Goal: Task Accomplishment & Management: Complete application form

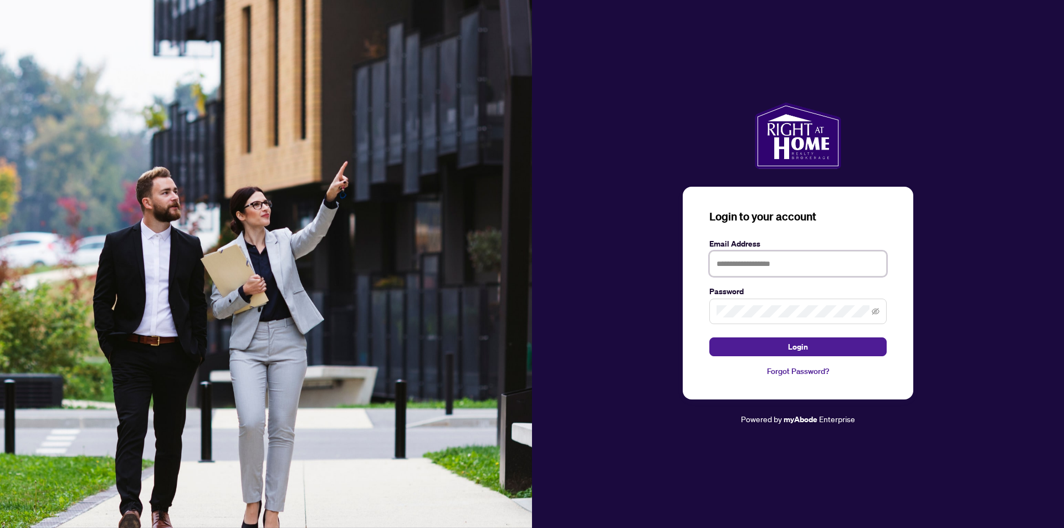
click at [794, 267] on input "text" at bounding box center [797, 263] width 177 height 25
type input "**********"
click at [709, 337] on button "Login" at bounding box center [797, 346] width 177 height 19
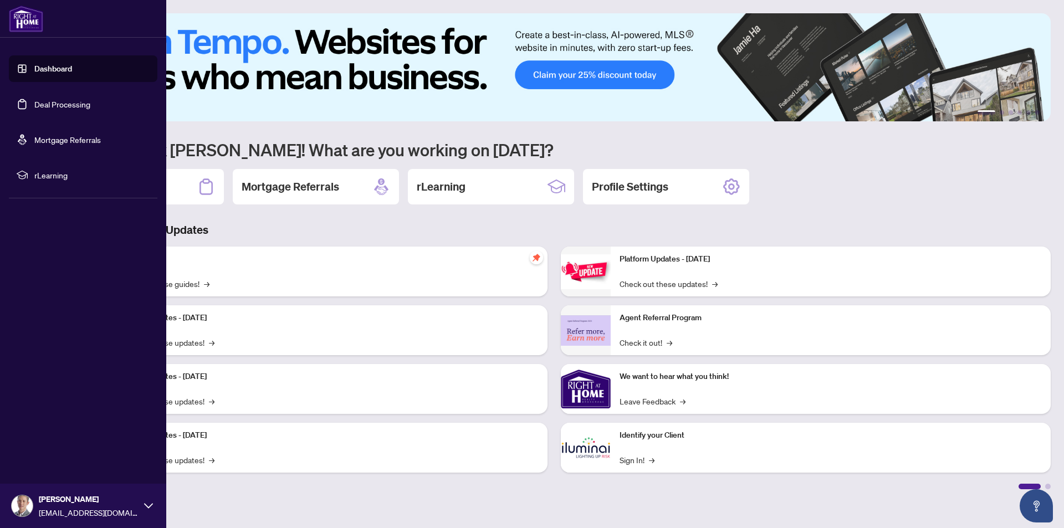
click at [52, 107] on link "Deal Processing" at bounding box center [62, 104] width 56 height 10
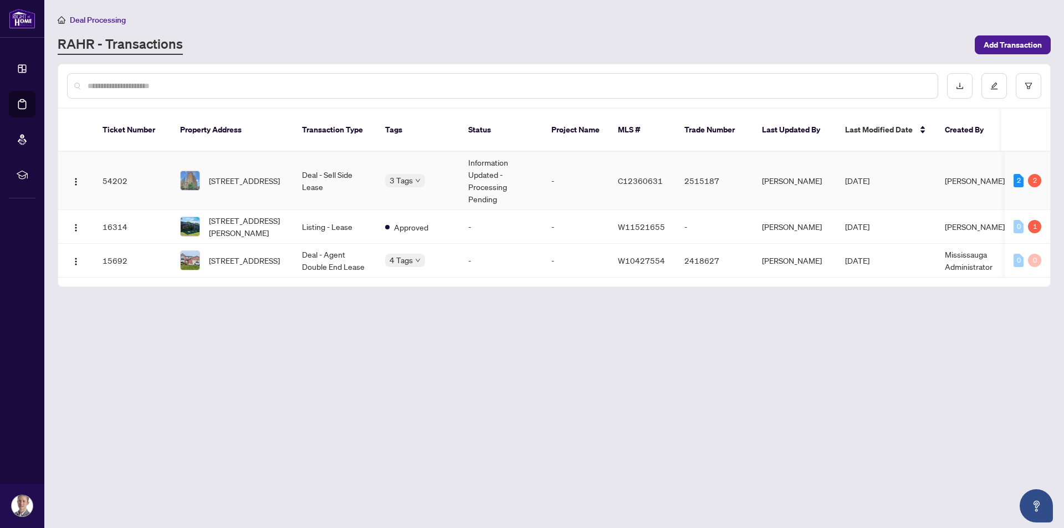
click at [249, 177] on span "[STREET_ADDRESS]" at bounding box center [244, 181] width 71 height 12
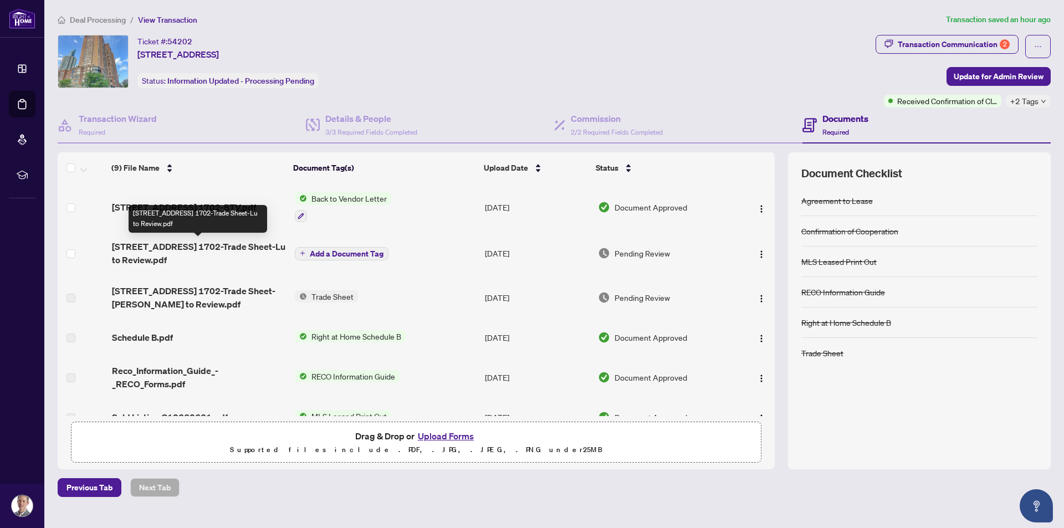
click at [175, 255] on span "[STREET_ADDRESS] 1702-Trade Sheet-Lu to Review.pdf" at bounding box center [199, 253] width 174 height 27
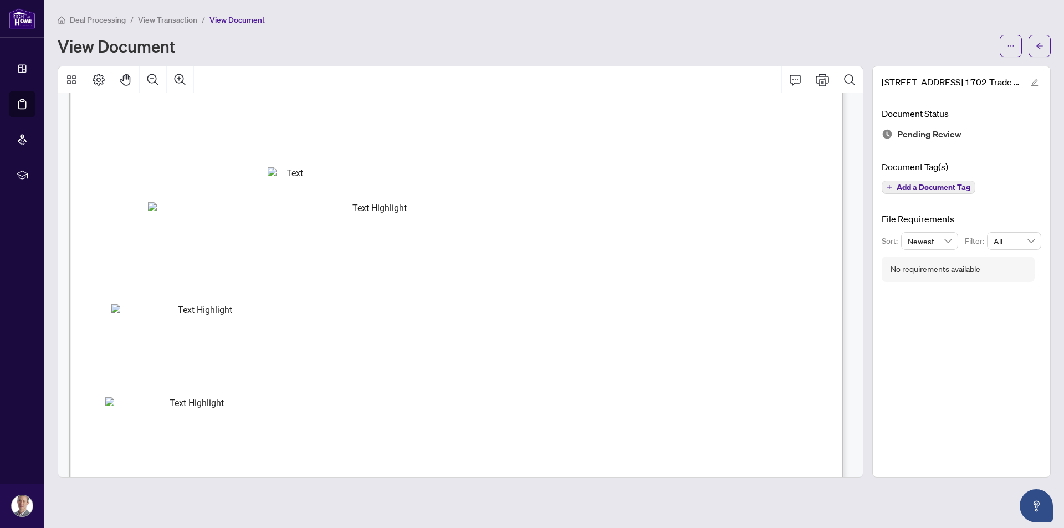
scroll to position [222, 0]
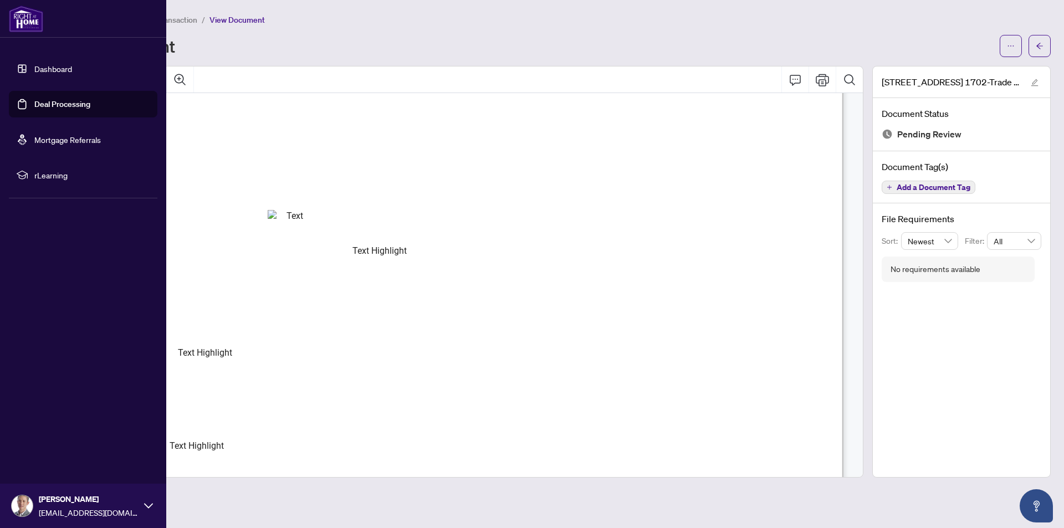
click at [65, 105] on link "Deal Processing" at bounding box center [62, 104] width 56 height 10
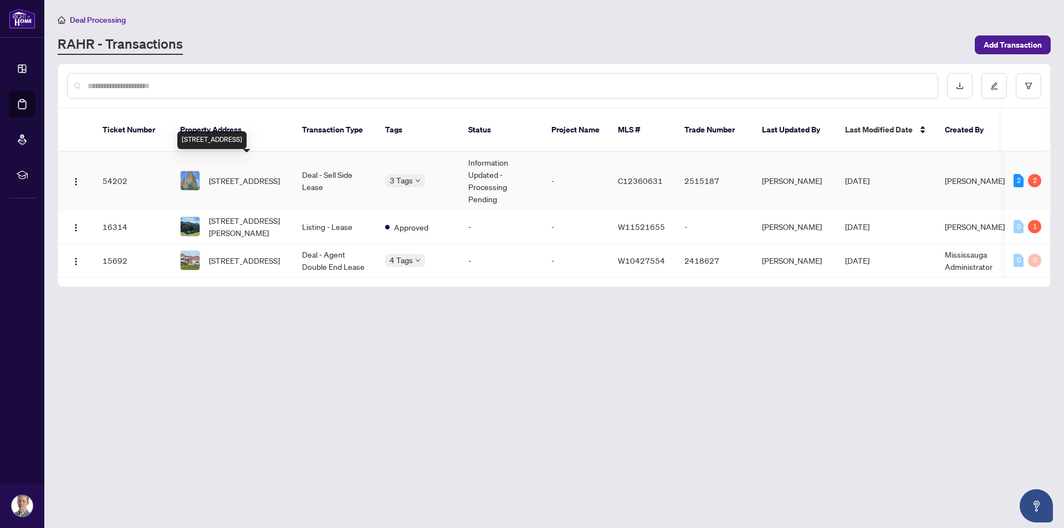
click at [233, 175] on span "[STREET_ADDRESS]" at bounding box center [244, 181] width 71 height 12
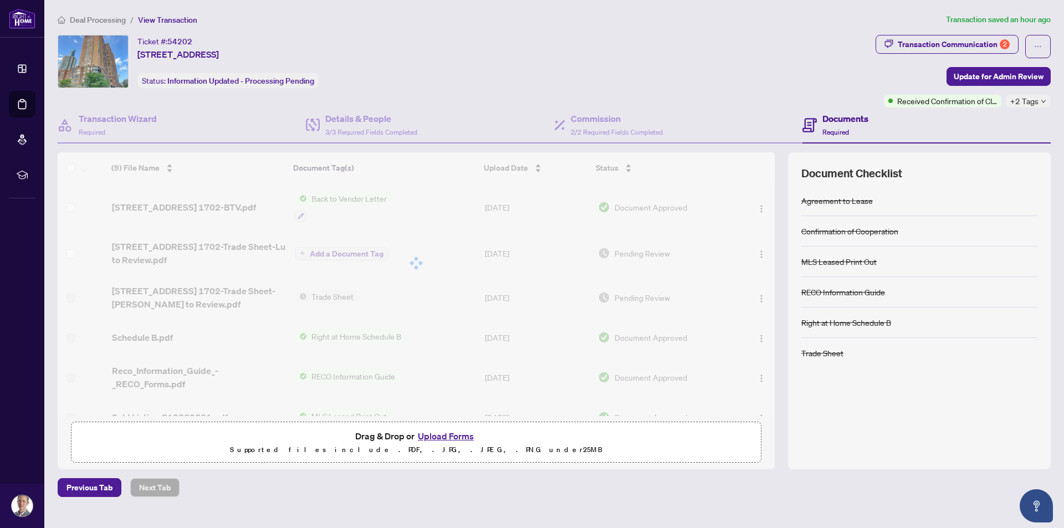
click at [247, 299] on div at bounding box center [416, 263] width 717 height 222
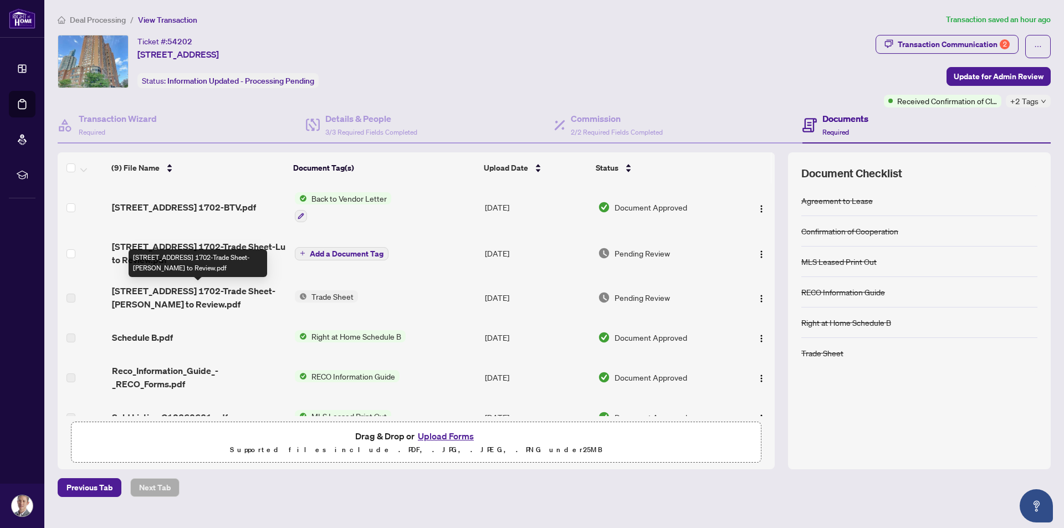
click at [227, 300] on span "[STREET_ADDRESS] 1702-Trade Sheet-[PERSON_NAME] to Review.pdf" at bounding box center [199, 297] width 174 height 27
click at [190, 296] on span "[STREET_ADDRESS] 1702-Trade Sheet-[PERSON_NAME] to Review.pdf" at bounding box center [199, 297] width 174 height 27
click at [249, 101] on div "Ticket #: 54202 [STREET_ADDRESS] Status: Information Updated - Processing Pendi…" at bounding box center [464, 71] width 818 height 73
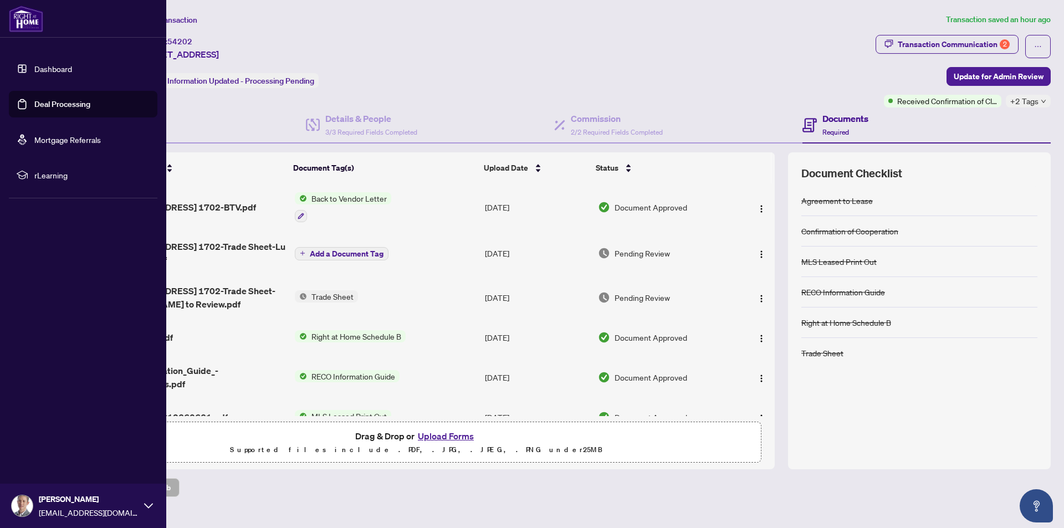
click at [34, 106] on link "Deal Processing" at bounding box center [62, 104] width 56 height 10
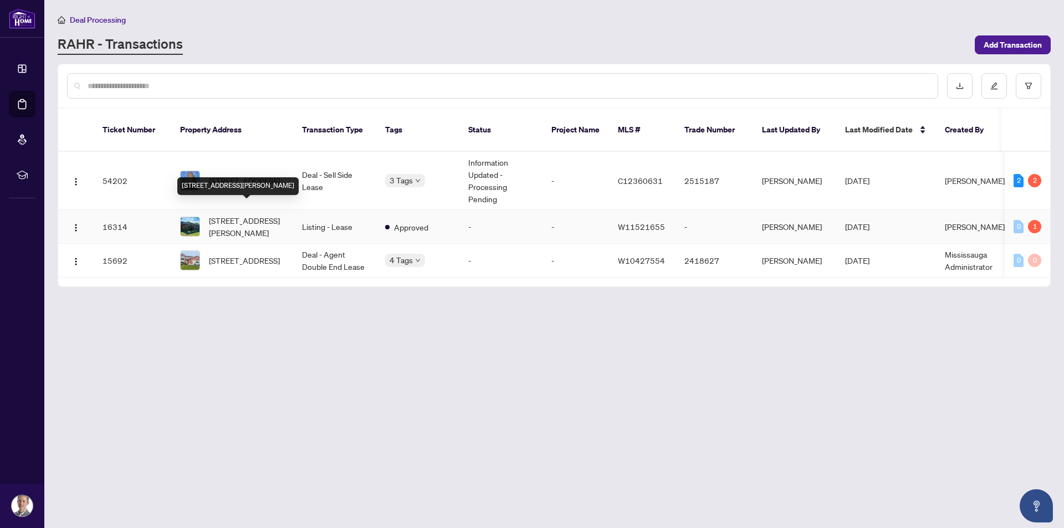
click at [250, 214] on span "[STREET_ADDRESS][PERSON_NAME]" at bounding box center [246, 226] width 75 height 24
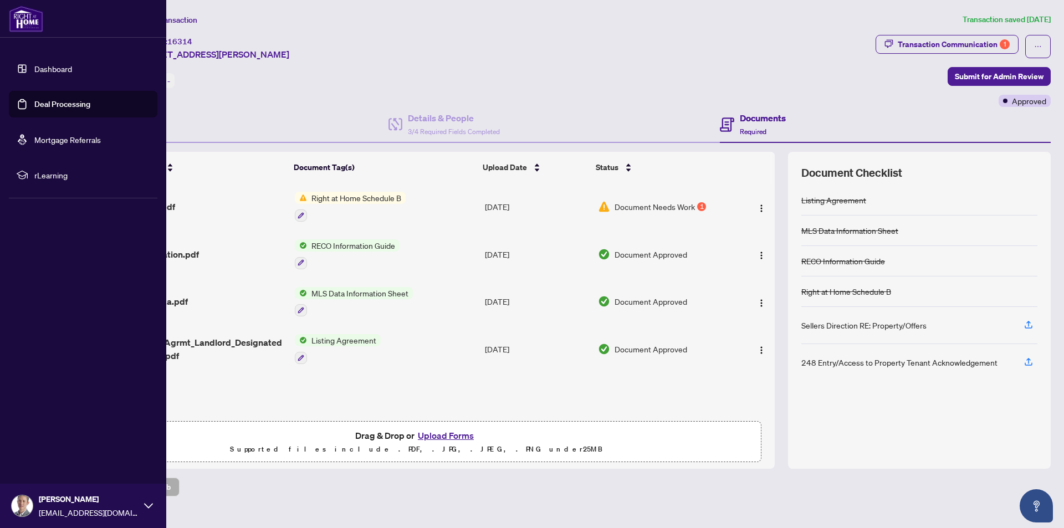
click at [34, 109] on link "Deal Processing" at bounding box center [62, 104] width 56 height 10
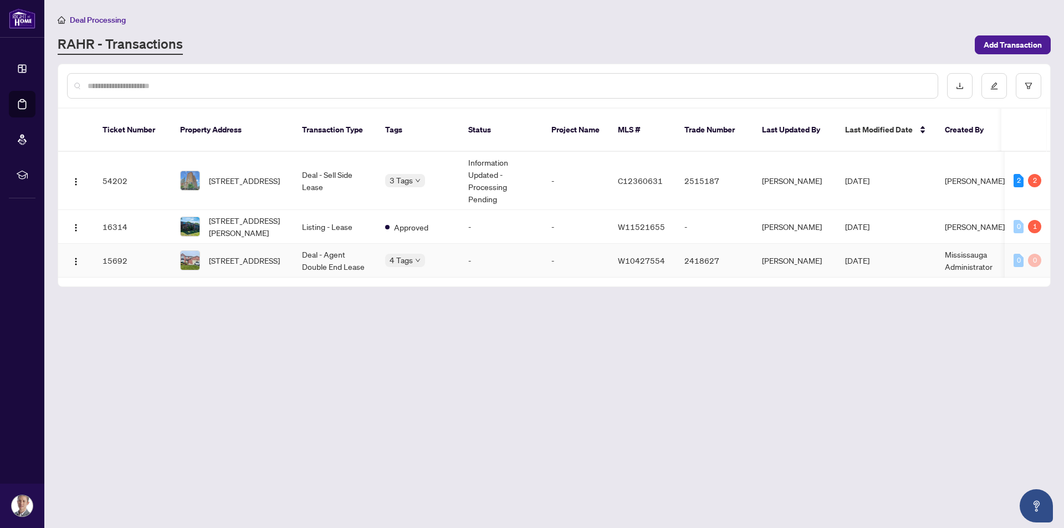
click at [273, 254] on span "[STREET_ADDRESS]" at bounding box center [244, 260] width 71 height 12
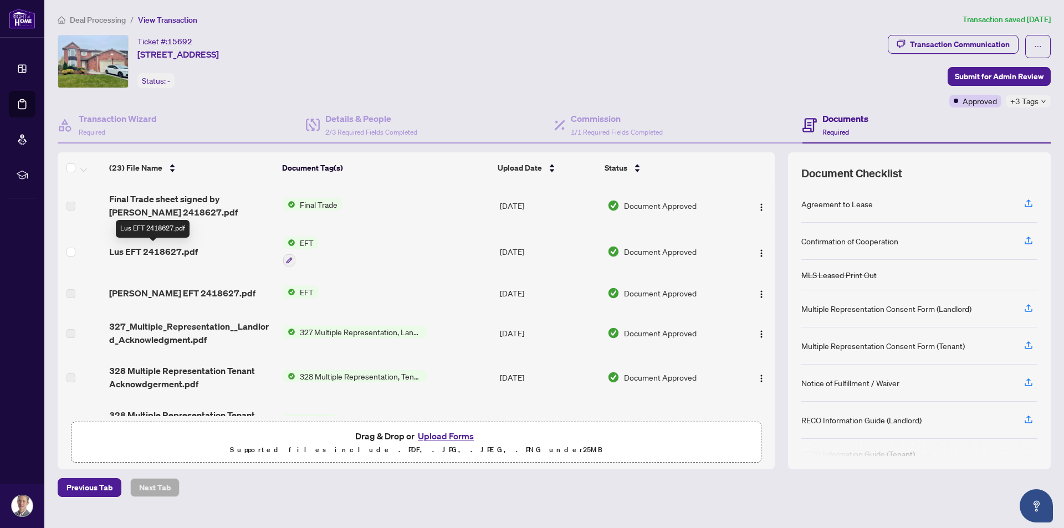
click at [153, 250] on span "Lus EFT 2418627.pdf" at bounding box center [153, 251] width 89 height 13
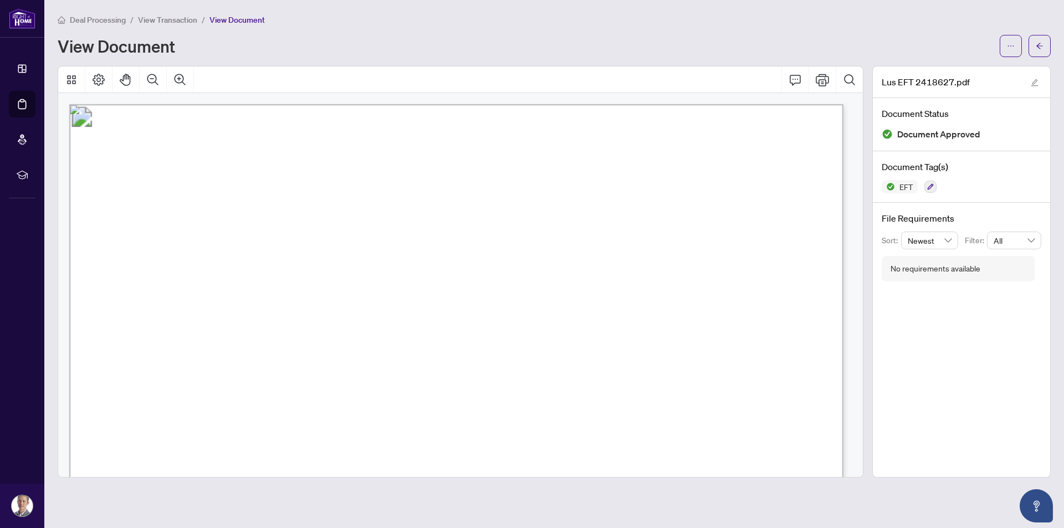
drag, startPoint x: 552, startPoint y: 215, endPoint x: 841, endPoint y: 218, distance: 288.7
click at [841, 104] on p "Right at Home Realty PAID BY E.F.T. [DATE] Two Thousand Three Hundred Forty Fou…" at bounding box center [952, 104] width 1767 height 0
click at [279, 206] on span "[STREET_ADDRESS]" at bounding box center [230, 201] width 96 height 9
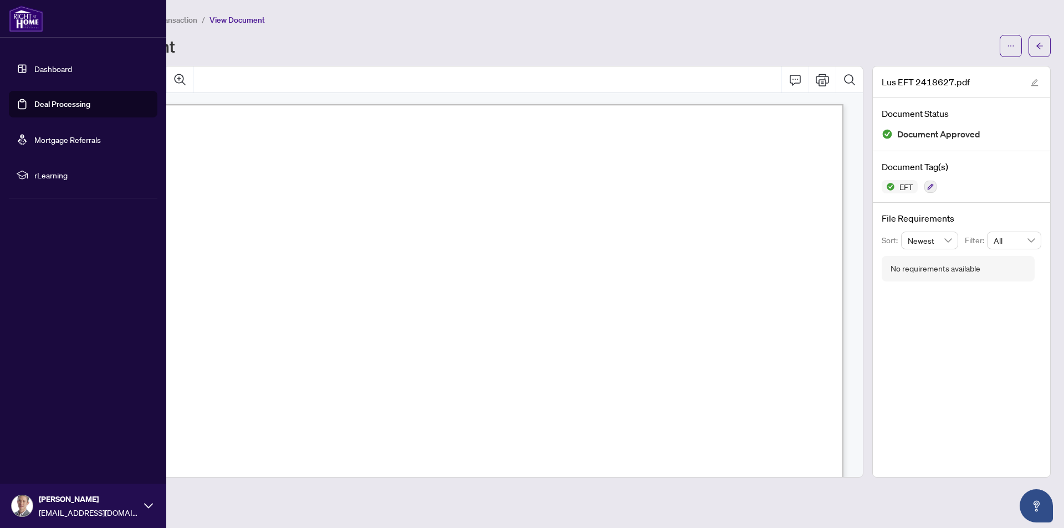
click at [34, 105] on link "Deal Processing" at bounding box center [62, 104] width 56 height 10
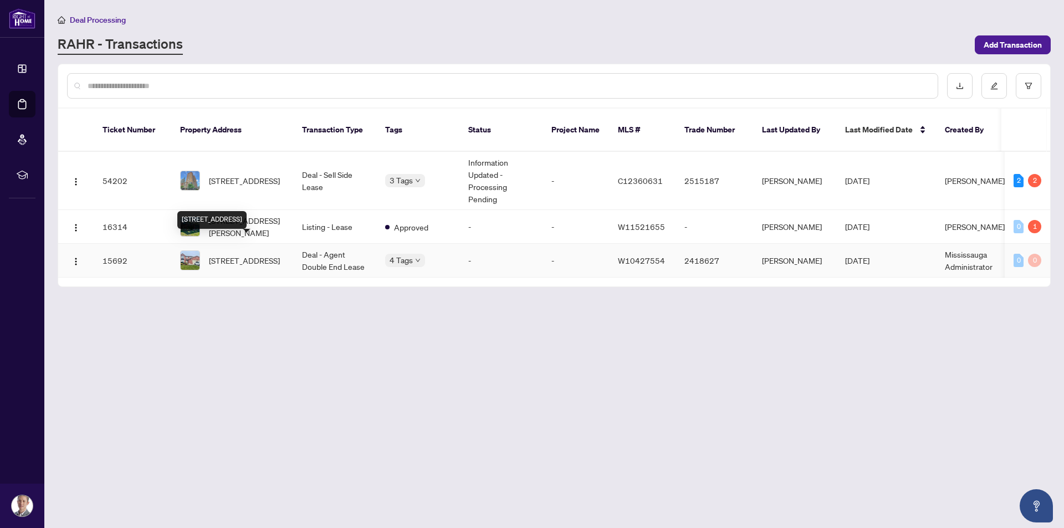
click at [242, 254] on span "[STREET_ADDRESS]" at bounding box center [244, 260] width 71 height 12
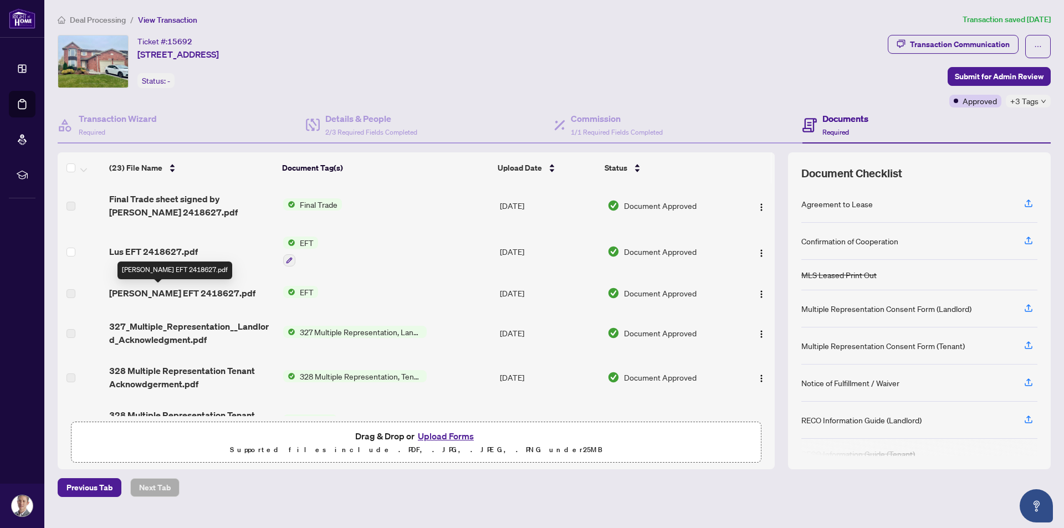
click at [168, 296] on span "[PERSON_NAME] EFT 2418627.pdf" at bounding box center [182, 292] width 146 height 13
click at [759, 294] on img "button" at bounding box center [761, 294] width 9 height 9
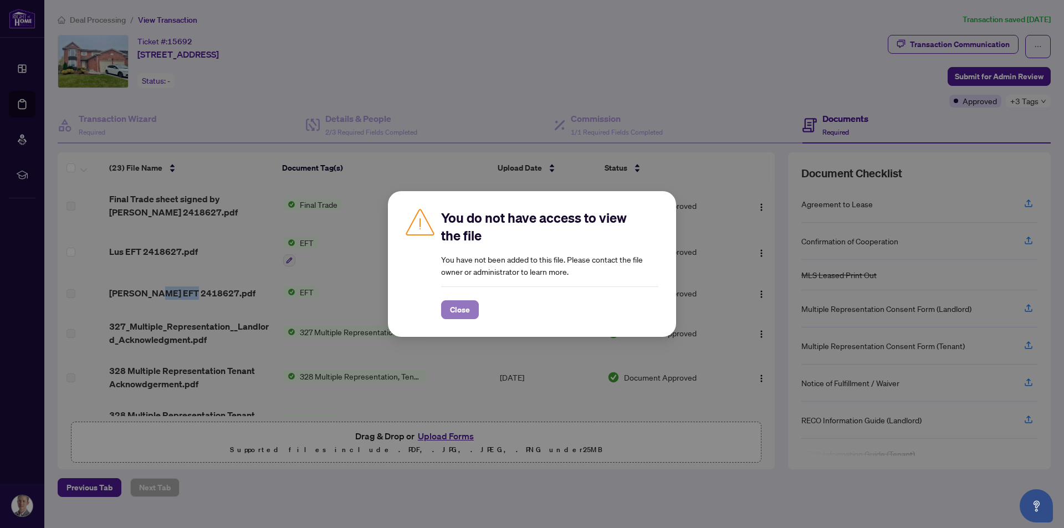
click at [454, 308] on span "Close" at bounding box center [460, 310] width 20 height 18
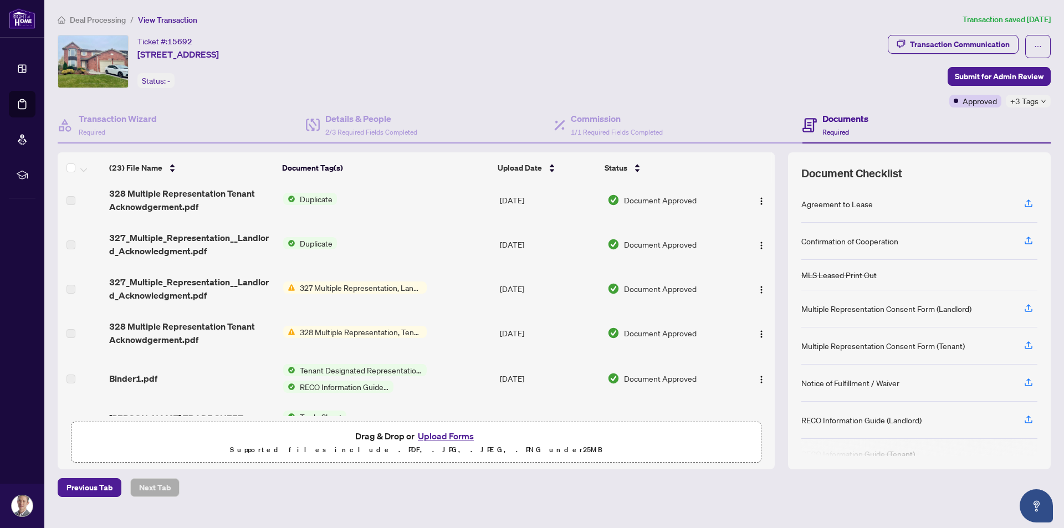
scroll to position [388, 0]
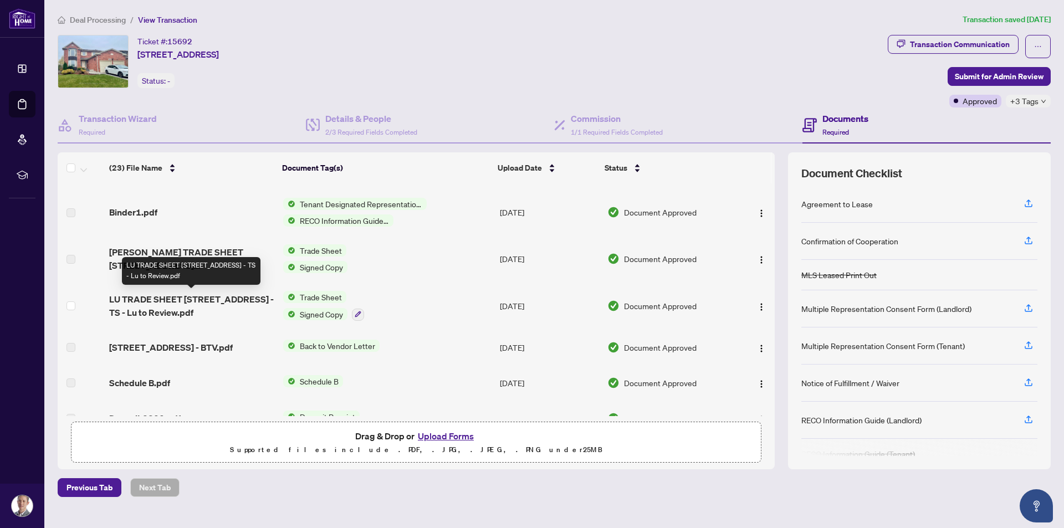
click at [176, 303] on span "LU TRADE SHEET [STREET_ADDRESS] - TS - Lu to Review.pdf" at bounding box center [191, 306] width 165 height 27
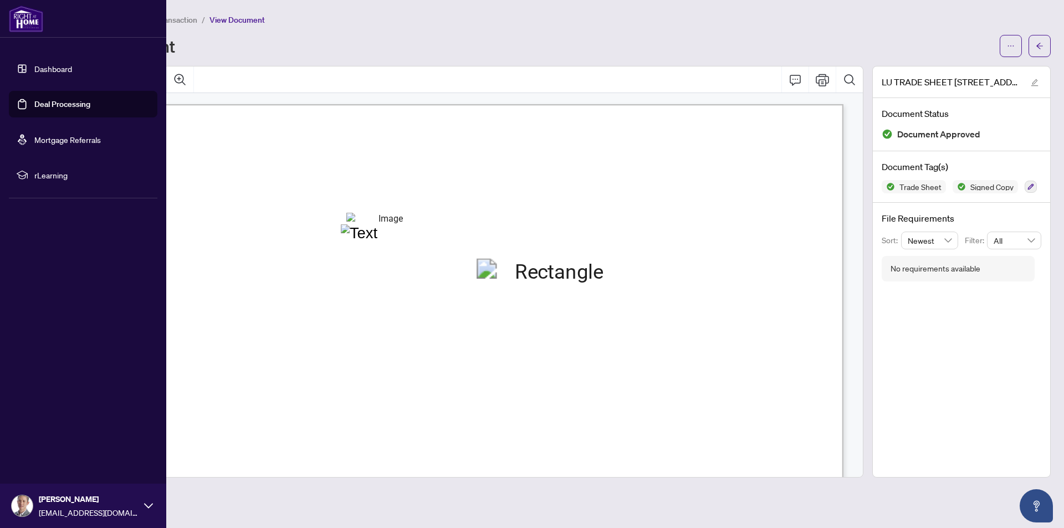
click at [34, 102] on link "Deal Processing" at bounding box center [62, 104] width 56 height 10
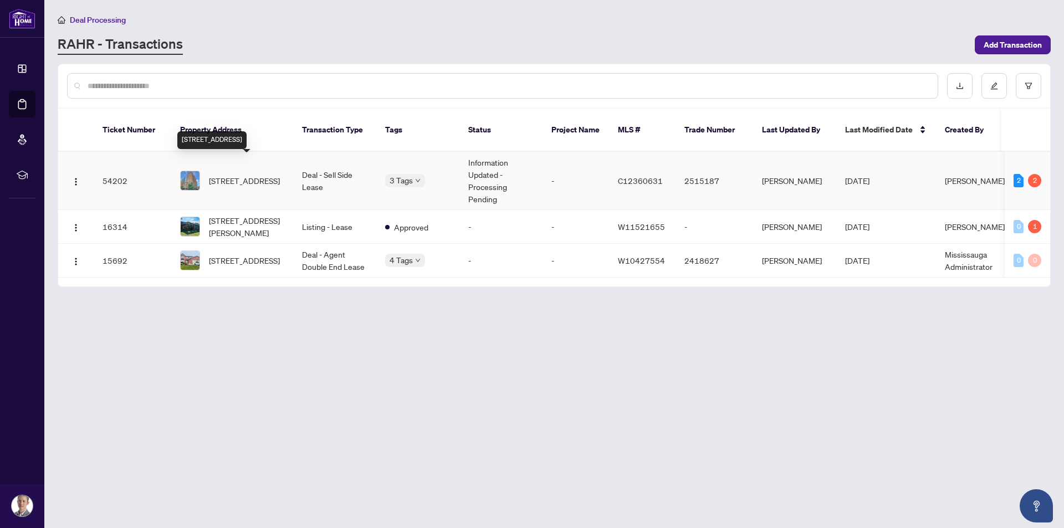
click at [265, 175] on span "[STREET_ADDRESS]" at bounding box center [244, 181] width 71 height 12
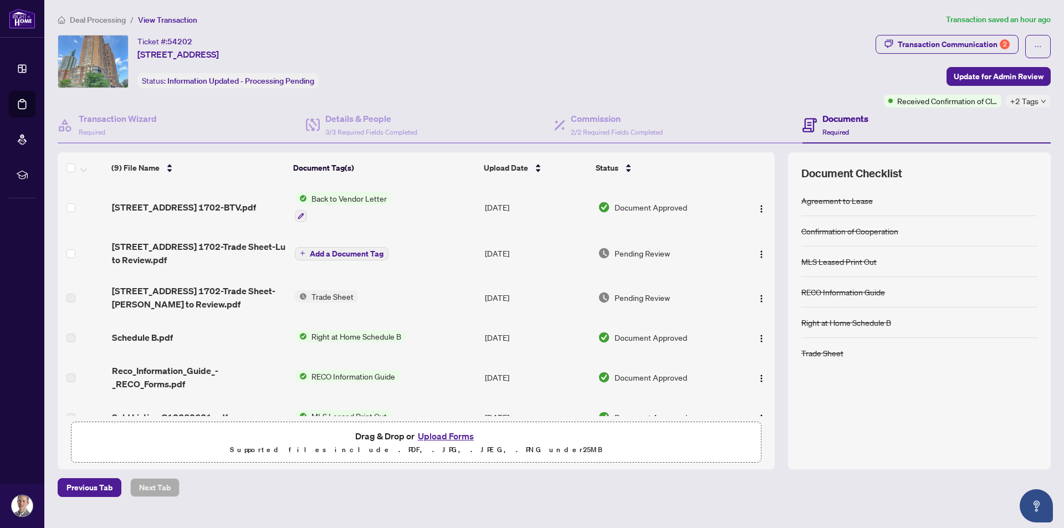
click at [357, 253] on span "Add a Document Tag" at bounding box center [347, 254] width 74 height 8
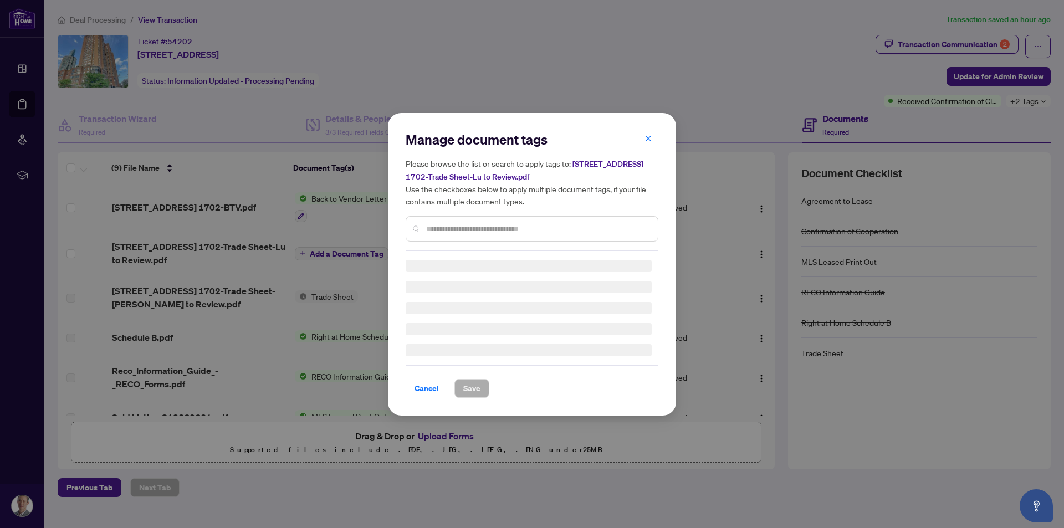
click at [490, 229] on input "text" at bounding box center [537, 229] width 223 height 12
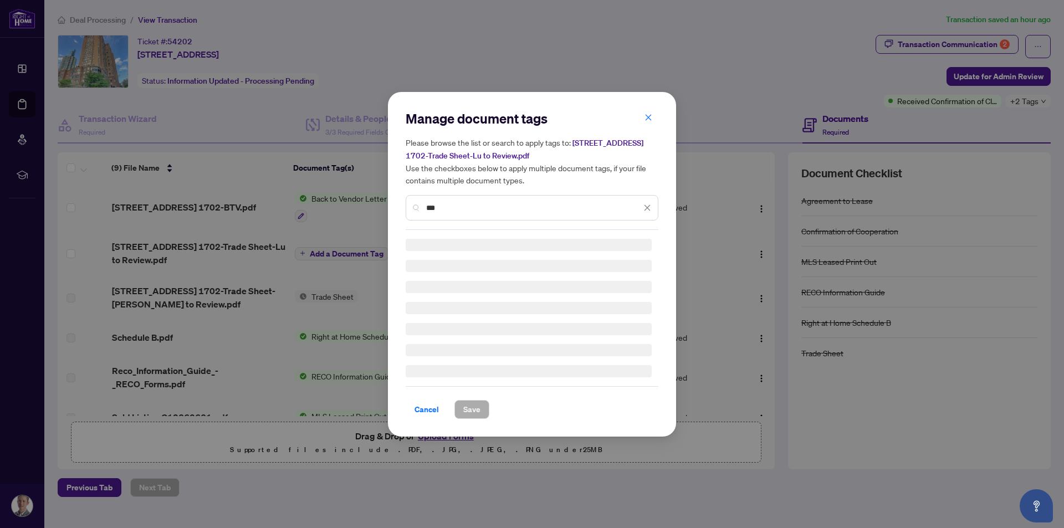
drag, startPoint x: 447, startPoint y: 203, endPoint x: 414, endPoint y: 213, distance: 34.2
click at [414, 213] on div "***" at bounding box center [532, 207] width 253 height 25
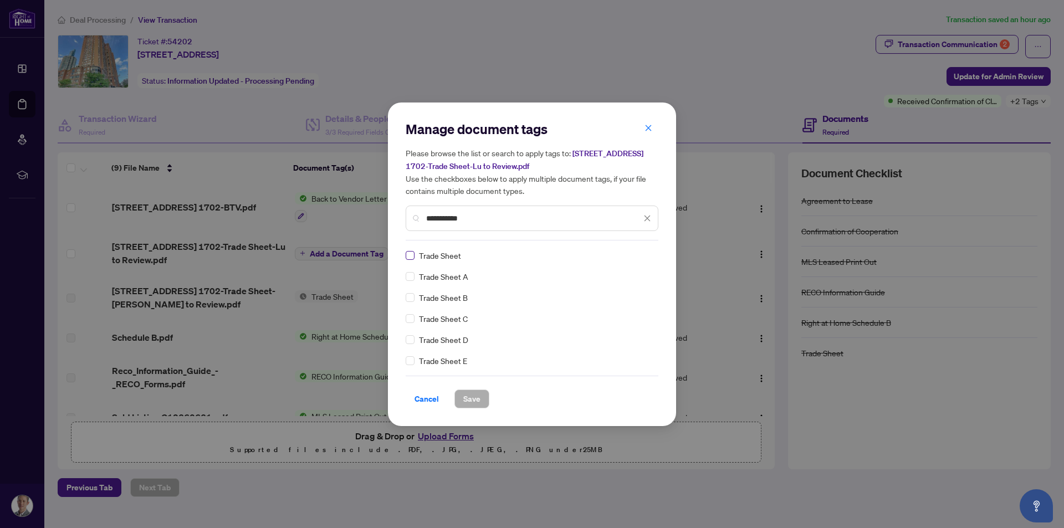
type input "**********"
click at [468, 401] on span "Save" at bounding box center [471, 399] width 17 height 18
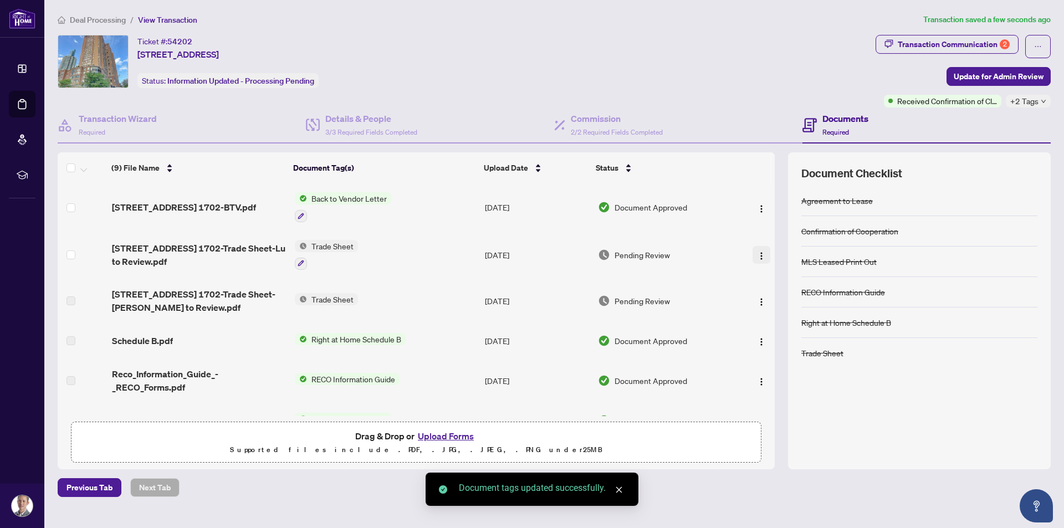
click at [757, 257] on img "button" at bounding box center [761, 256] width 9 height 9
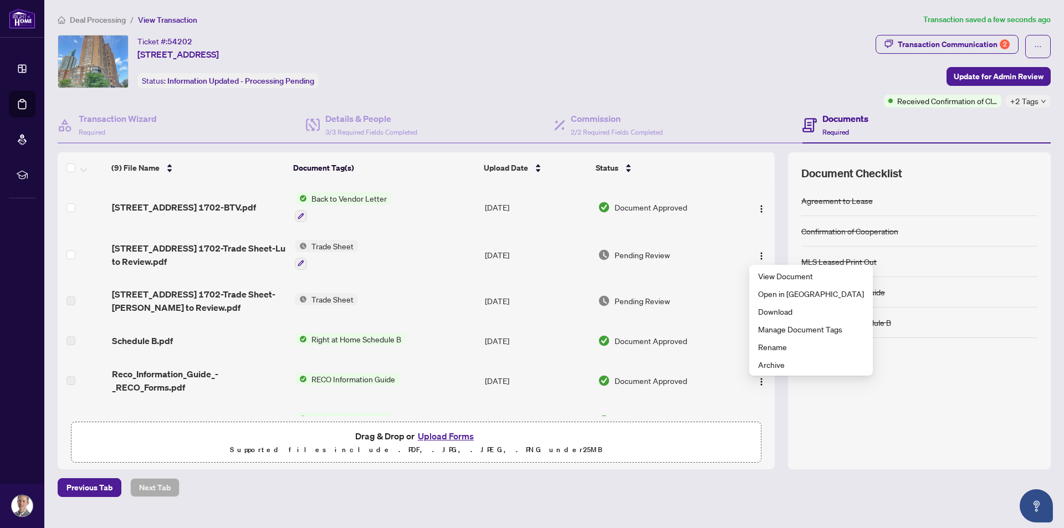
click at [232, 259] on span "[STREET_ADDRESS] 1702-Trade Sheet-Lu to Review.pdf" at bounding box center [199, 255] width 174 height 27
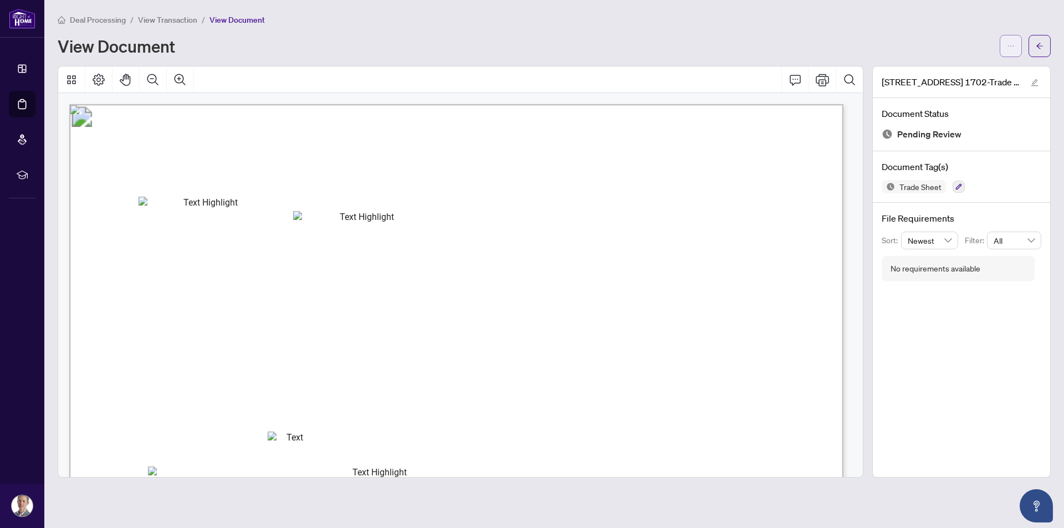
click at [1012, 44] on icon "ellipsis" at bounding box center [1011, 46] width 8 height 8
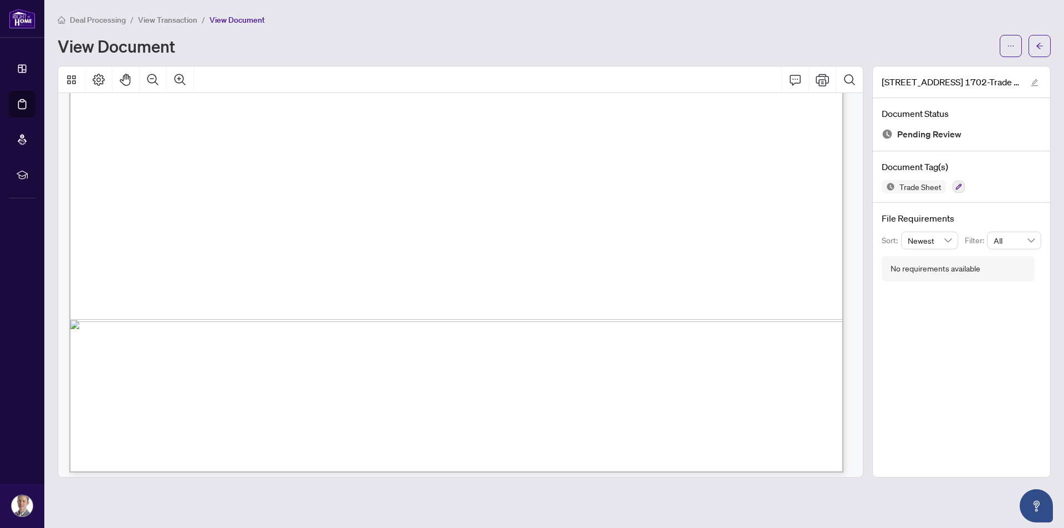
scroll to position [640, 0]
click at [1038, 42] on icon "arrow-left" at bounding box center [1040, 46] width 8 height 8
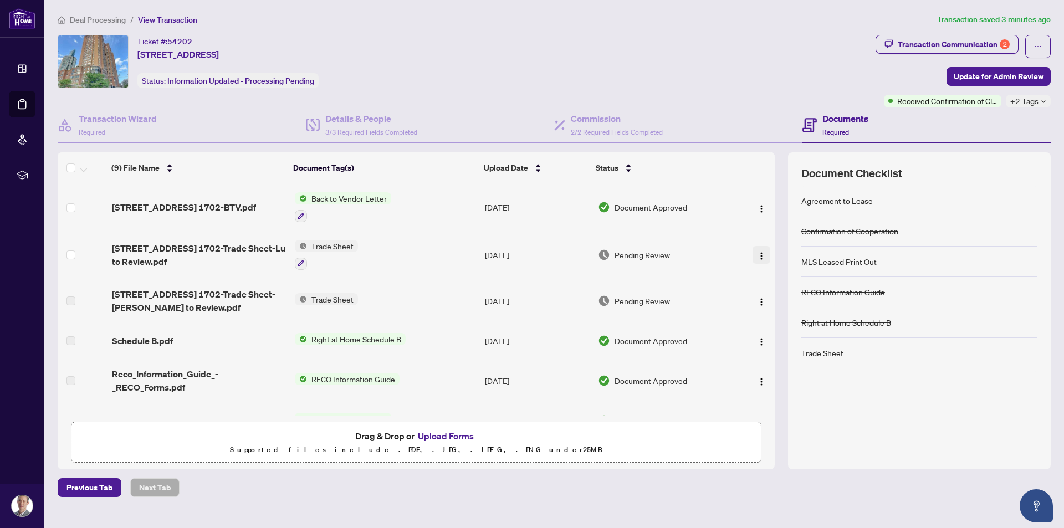
click at [757, 255] on img "button" at bounding box center [761, 256] width 9 height 9
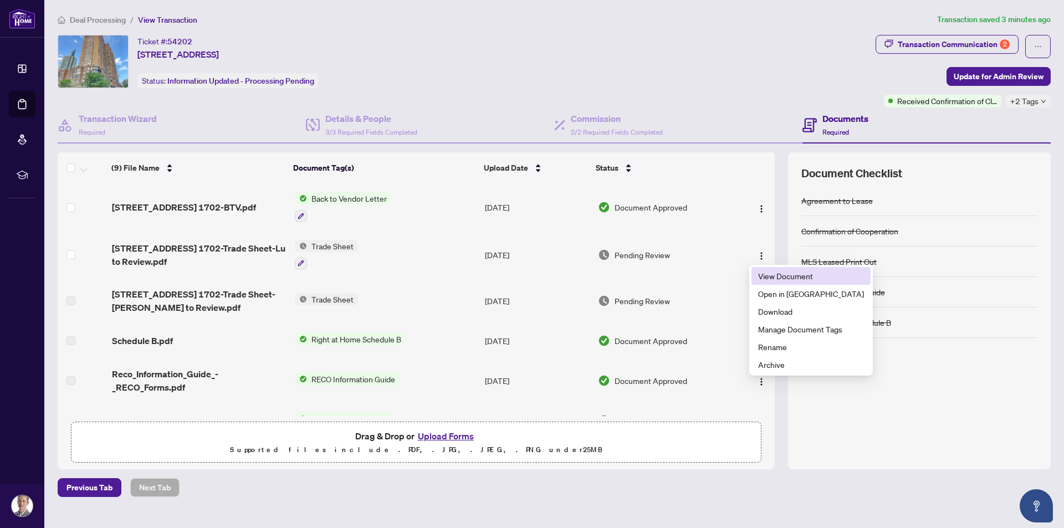
click at [804, 277] on span "View Document" at bounding box center [811, 276] width 106 height 12
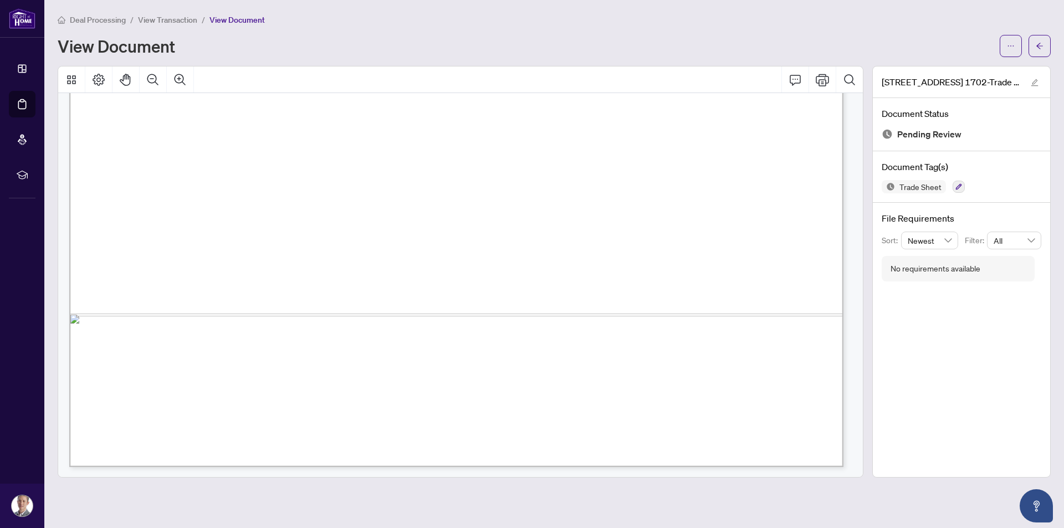
scroll to position [640, 0]
drag, startPoint x: 550, startPoint y: 419, endPoint x: 536, endPoint y: 324, distance: 96.3
click at [585, 182] on span "Signature:_____________________________________________" at bounding box center [636, 179] width 339 height 11
drag, startPoint x: 585, startPoint y: 182, endPoint x: 535, endPoint y: 172, distance: 50.9
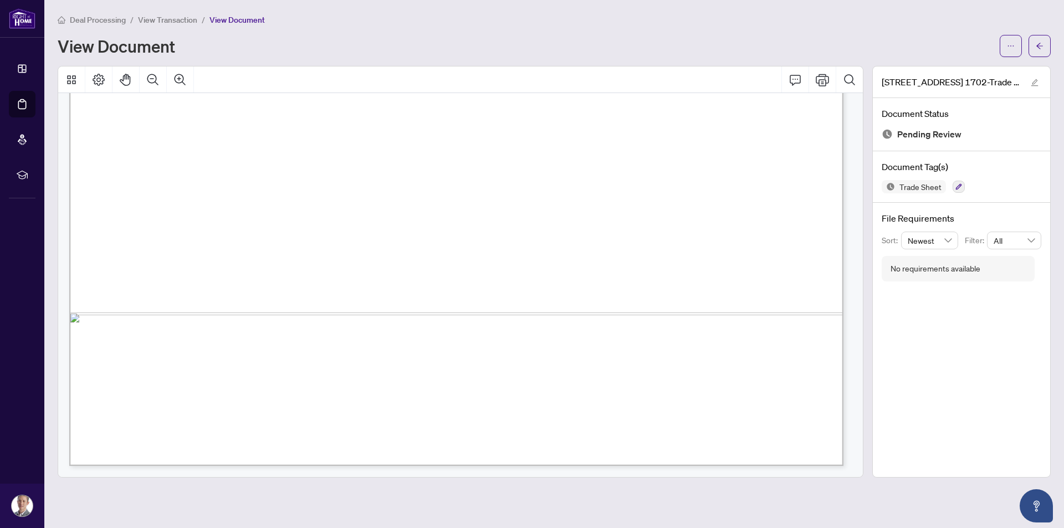
click at [540, 179] on span "Signature:_____________________________________________" at bounding box center [636, 179] width 339 height 11
click at [313, 168] on span "Agent: 12148 - [PERSON_NAME] (R02)" at bounding box center [211, 165] width 204 height 11
click at [192, 263] on span "Description" at bounding box center [174, 267] width 37 height 8
click at [499, 263] on span "Req. Due Date" at bounding box center [490, 267] width 45 height 8
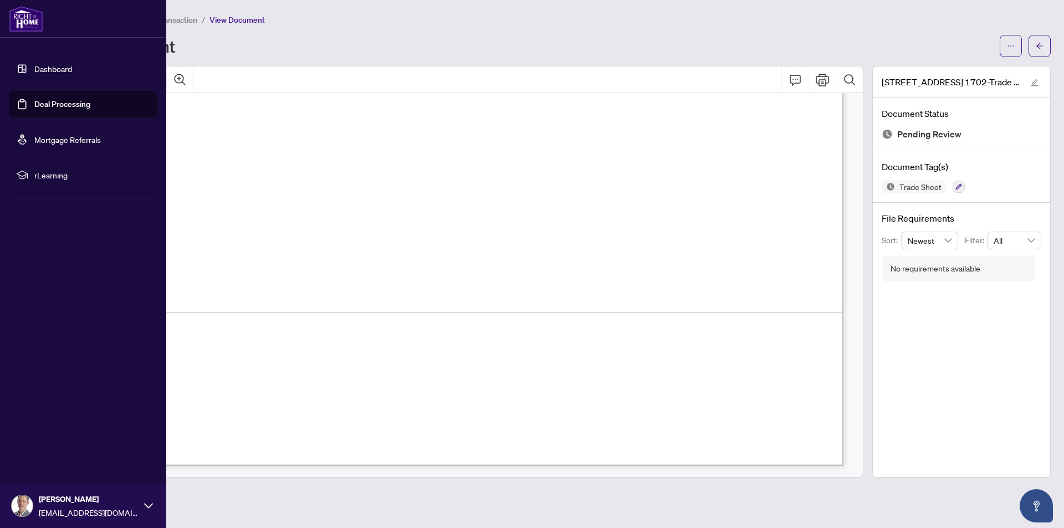
click at [34, 105] on link "Deal Processing" at bounding box center [62, 104] width 56 height 10
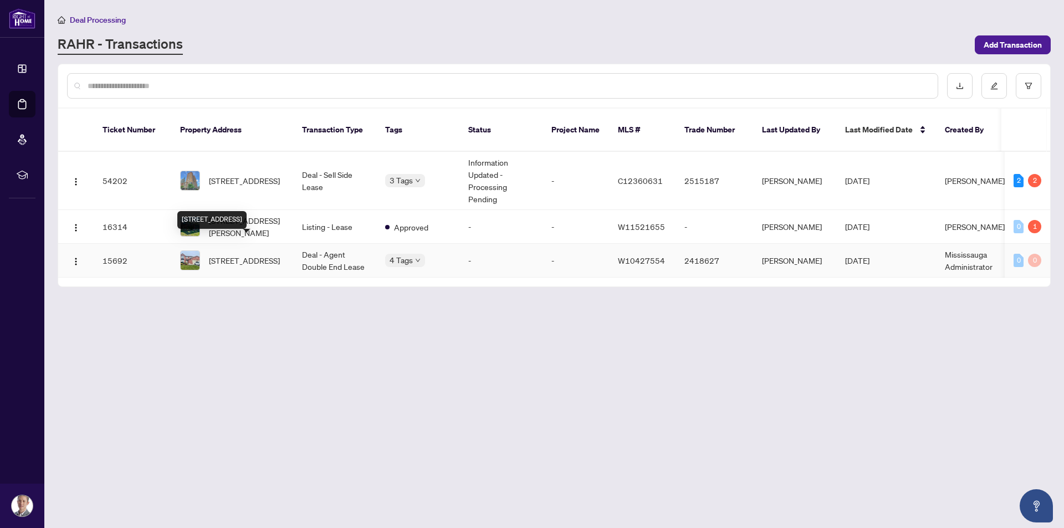
click at [227, 254] on span "[STREET_ADDRESS]" at bounding box center [244, 260] width 71 height 12
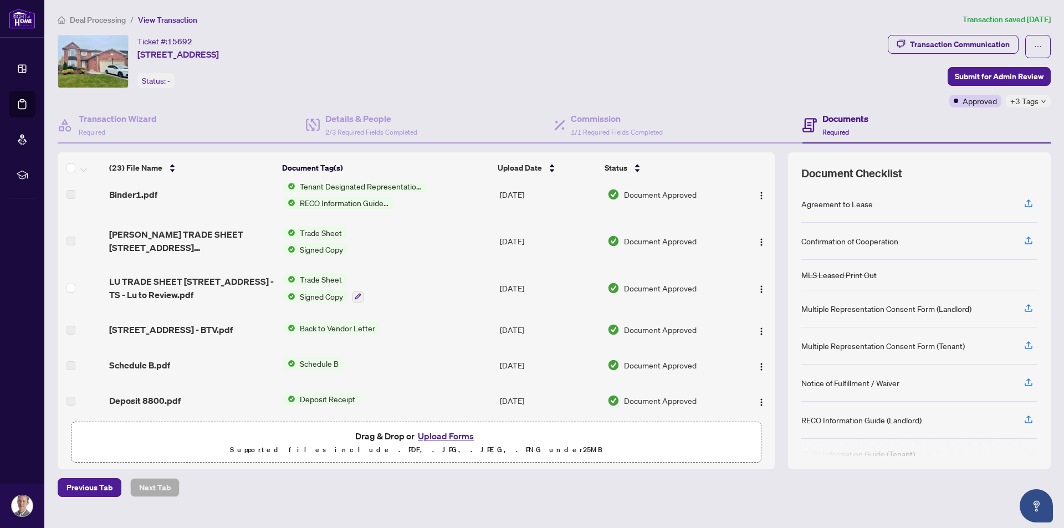
scroll to position [443, 0]
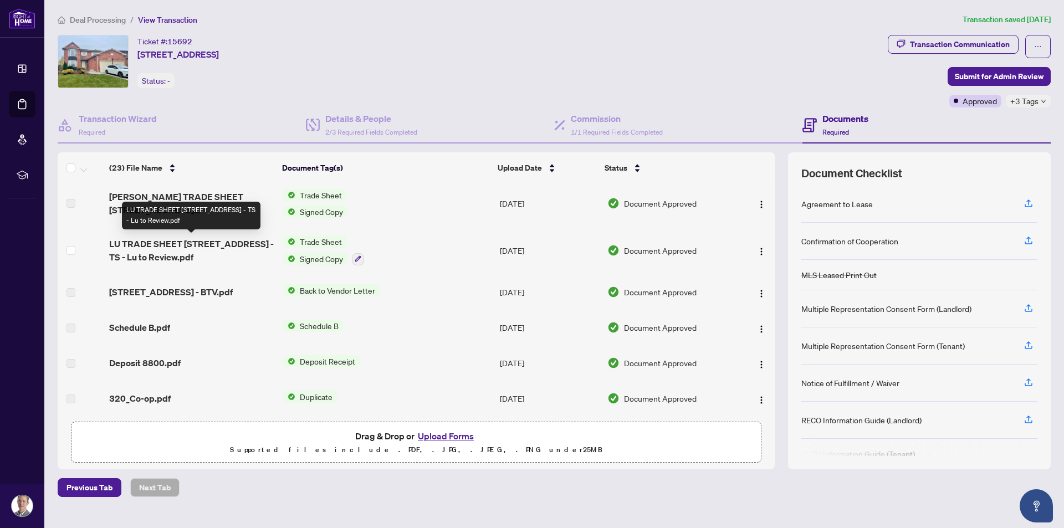
click at [154, 249] on span "LU TRADE SHEET [STREET_ADDRESS] - TS - Lu to Review.pdf" at bounding box center [191, 250] width 165 height 27
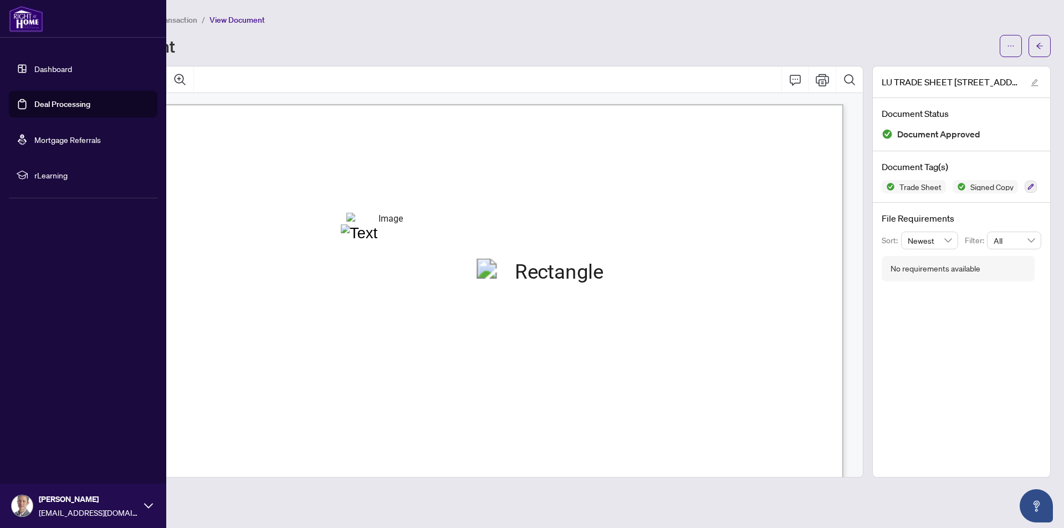
click at [45, 102] on link "Deal Processing" at bounding box center [62, 104] width 56 height 10
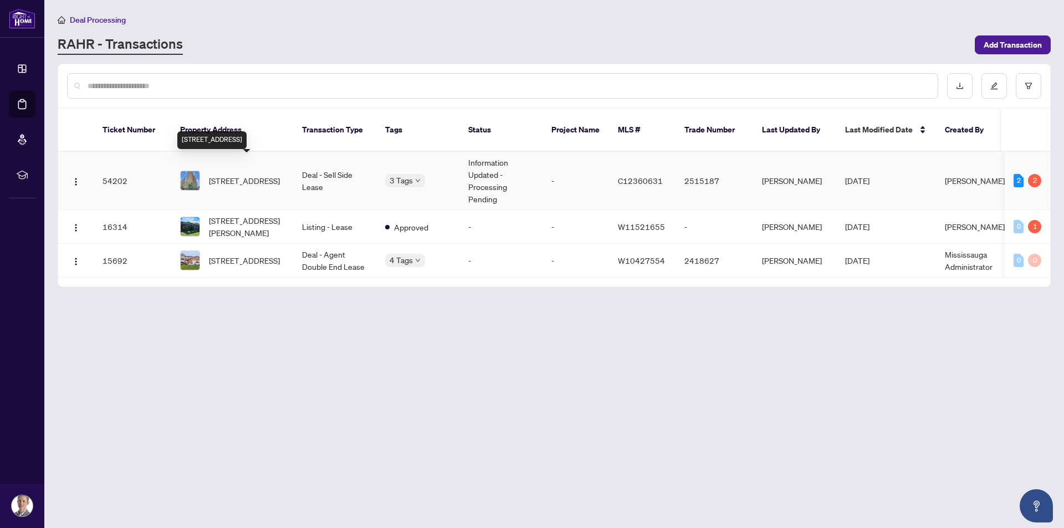
click at [238, 177] on span "[STREET_ADDRESS]" at bounding box center [244, 181] width 71 height 12
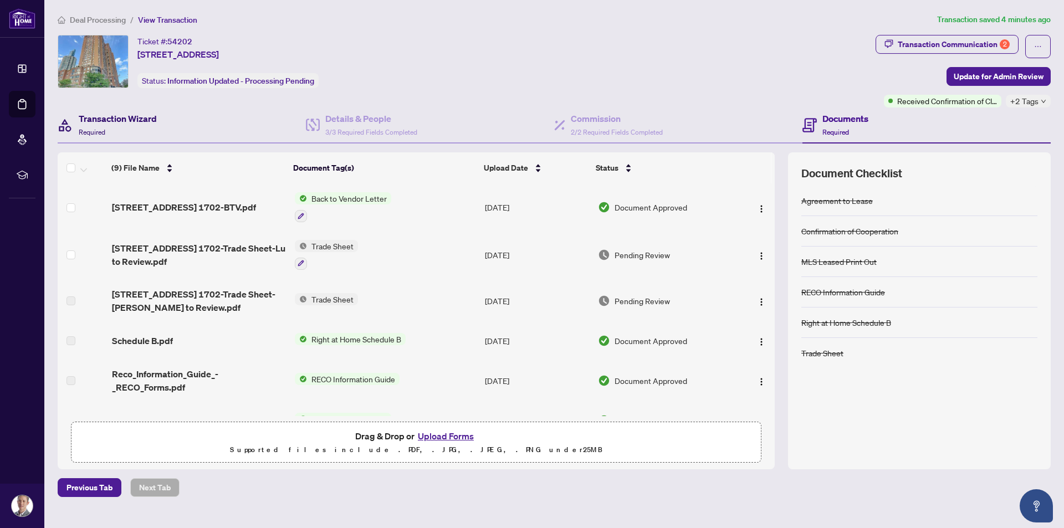
click at [86, 126] on div "Transaction Wizard Required" at bounding box center [118, 125] width 78 height 26
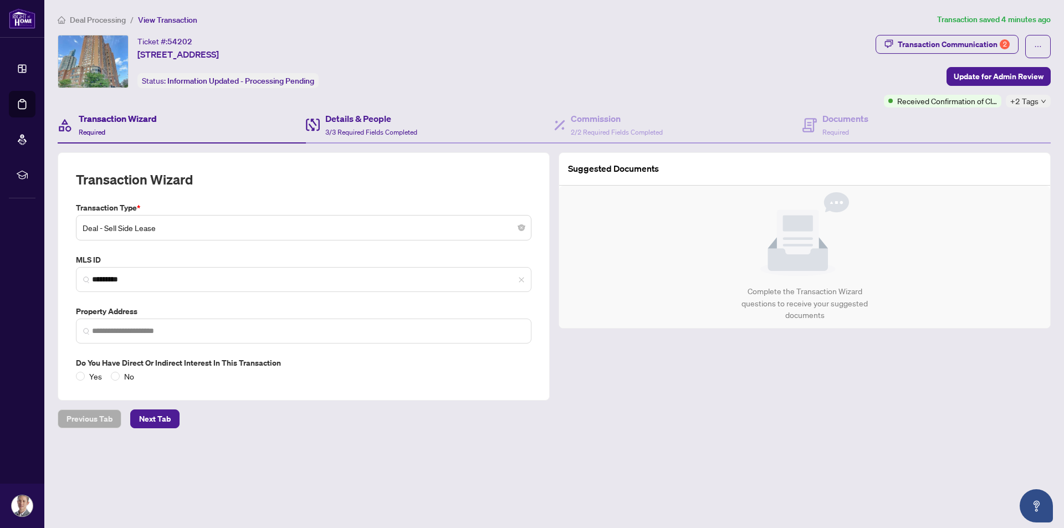
type input "**********"
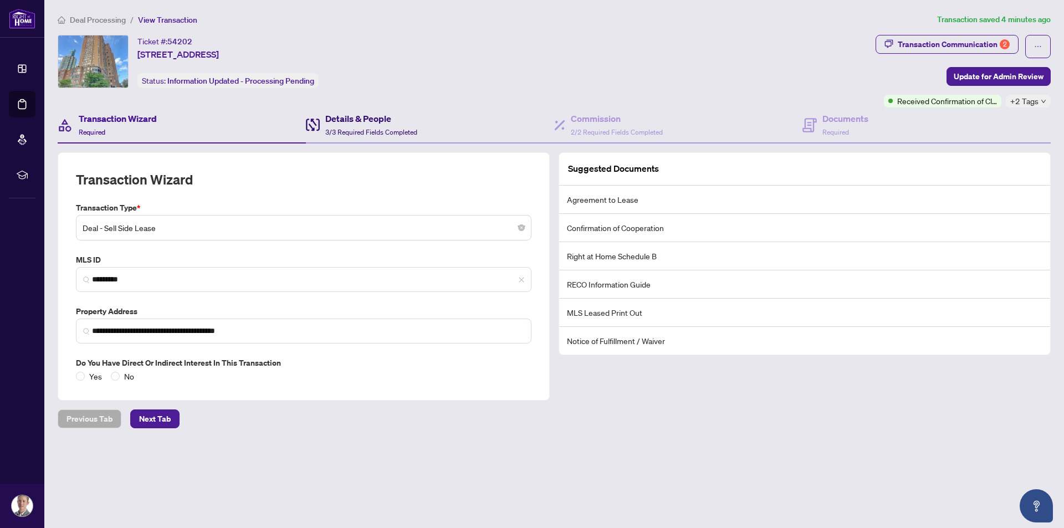
click at [364, 132] on span "3/3 Required Fields Completed" at bounding box center [371, 132] width 92 height 8
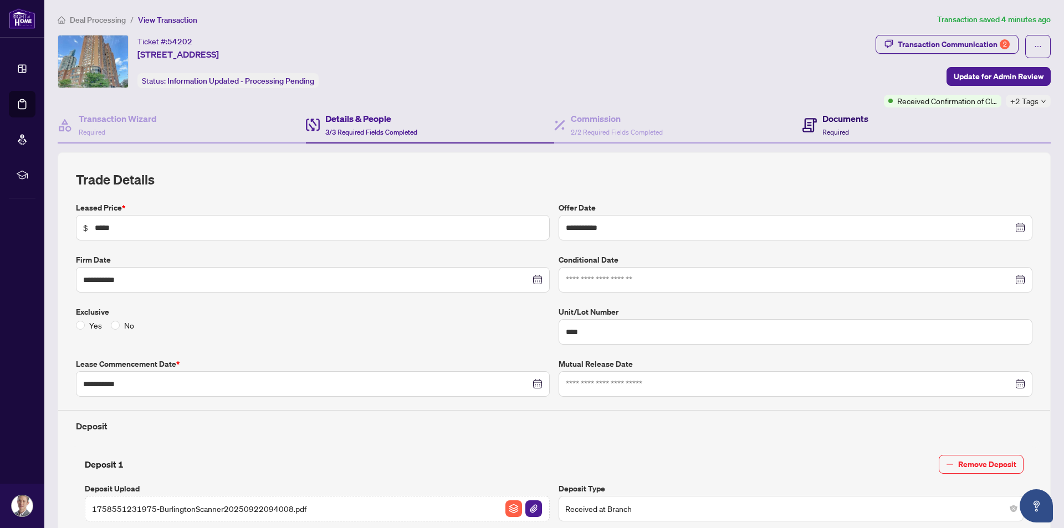
click at [822, 122] on h4 "Documents" at bounding box center [845, 118] width 46 height 13
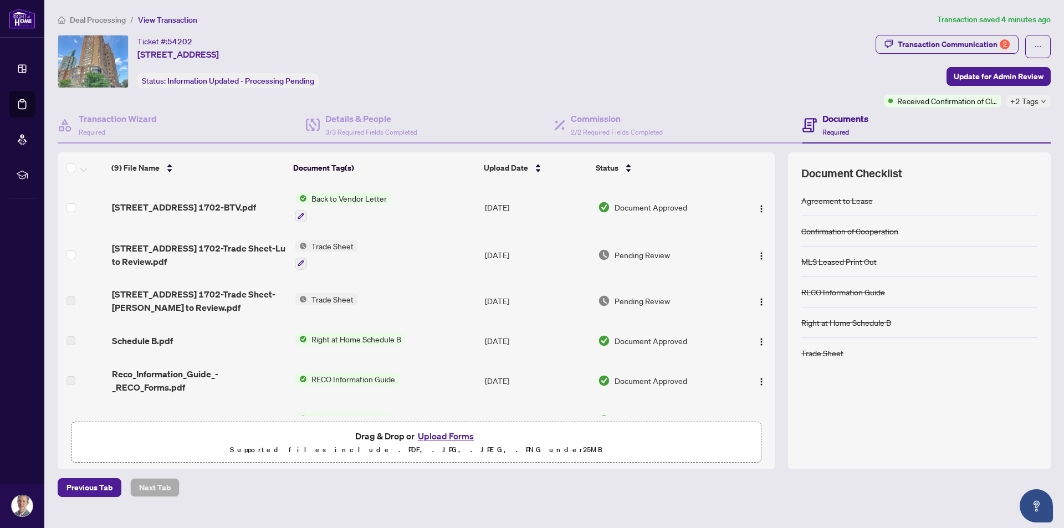
click at [631, 255] on span "Pending Review" at bounding box center [642, 255] width 55 height 12
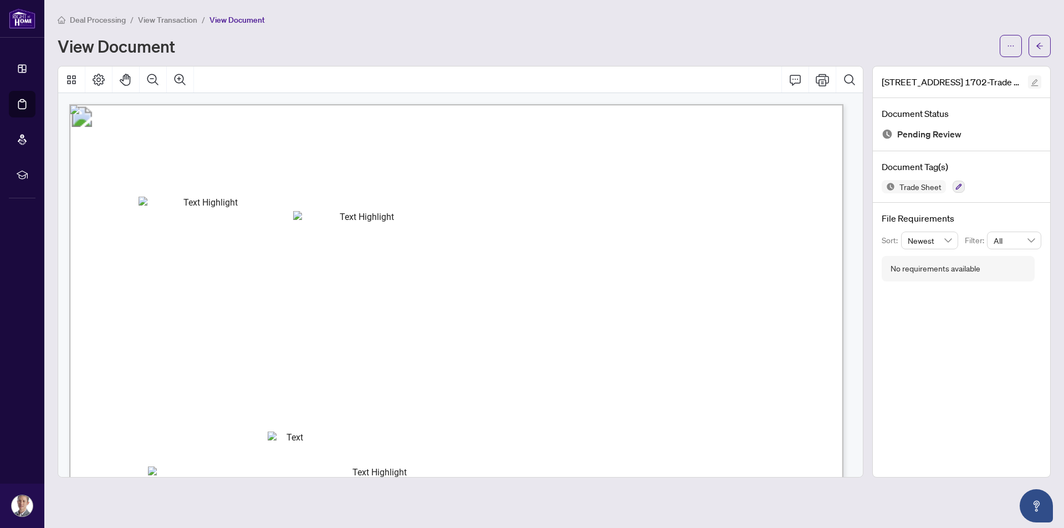
click at [1035, 83] on icon "edit" at bounding box center [1035, 83] width 8 height 8
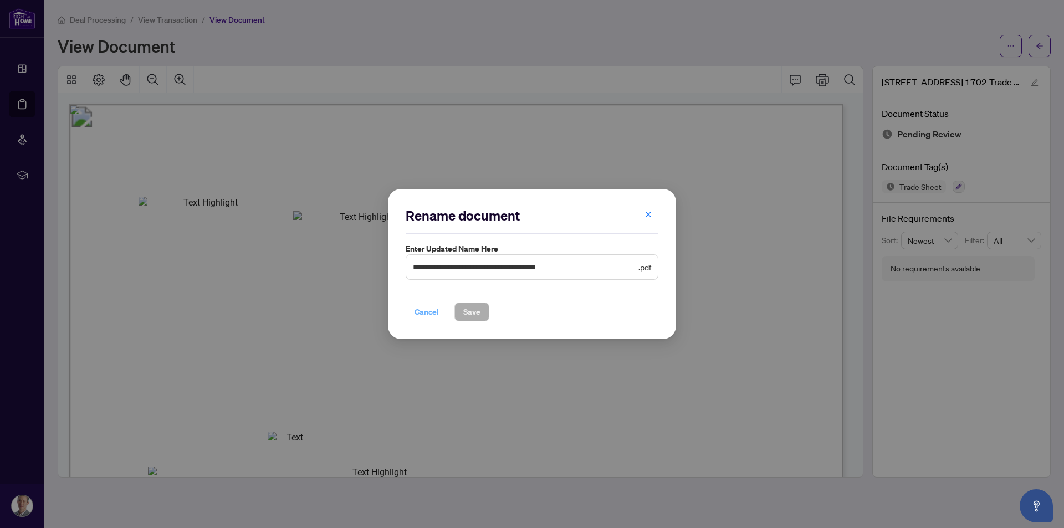
click at [419, 316] on span "Cancel" at bounding box center [426, 312] width 24 height 18
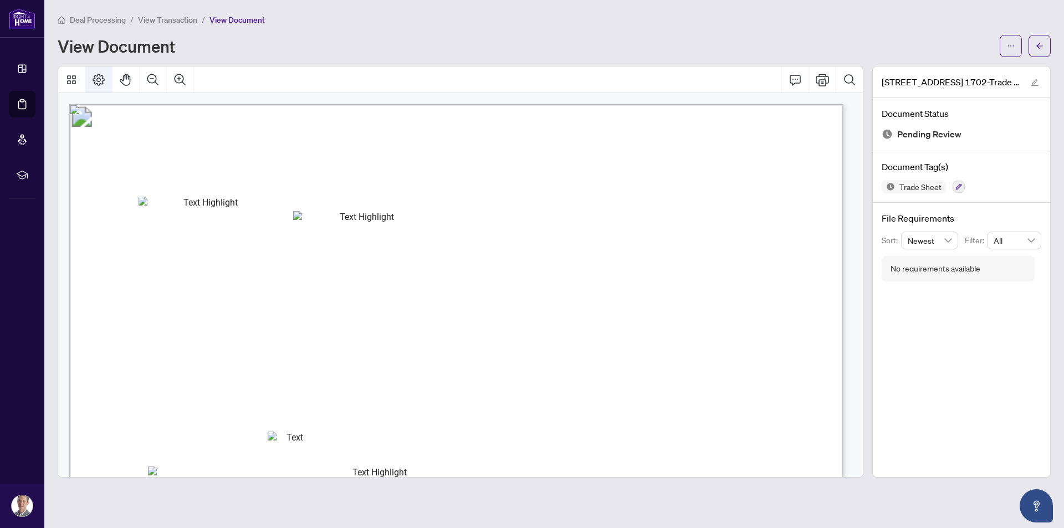
click at [96, 80] on icon "Page Layout" at bounding box center [98, 79] width 13 height 13
click at [66, 79] on icon "Thumbnails" at bounding box center [71, 79] width 13 height 13
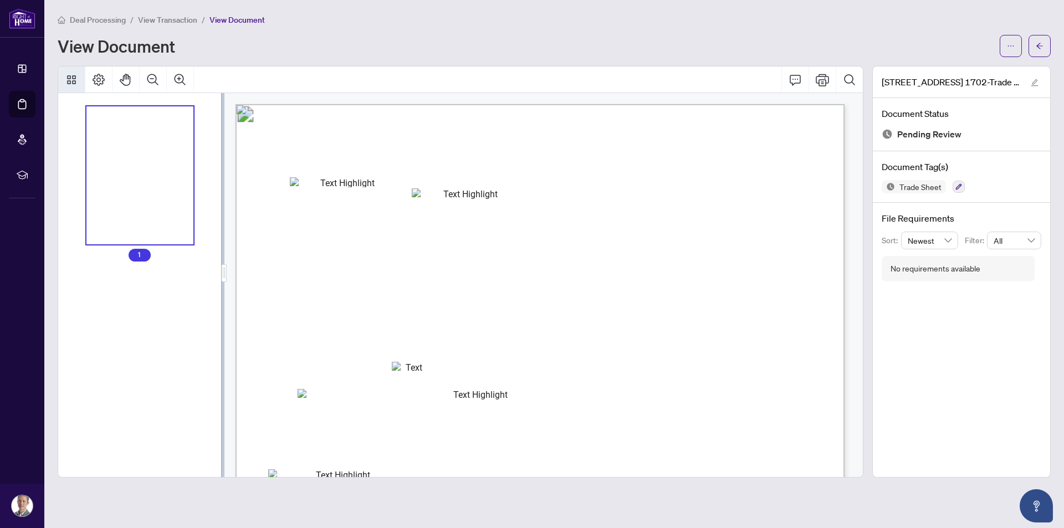
click at [71, 79] on icon "Thumbnails" at bounding box center [71, 79] width 13 height 13
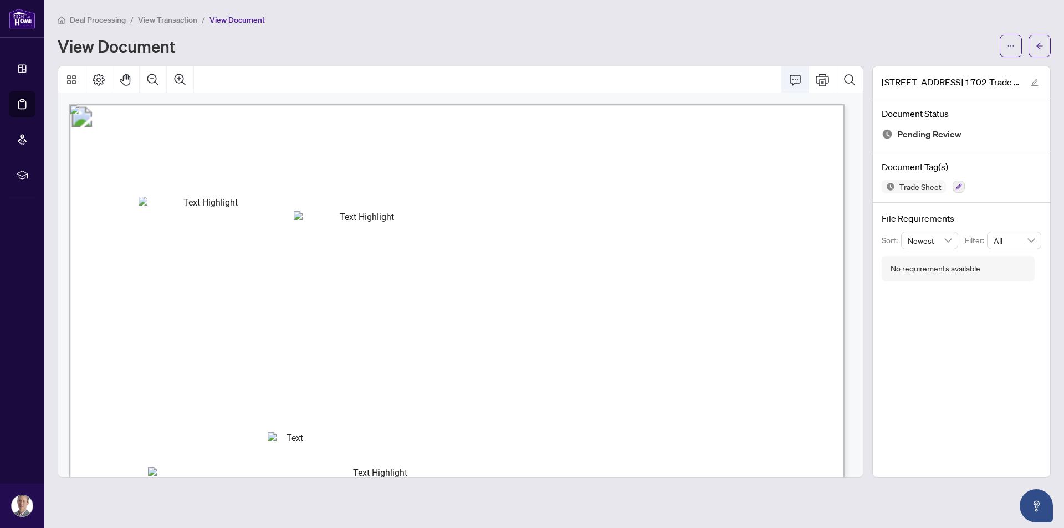
click at [795, 85] on icon "Comment" at bounding box center [795, 79] width 13 height 13
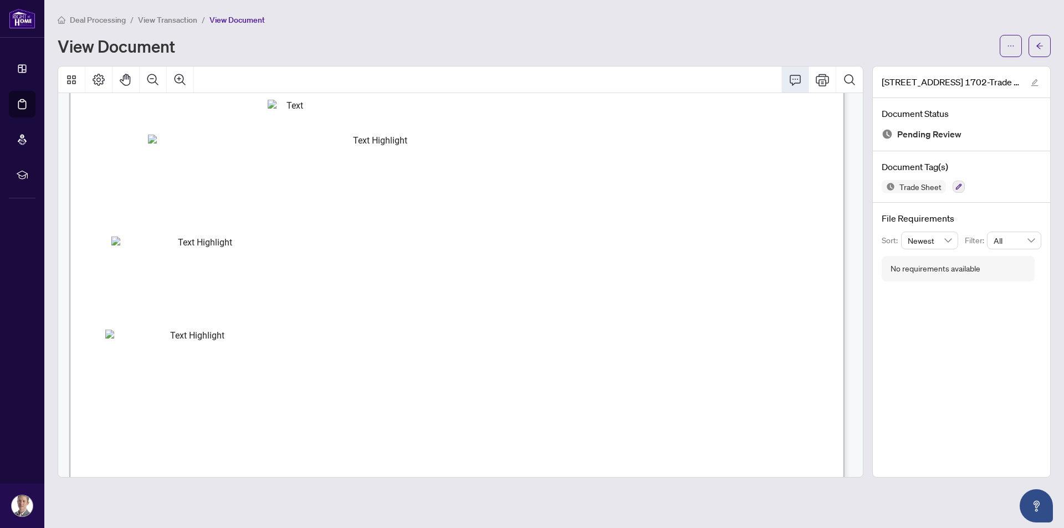
click at [799, 81] on icon "Comment" at bounding box center [795, 79] width 13 height 13
click at [854, 82] on icon "Search Document" at bounding box center [849, 79] width 13 height 13
click at [146, 183] on span "Expenses" at bounding box center [127, 187] width 37 height 9
click at [844, 109] on icon "Cancel" at bounding box center [845, 110] width 9 height 9
click at [1007, 55] on div "[STREET_ADDRESS] 1702-Trade Sheet-Lu to Review.pdf" at bounding box center [951, 54] width 139 height 28
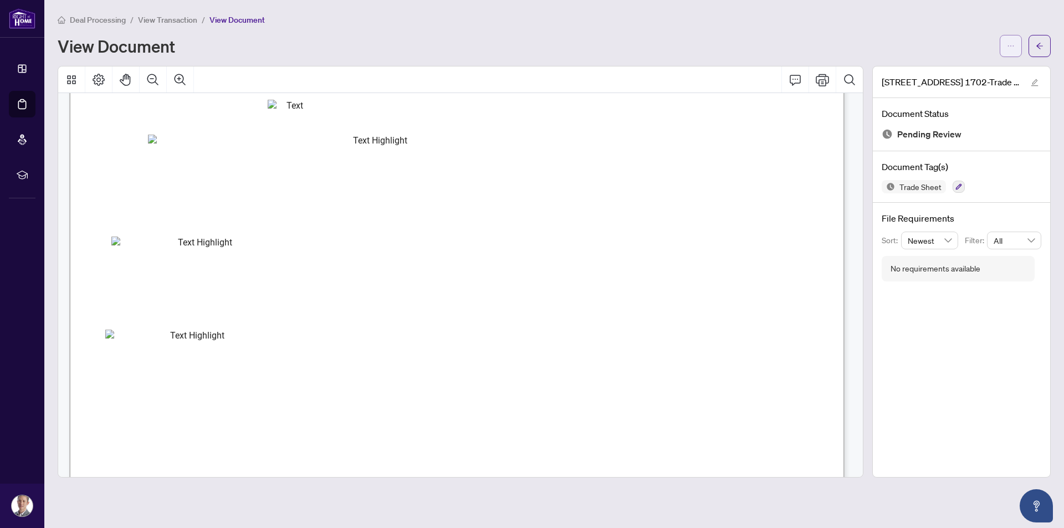
click at [1014, 38] on span "button" at bounding box center [1011, 46] width 8 height 18
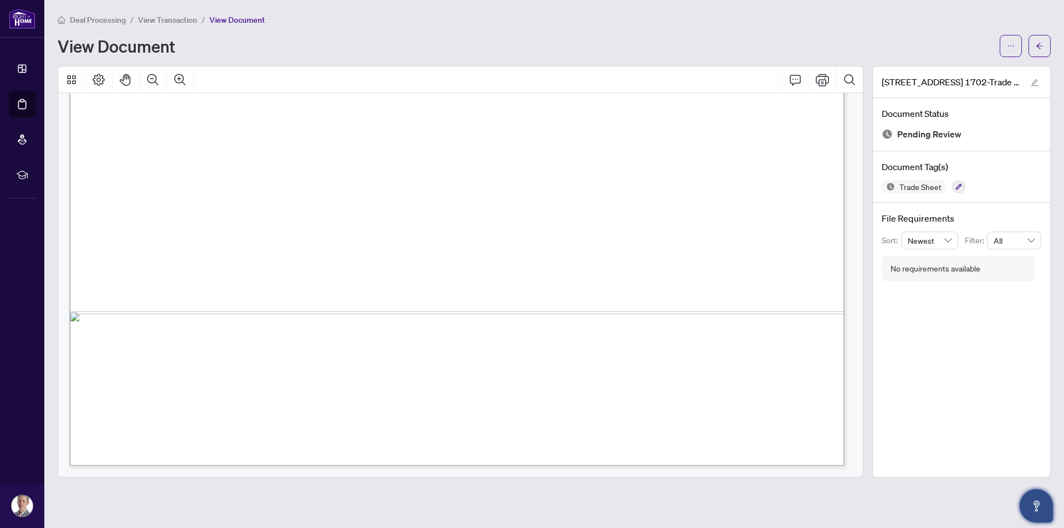
click at [1032, 508] on icon "Open asap" at bounding box center [1037, 506] width 14 height 14
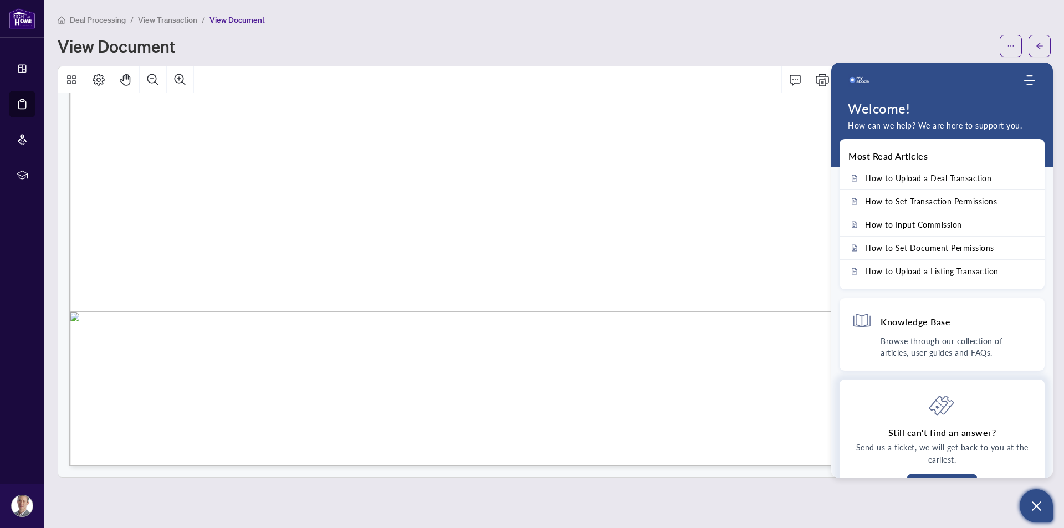
scroll to position [0, 0]
click at [916, 323] on h4 "Knowledge Base" at bounding box center [916, 322] width 70 height 12
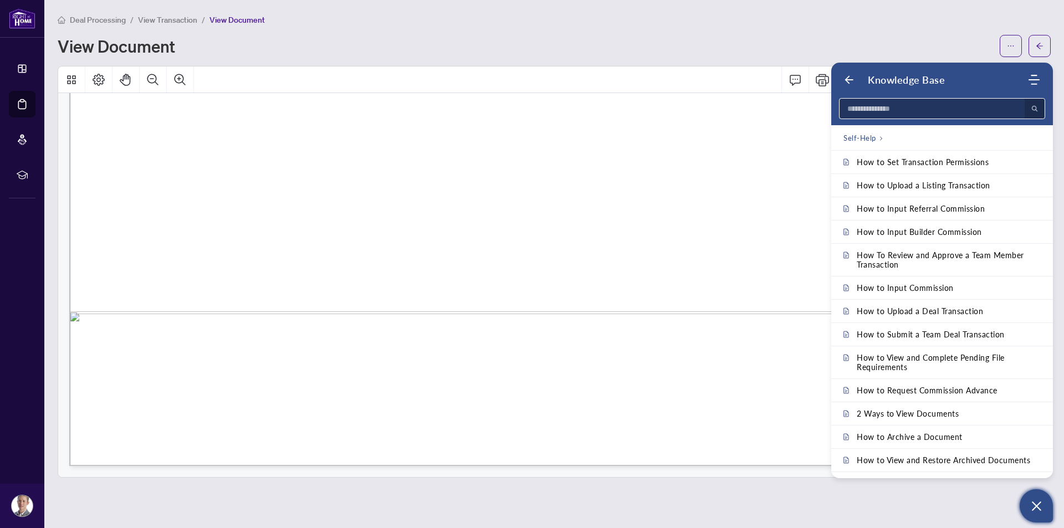
click at [894, 113] on input at bounding box center [929, 109] width 178 height 20
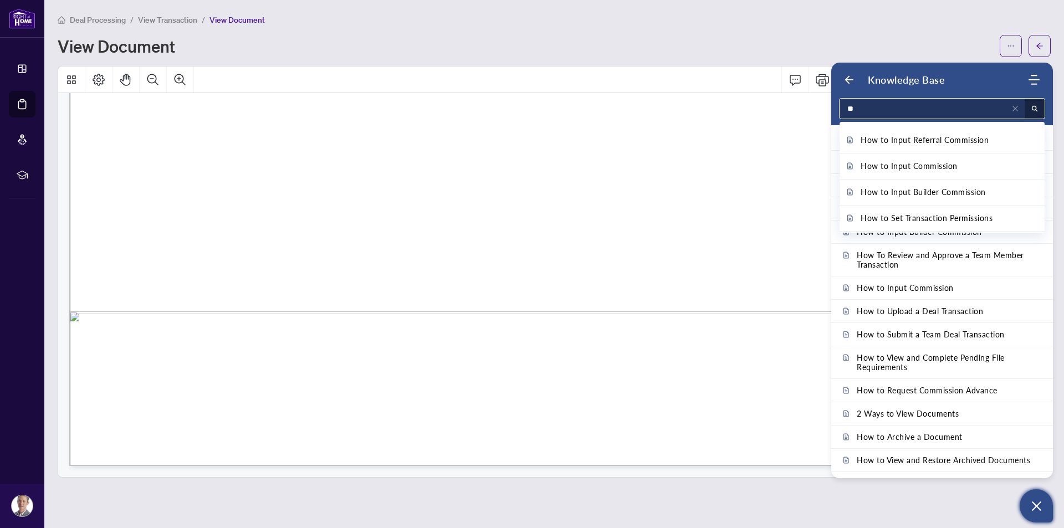
type input "*"
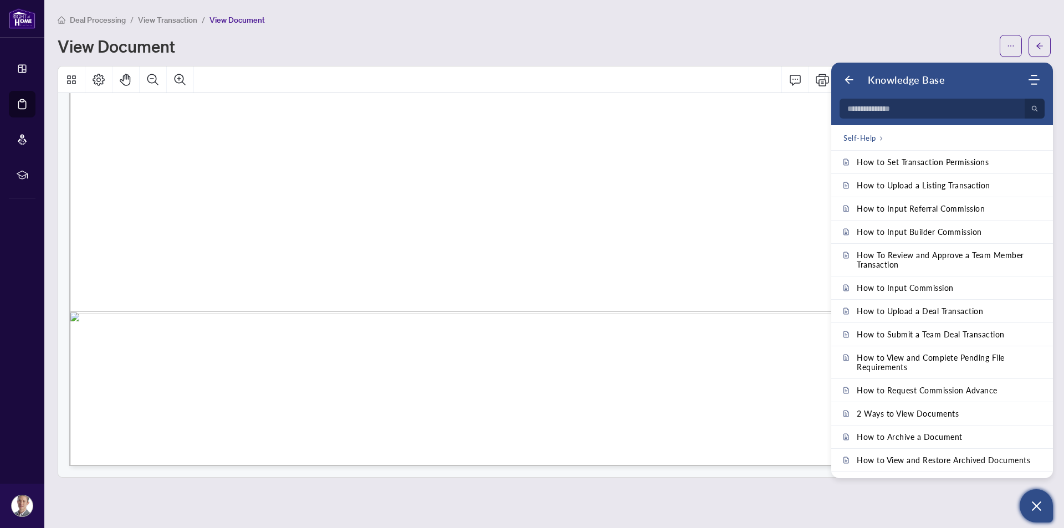
click at [684, 505] on main "Deal Processing / View Transaction / View Document View Document [STREET_ADDRES…" at bounding box center [554, 264] width 1020 height 528
click at [847, 76] on icon "Back" at bounding box center [848, 79] width 11 height 11
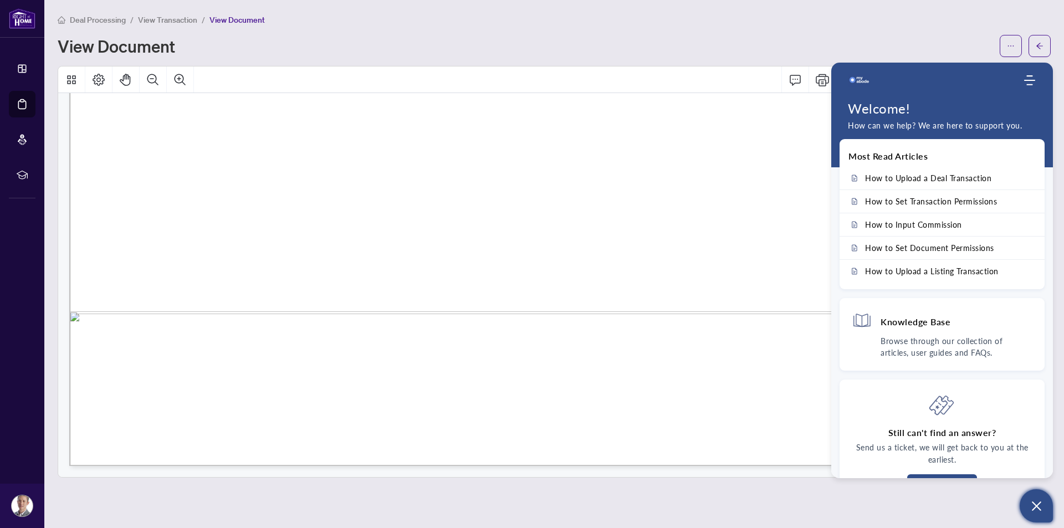
drag, startPoint x: 818, startPoint y: 397, endPoint x: 803, endPoint y: 393, distance: 14.9
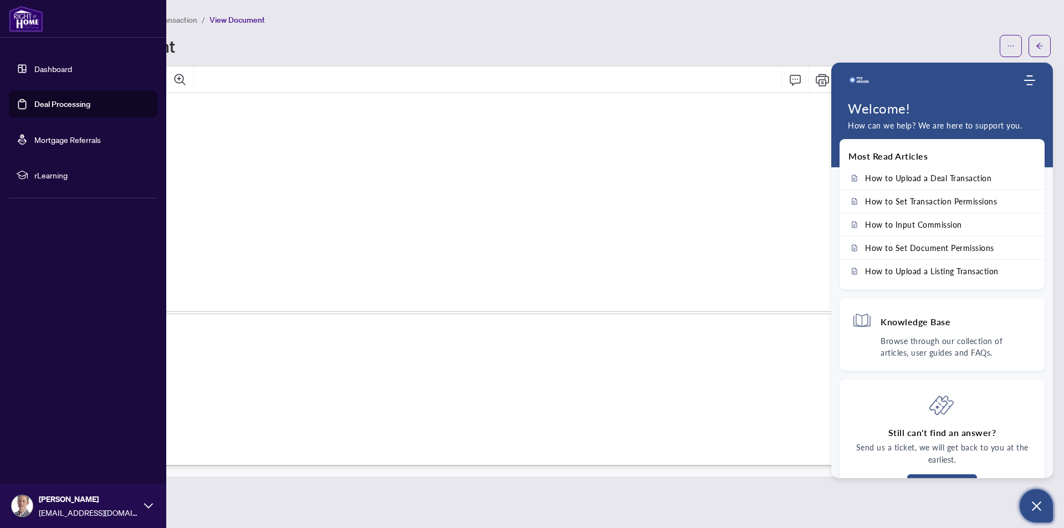
click at [52, 69] on link "Dashboard" at bounding box center [53, 69] width 38 height 10
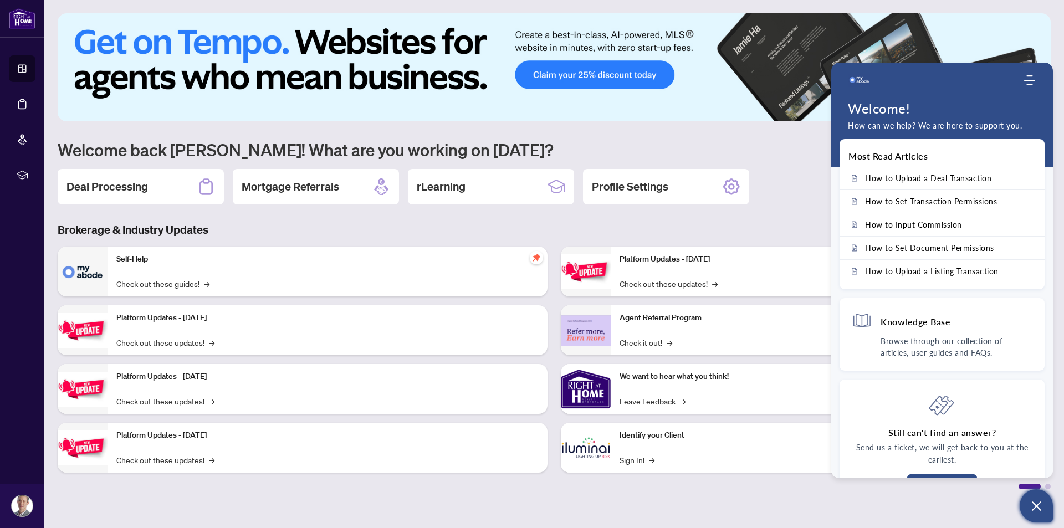
click at [151, 266] on div "Self-Help Check out these guides! →" at bounding box center [328, 272] width 440 height 50
click at [156, 288] on link "Check out these guides! →" at bounding box center [162, 284] width 93 height 12
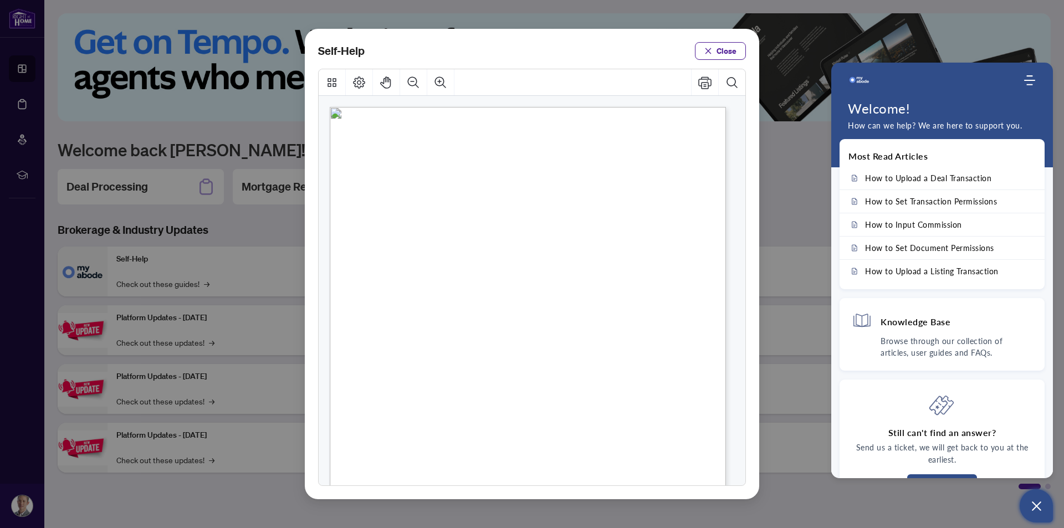
drag, startPoint x: 480, startPoint y: 226, endPoint x: 474, endPoint y: 248, distance: 22.6
click at [474, 248] on ul "● How to Apply and Reset Filters ( PDF ) ● How to Archive a Document ( PDF ) ● …" at bounding box center [514, 357] width 252 height 389
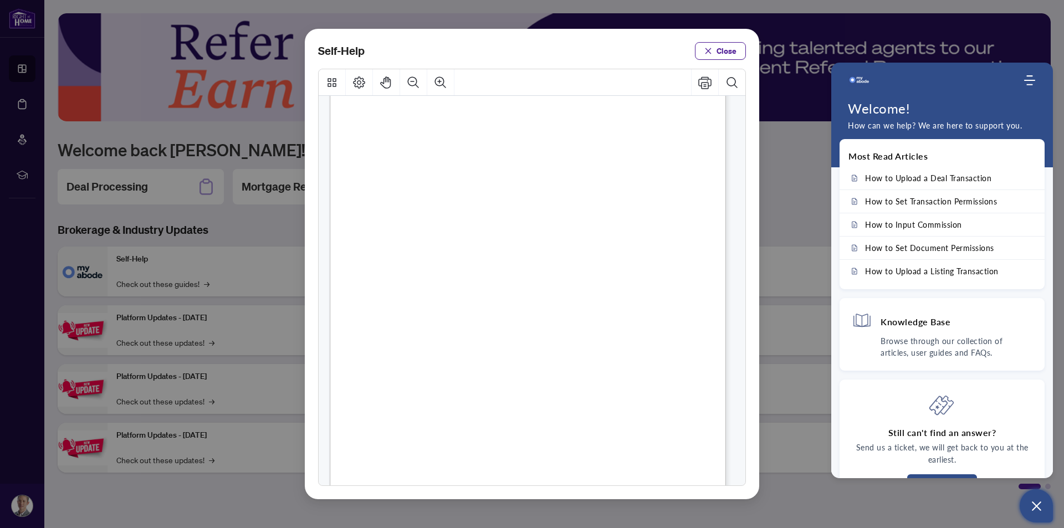
scroll to position [554, 0]
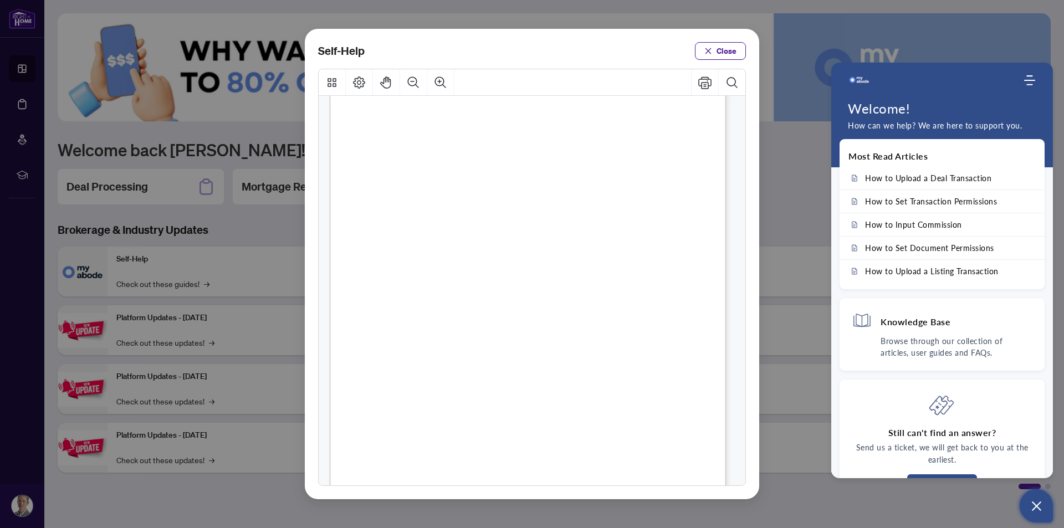
drag, startPoint x: 510, startPoint y: 315, endPoint x: 569, endPoint y: 315, distance: 58.7
click at [569, 315] on span "How to View and Complete Pending File Requirements (" at bounding box center [499, 316] width 199 height 11
click at [618, 320] on span "PDF" at bounding box center [623, 316] width 15 height 11
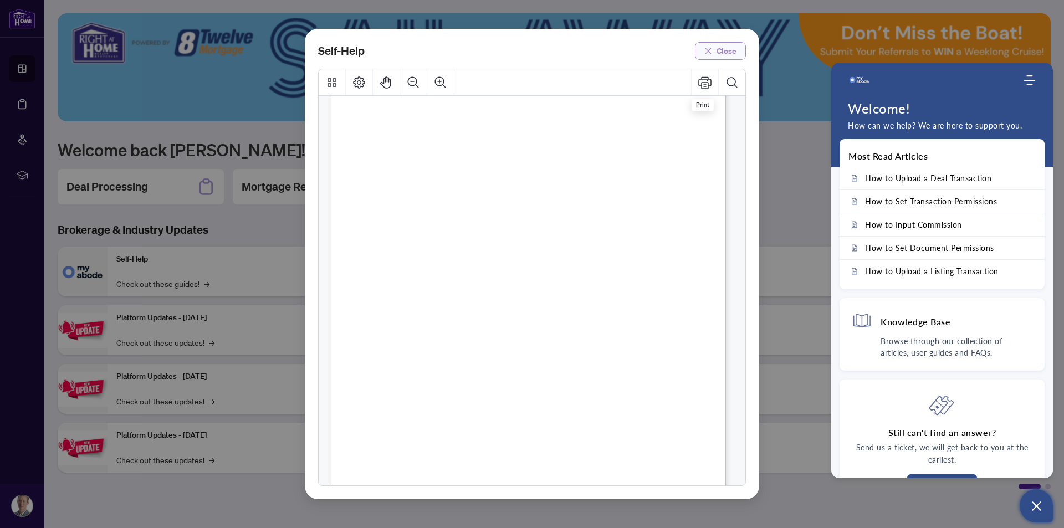
click at [711, 56] on span "button" at bounding box center [708, 51] width 8 height 18
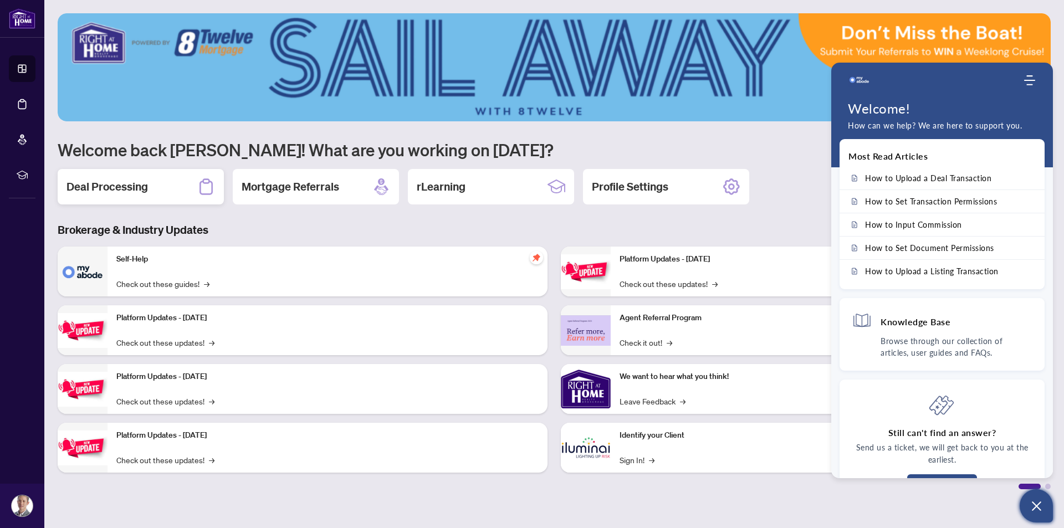
click at [132, 192] on h2 "Deal Processing" at bounding box center [106, 187] width 81 height 16
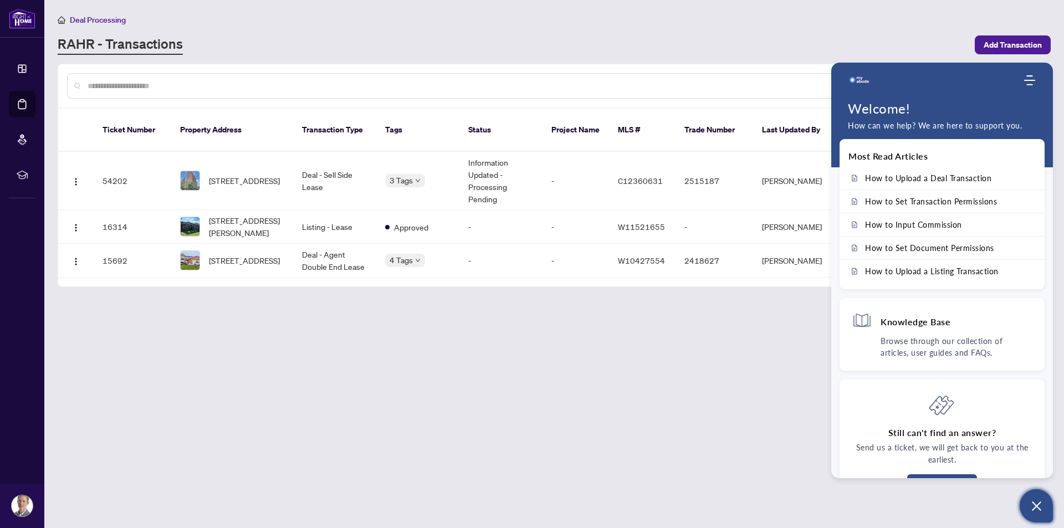
click at [1039, 508] on icon "Open asap" at bounding box center [1037, 506] width 14 height 14
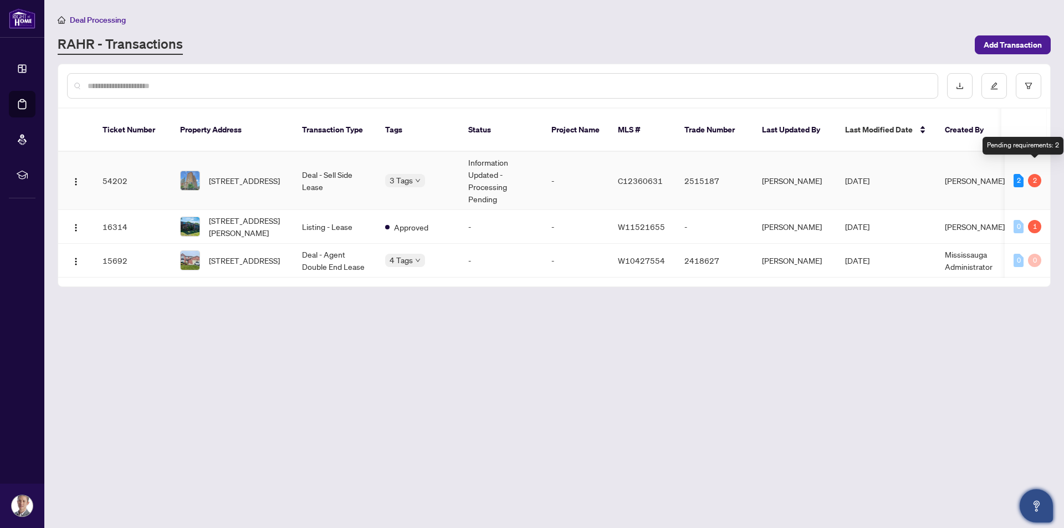
click at [1035, 174] on div "2" at bounding box center [1034, 180] width 13 height 13
click at [247, 178] on span "[STREET_ADDRESS]" at bounding box center [244, 181] width 71 height 12
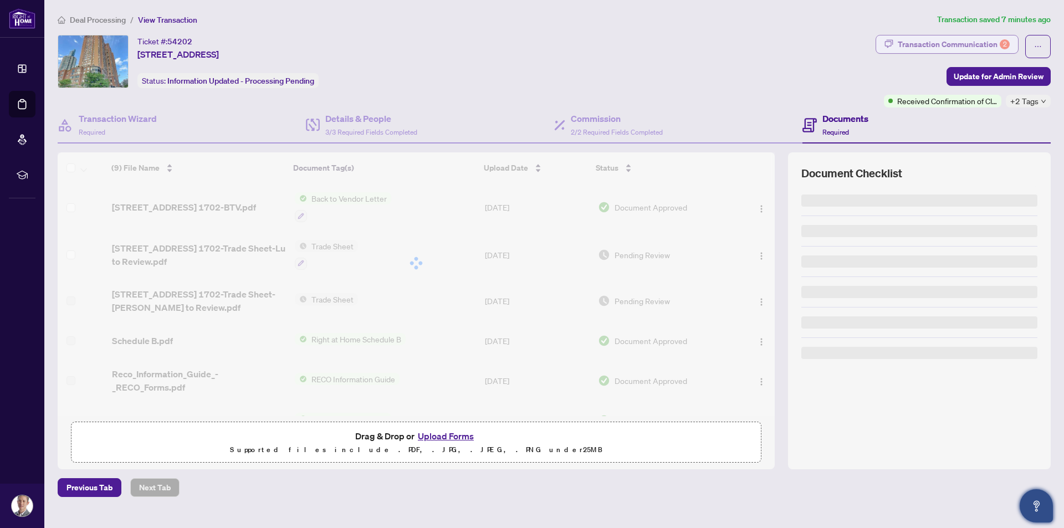
click at [953, 47] on div "Transaction Communication 2" at bounding box center [954, 44] width 112 height 18
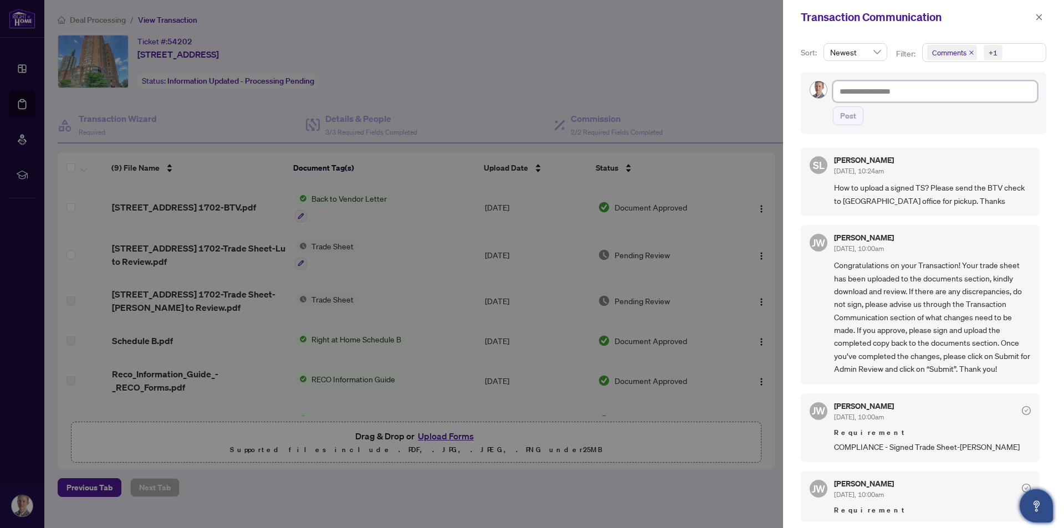
click at [883, 89] on textarea at bounding box center [935, 91] width 204 height 21
drag, startPoint x: 919, startPoint y: 347, endPoint x: 920, endPoint y: 362, distance: 14.4
click at [920, 362] on span "Congratulations on your Transaction! Your trade sheet has been uploaded to the …" at bounding box center [932, 317] width 197 height 116
click at [887, 366] on span "Congratulations on your Transaction! Your trade sheet has been uploaded to the …" at bounding box center [932, 317] width 197 height 116
click at [759, 484] on div at bounding box center [532, 264] width 1064 height 528
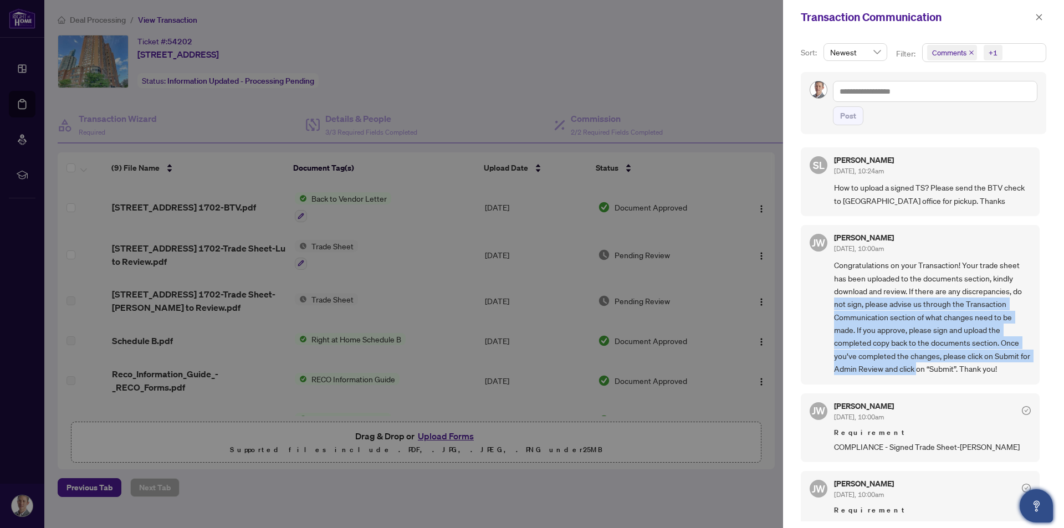
drag, startPoint x: 929, startPoint y: 375, endPoint x: 834, endPoint y: 303, distance: 119.4
click at [834, 303] on span "Congratulations on your Transaction! Your trade sheet has been uploaded to the …" at bounding box center [932, 317] width 197 height 116
click at [840, 342] on span "Congratulations on your Transaction! Your trade sheet has been uploaded to the …" at bounding box center [932, 317] width 197 height 116
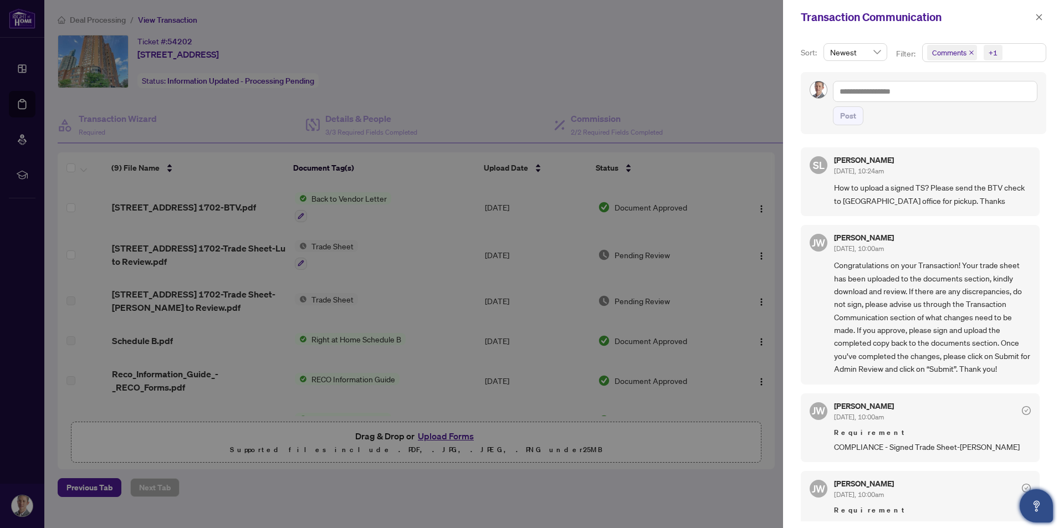
click at [695, 306] on div at bounding box center [532, 264] width 1064 height 528
click at [714, 81] on div at bounding box center [532, 264] width 1064 height 528
click at [1036, 17] on icon "close" at bounding box center [1039, 17] width 8 height 8
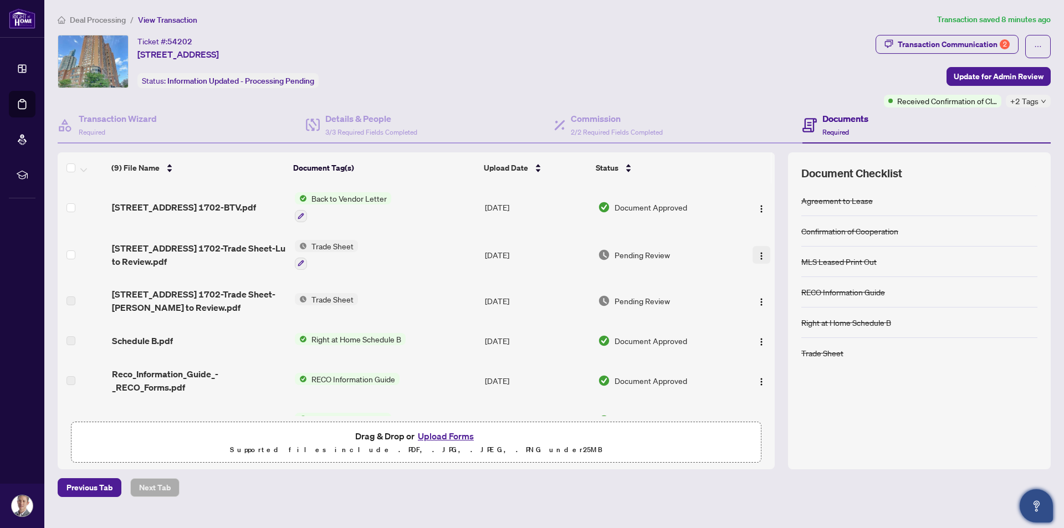
click at [757, 249] on span "button" at bounding box center [761, 255] width 9 height 12
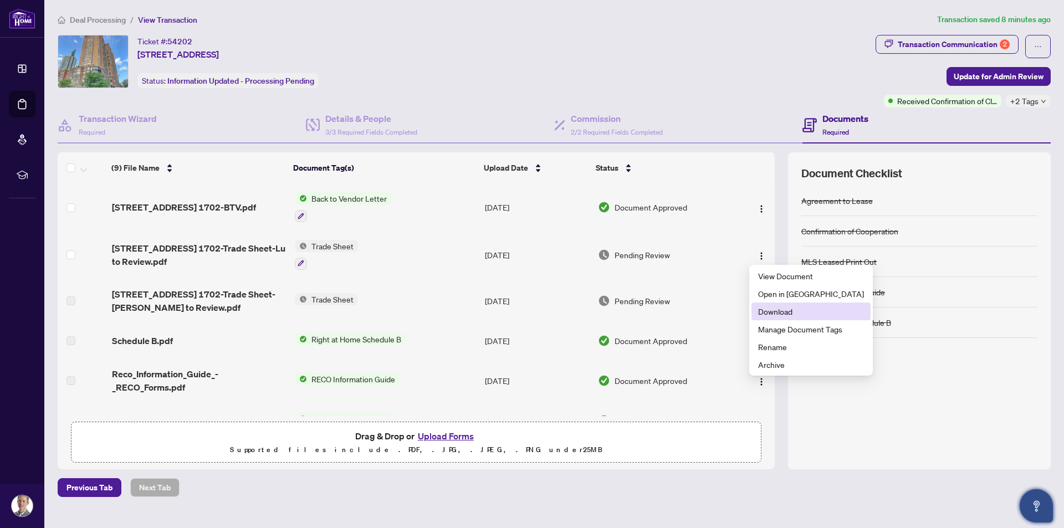
click at [802, 311] on span "Download" at bounding box center [811, 311] width 106 height 12
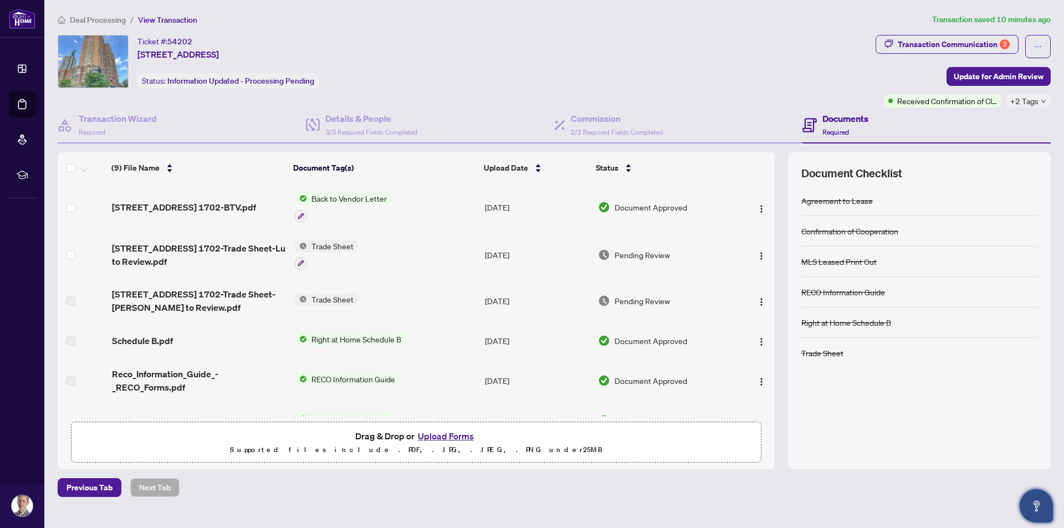
click at [233, 249] on span "[STREET_ADDRESS] 1702-Trade Sheet-Lu to Review.pdf" at bounding box center [199, 255] width 174 height 27
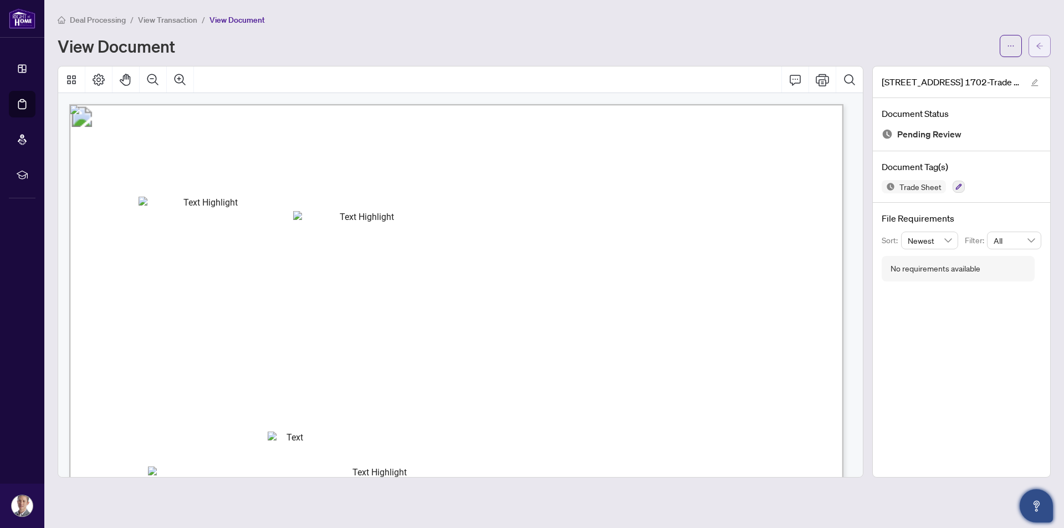
click at [1041, 44] on icon "arrow-left" at bounding box center [1040, 46] width 8 height 8
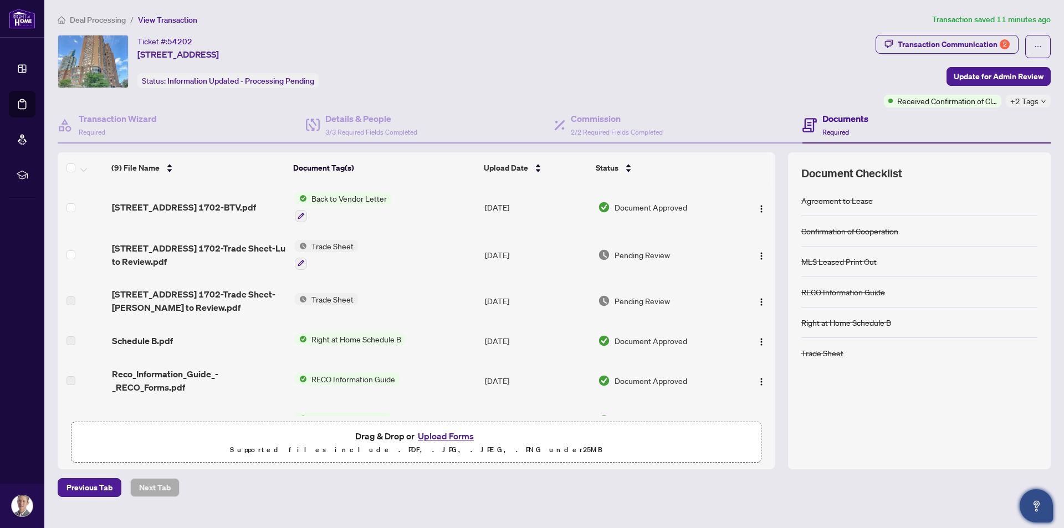
click at [447, 434] on button "Upload Forms" at bounding box center [445, 436] width 63 height 14
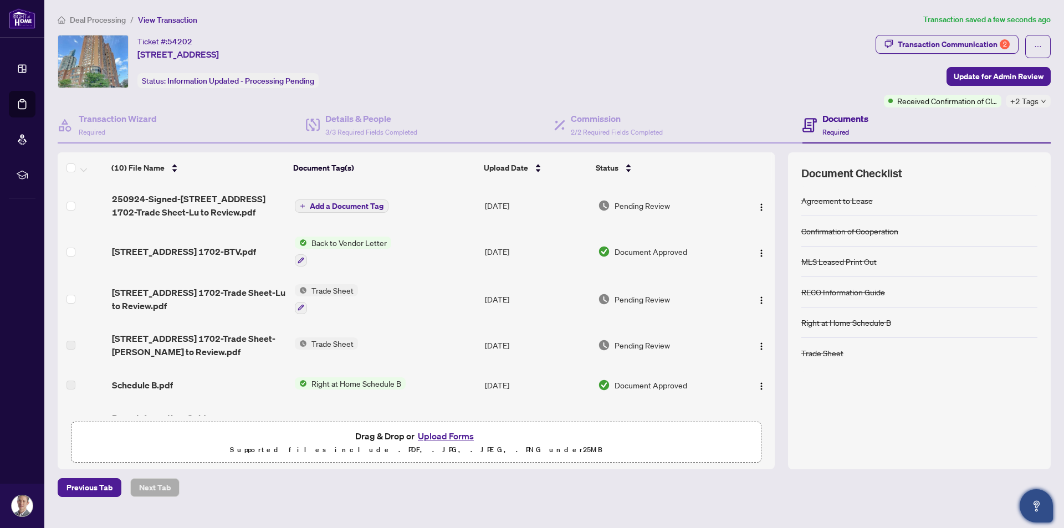
click at [326, 208] on span "Add a Document Tag" at bounding box center [347, 206] width 74 height 8
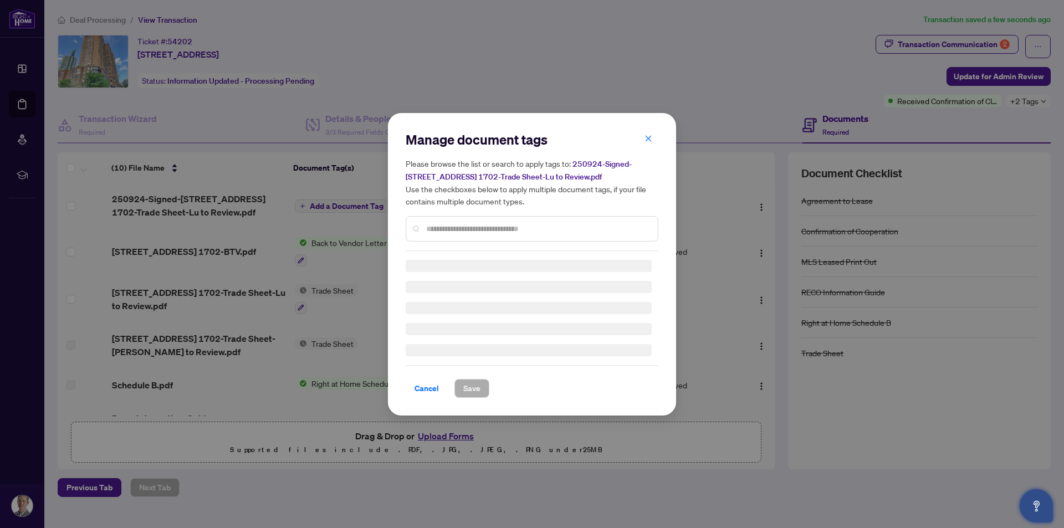
click at [487, 231] on input "text" at bounding box center [537, 229] width 223 height 12
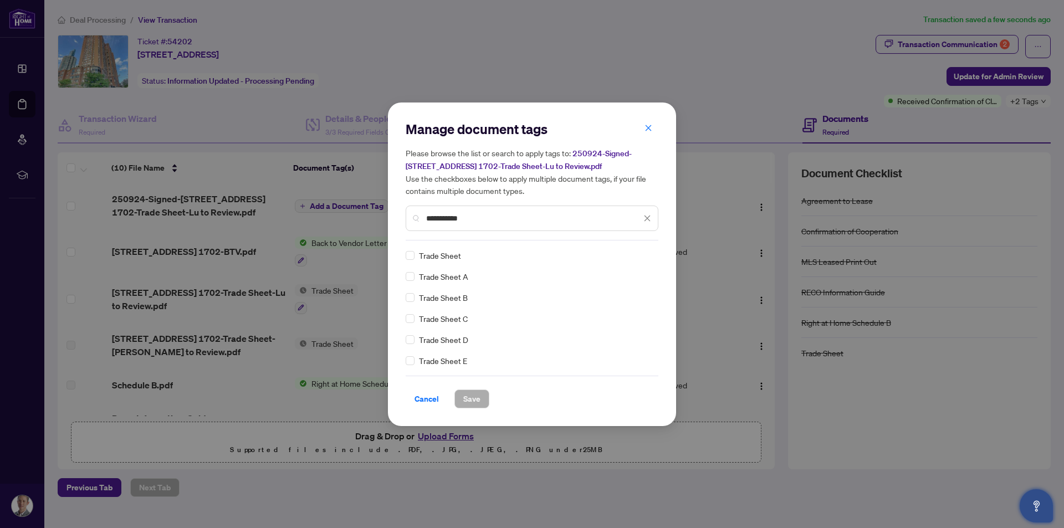
type input "**********"
click at [470, 396] on span "Save" at bounding box center [471, 399] width 17 height 18
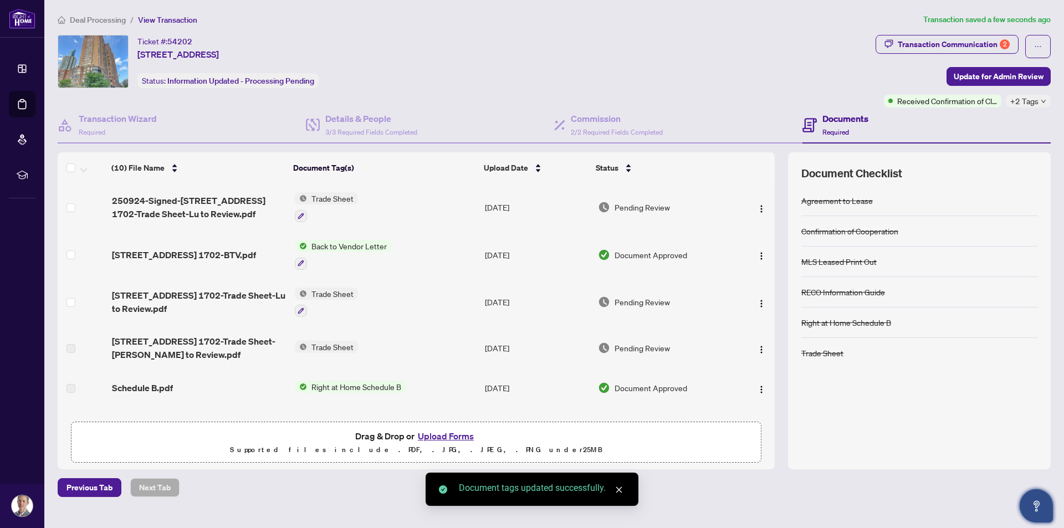
click at [649, 308] on td "Pending Review" at bounding box center [663, 303] width 141 height 48
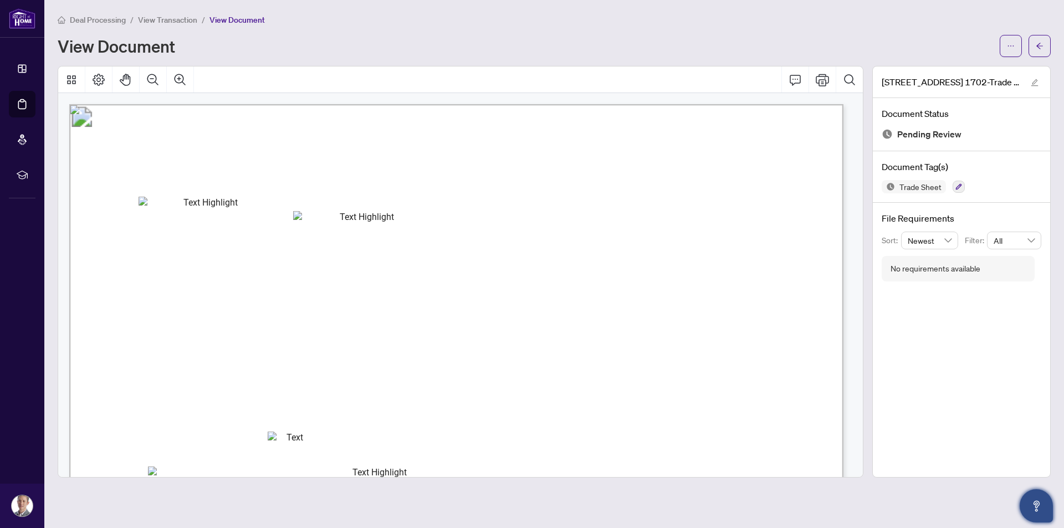
click at [935, 129] on span "Pending Review" at bounding box center [929, 134] width 64 height 15
click at [895, 135] on div "Pending Review" at bounding box center [962, 134] width 160 height 15
click at [882, 134] on img at bounding box center [887, 134] width 11 height 11
click at [916, 191] on span "Trade Sheet" at bounding box center [914, 186] width 64 height 13
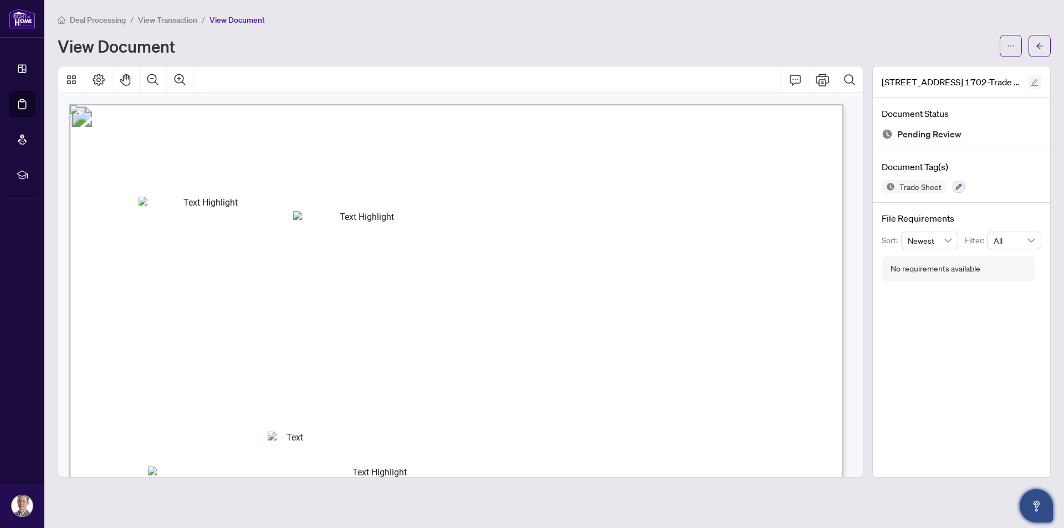
click at [1036, 83] on icon "edit" at bounding box center [1035, 83] width 8 height 8
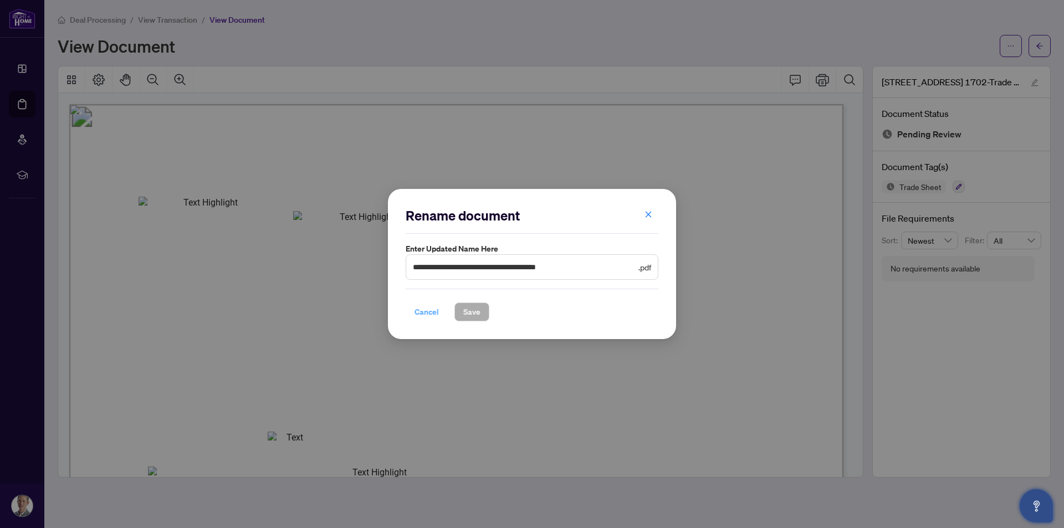
click at [430, 313] on span "Cancel" at bounding box center [426, 312] width 24 height 18
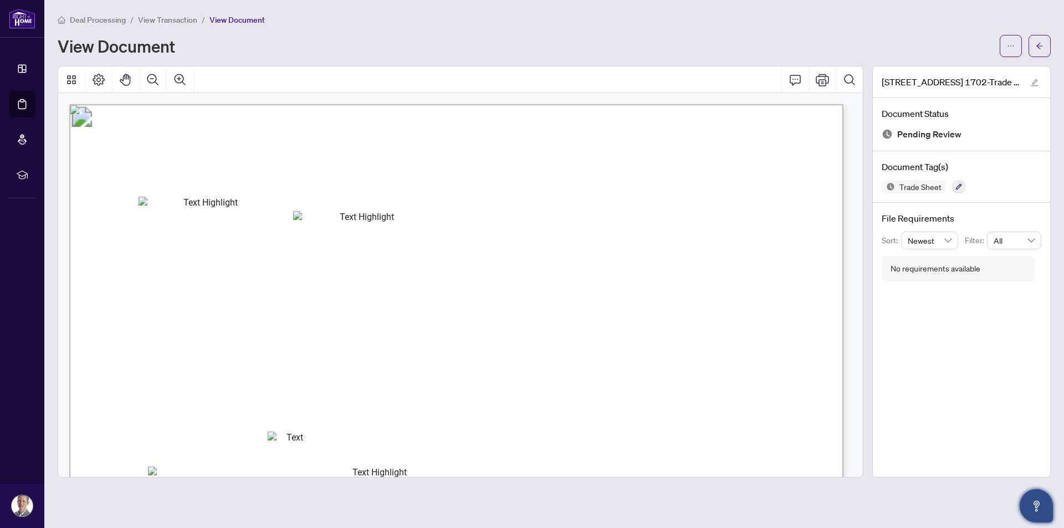
click at [979, 316] on div "[STREET_ADDRESS] 1702-Trade Sheet-Lu to Review.pdf Document Status Pending Revi…" at bounding box center [961, 272] width 178 height 412
click at [806, 84] on button "Comment" at bounding box center [795, 79] width 27 height 27
click at [1040, 40] on span "button" at bounding box center [1040, 46] width 8 height 18
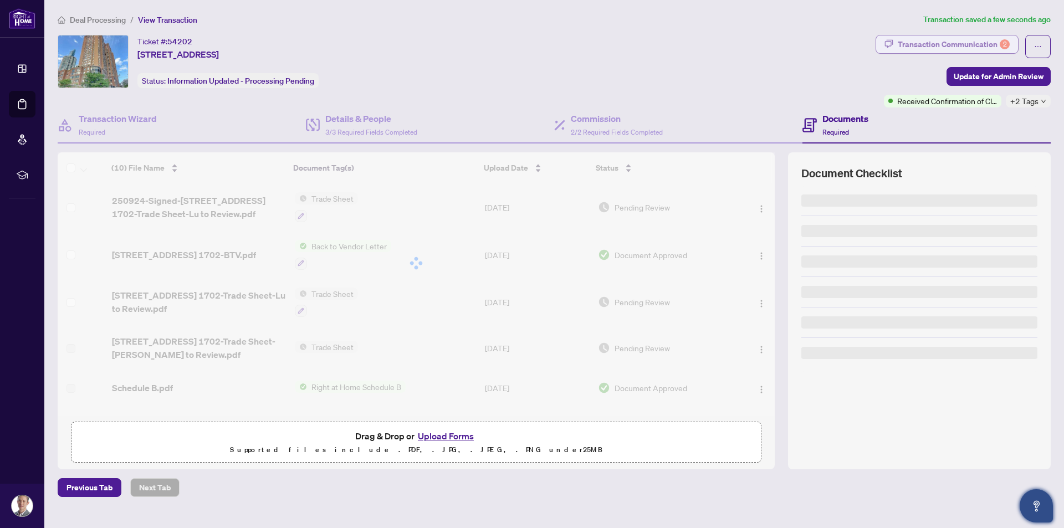
click at [983, 42] on div "Transaction Communication 2" at bounding box center [954, 44] width 112 height 18
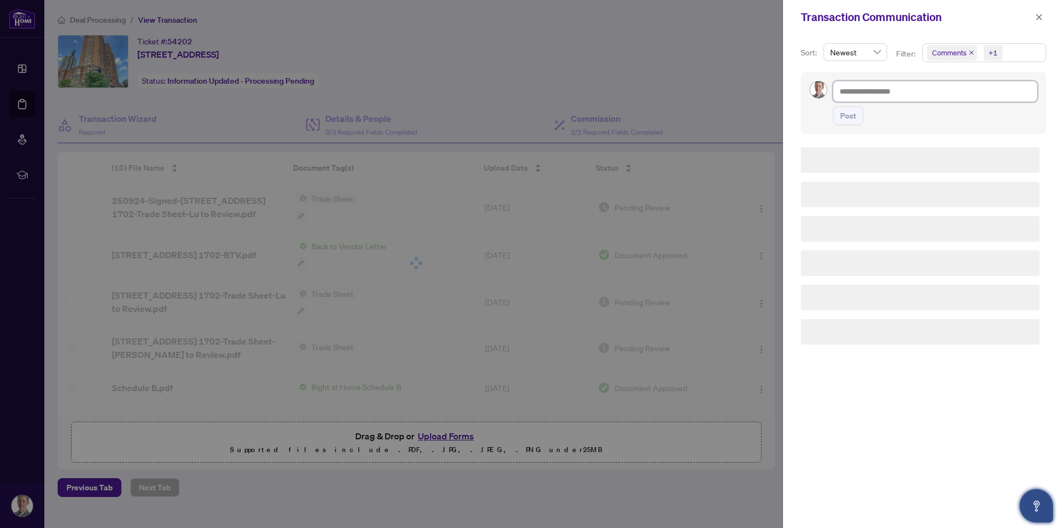
click at [904, 91] on textarea at bounding box center [935, 91] width 204 height 21
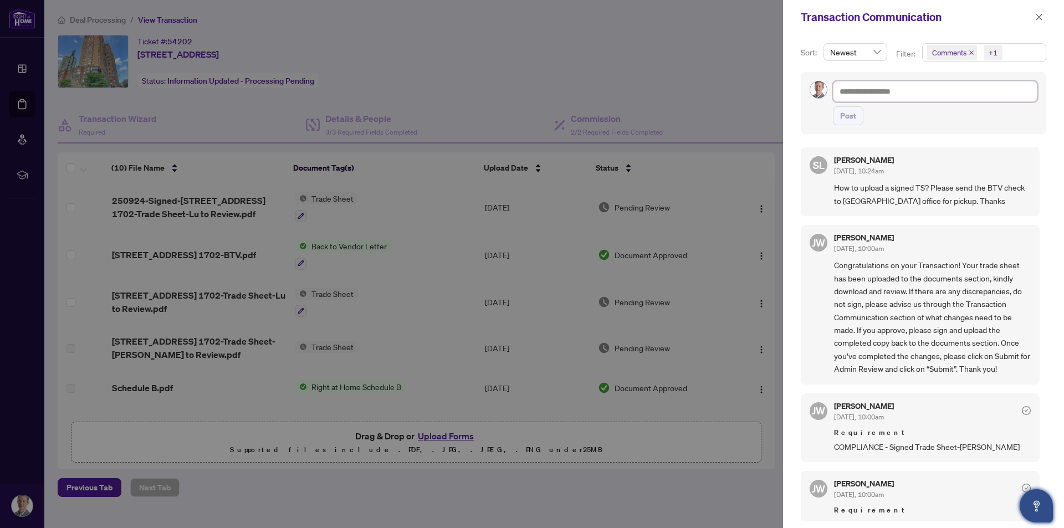
type textarea "*"
type textarea "**"
type textarea "***"
type textarea "****"
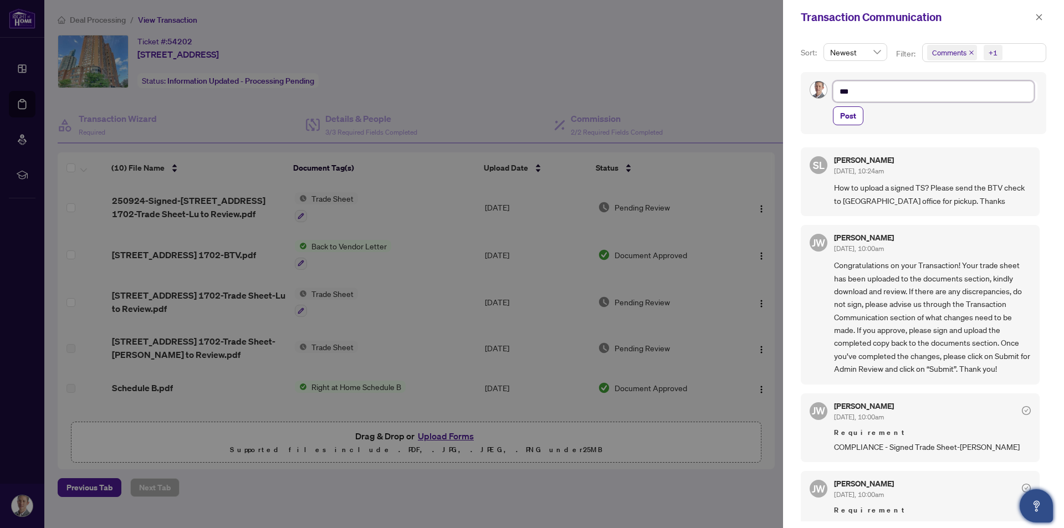
type textarea "****"
type textarea "******"
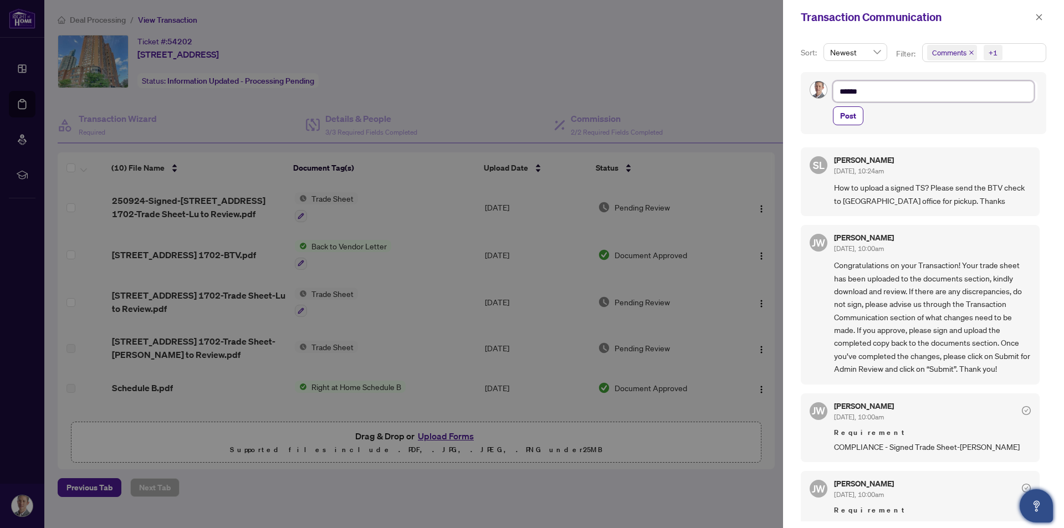
type textarea "*******"
type textarea "******"
type textarea "****"
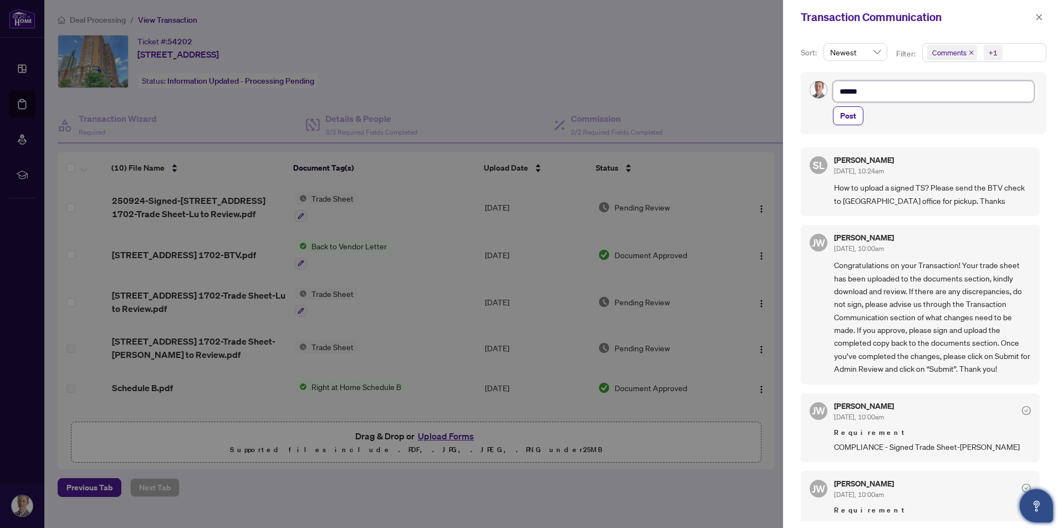
type textarea "****"
type textarea "******"
type textarea "*******"
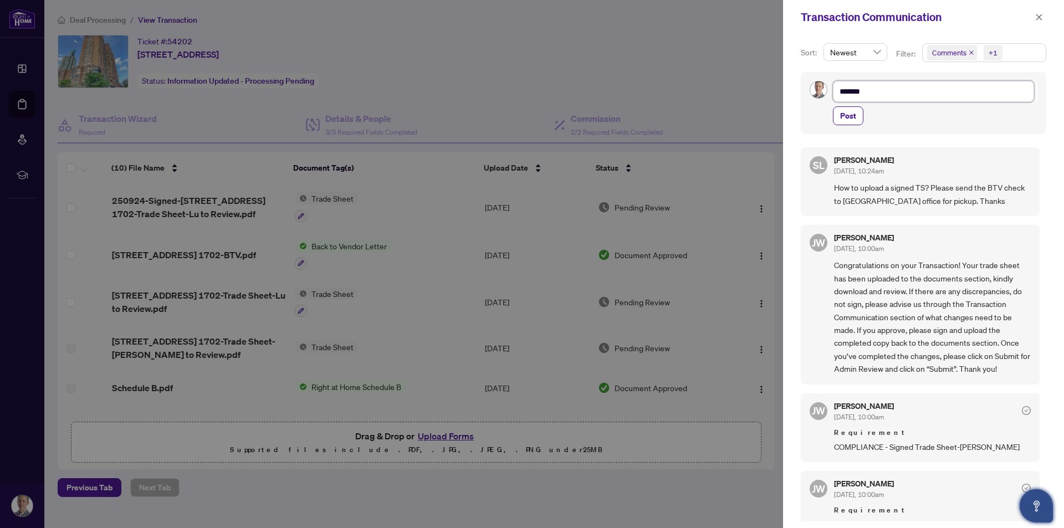
type textarea "********"
type textarea "*********"
type textarea "**********"
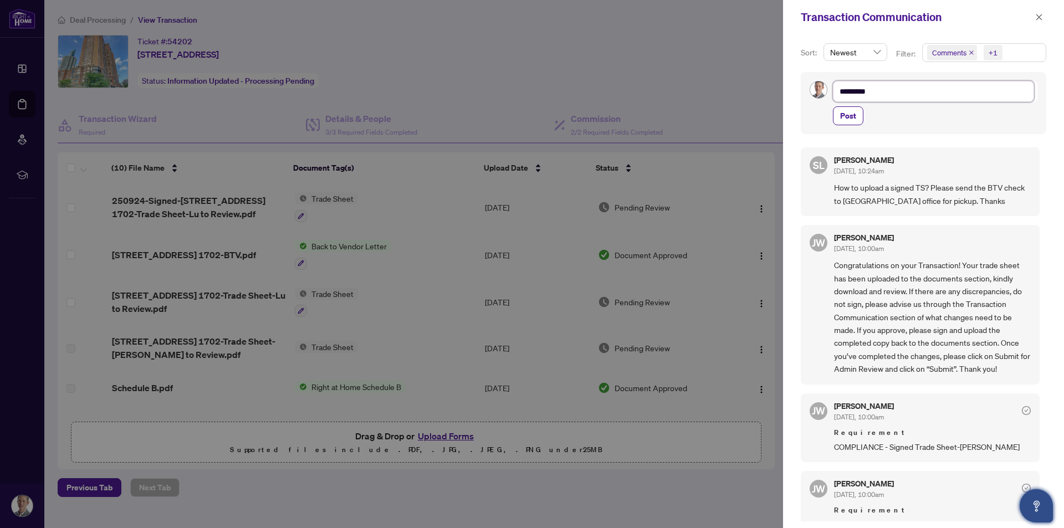
type textarea "**********"
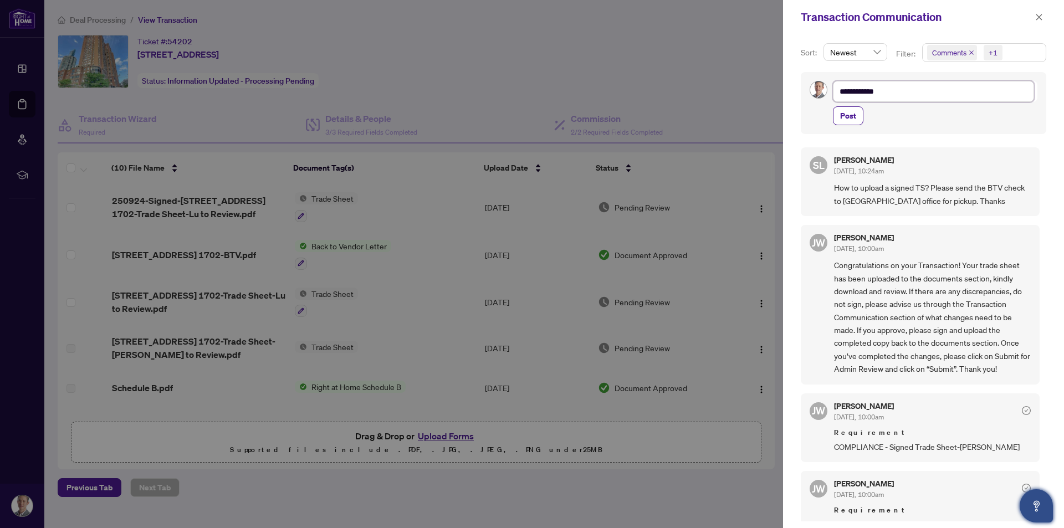
type textarea "**********"
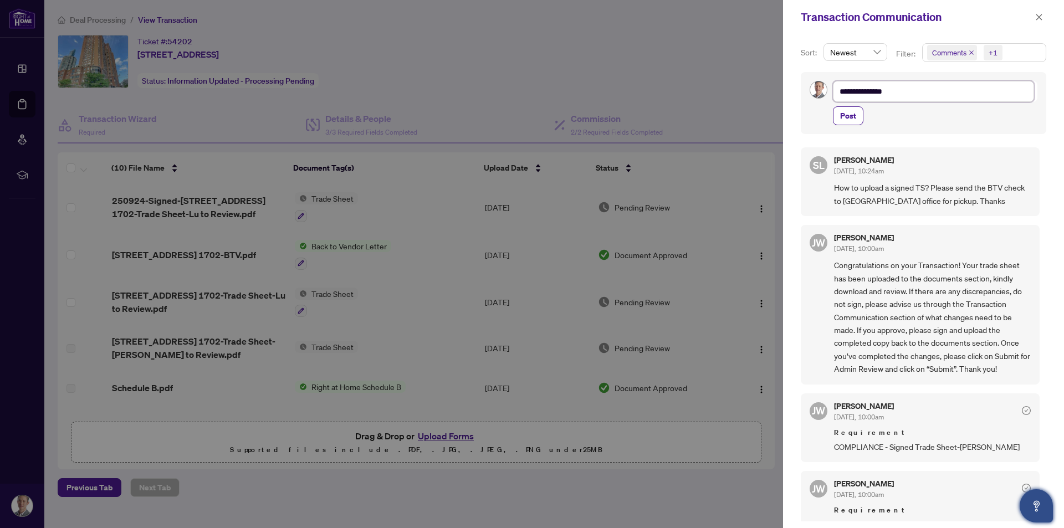
type textarea "**********"
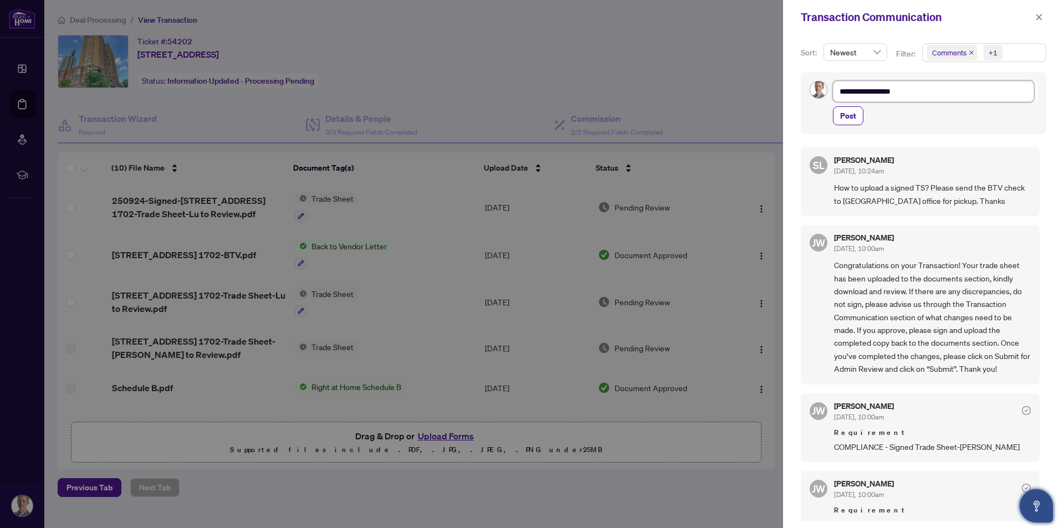
type textarea "**********"
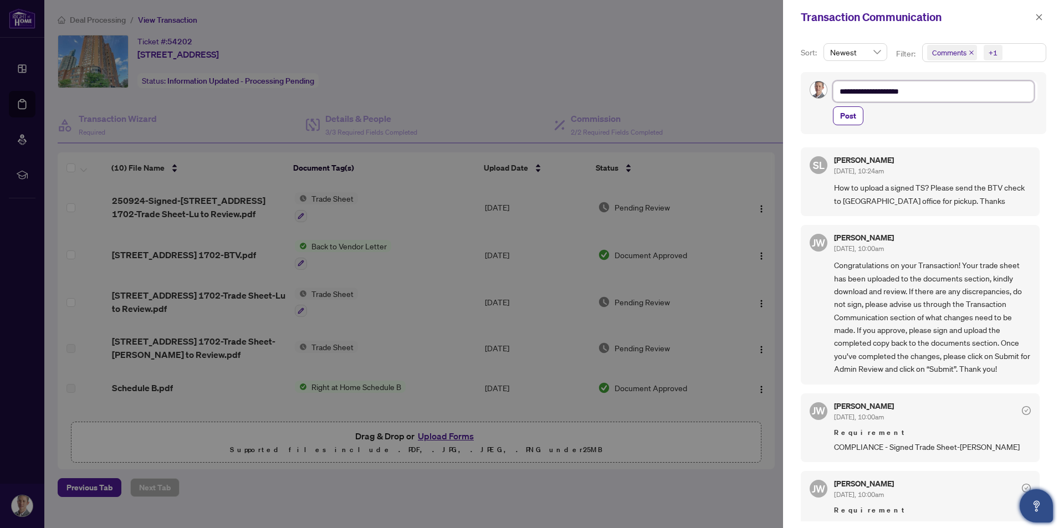
type textarea "**********"
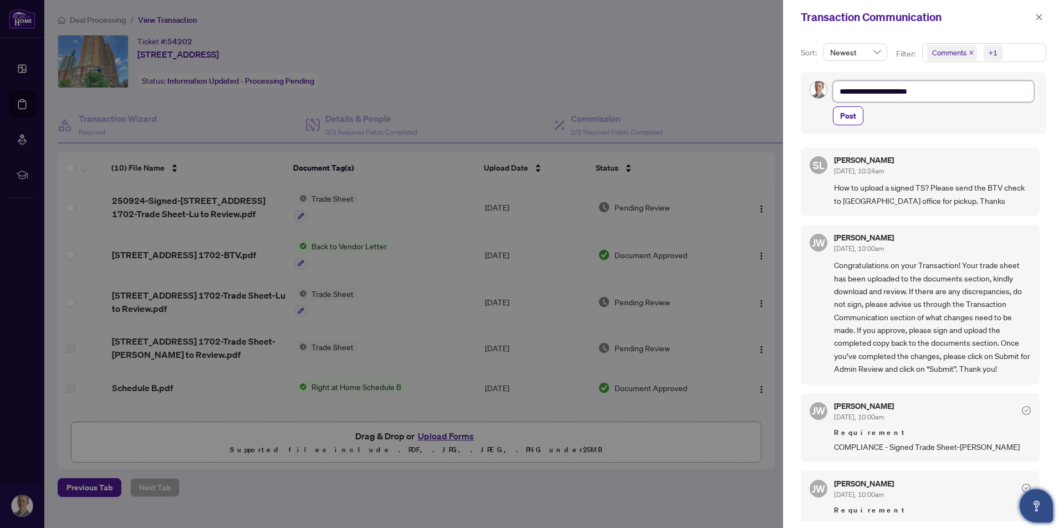
type textarea "**********"
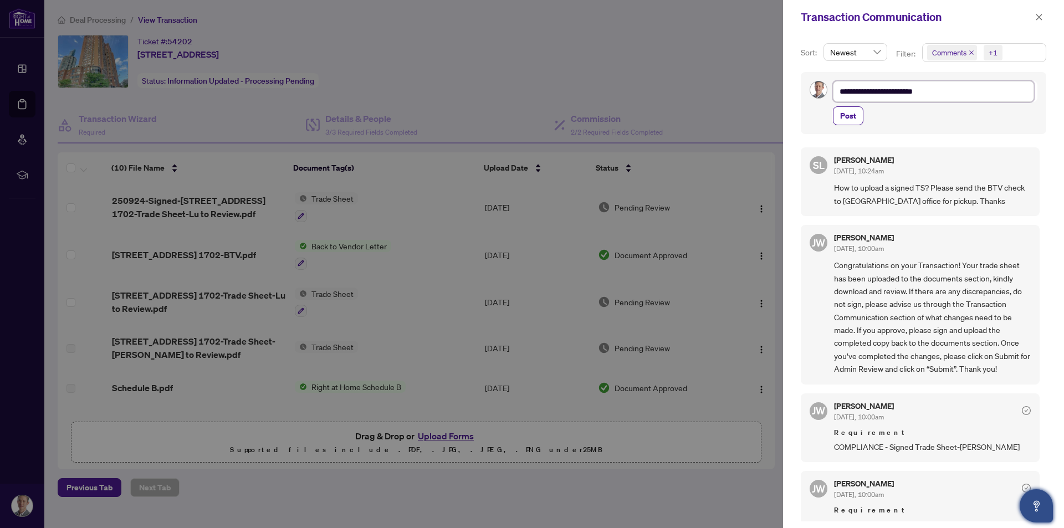
type textarea "**********"
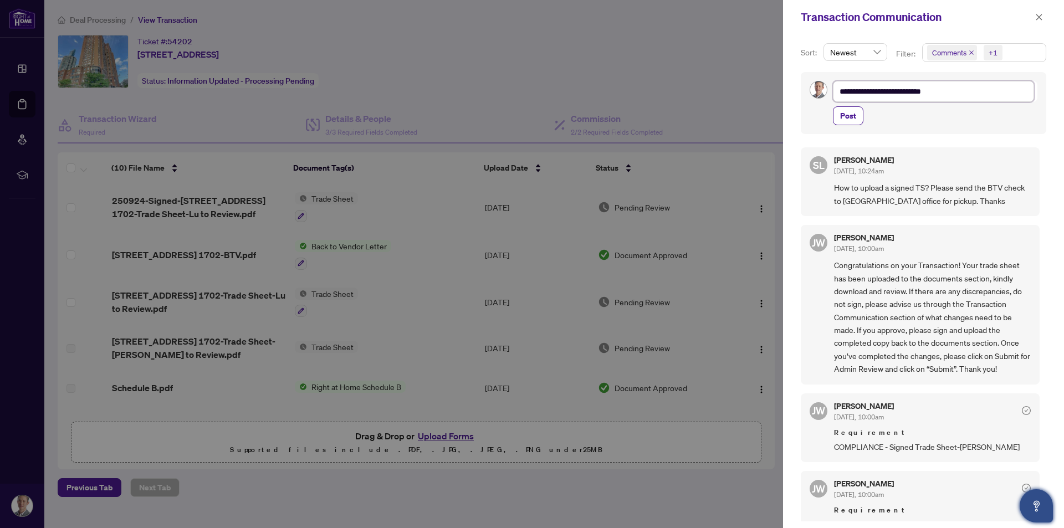
type textarea "**********"
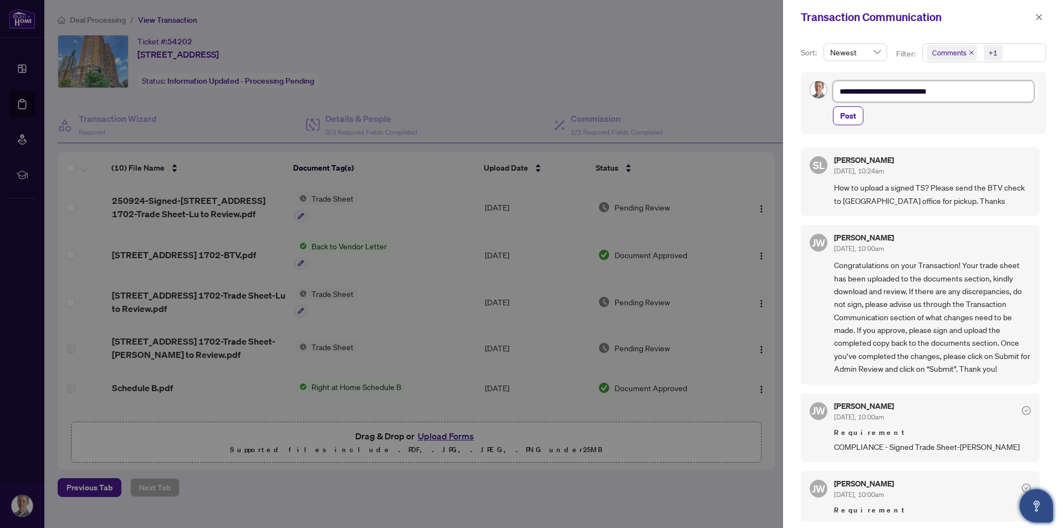
type textarea "**********"
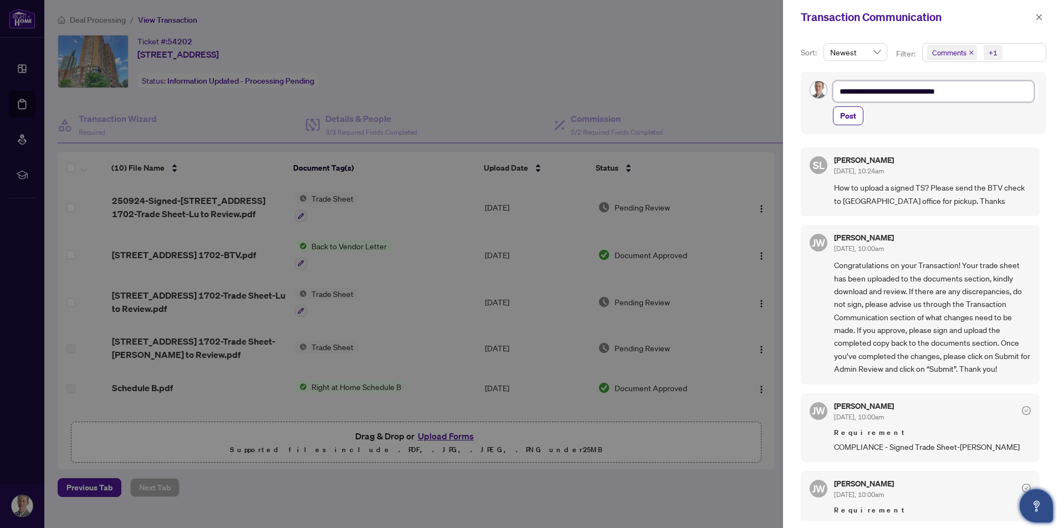
type textarea "**********"
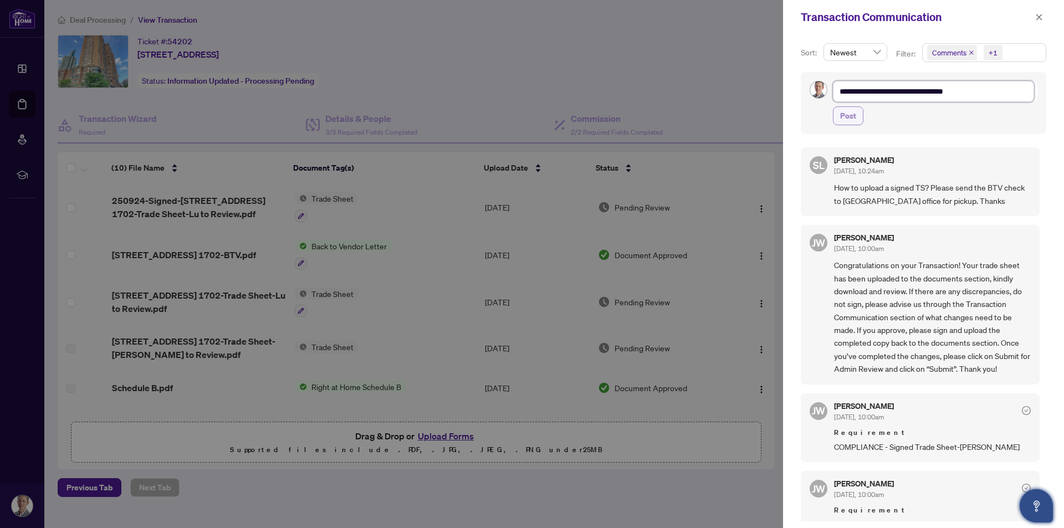
type textarea "**********"
click at [847, 116] on span "Post" at bounding box center [848, 116] width 16 height 18
type textarea "**********"
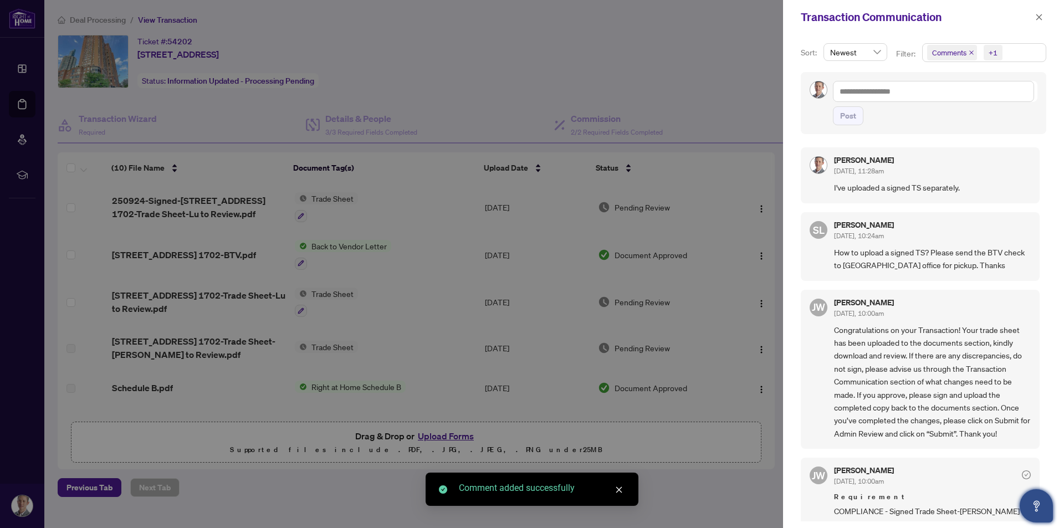
click at [621, 490] on icon "close" at bounding box center [619, 490] width 8 height 8
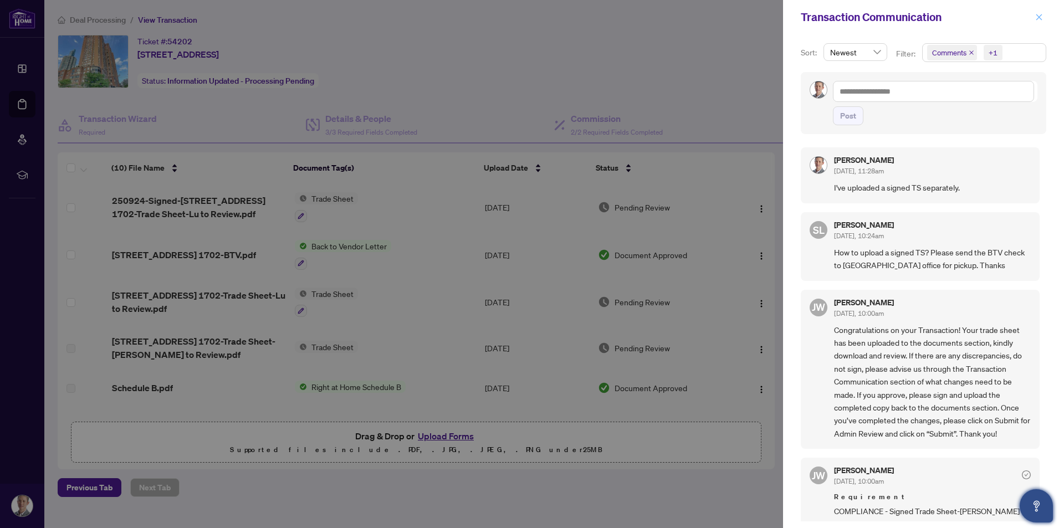
click at [1037, 19] on icon "close" at bounding box center [1039, 17] width 6 height 6
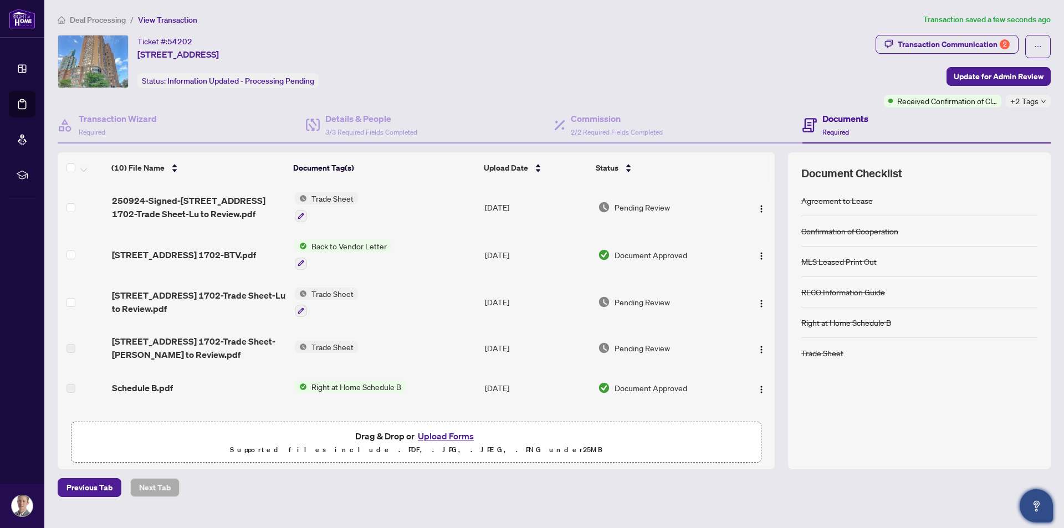
click at [636, 206] on span "Pending Review" at bounding box center [642, 207] width 55 height 12
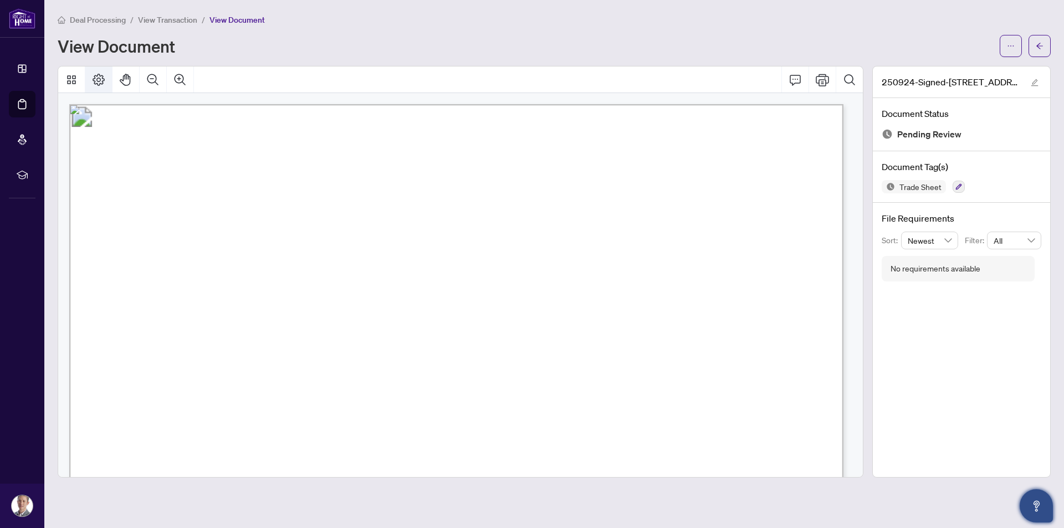
click at [97, 76] on icon "Page Layout" at bounding box center [98, 79] width 13 height 13
click at [1016, 46] on button "button" at bounding box center [1011, 46] width 22 height 22
click at [974, 106] on span "Document Permissions" at bounding box center [971, 105] width 84 height 12
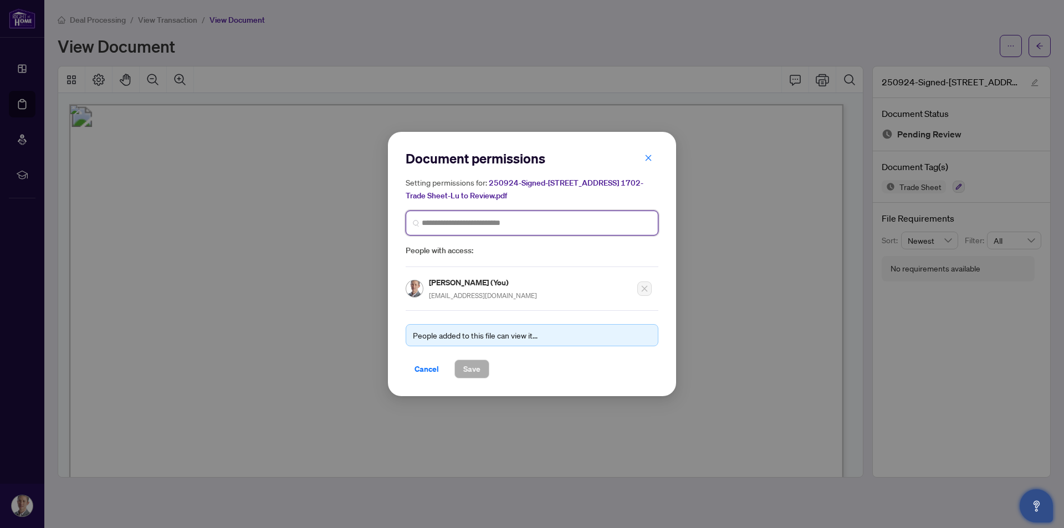
click at [505, 223] on input "search" at bounding box center [536, 223] width 229 height 12
type input "*******"
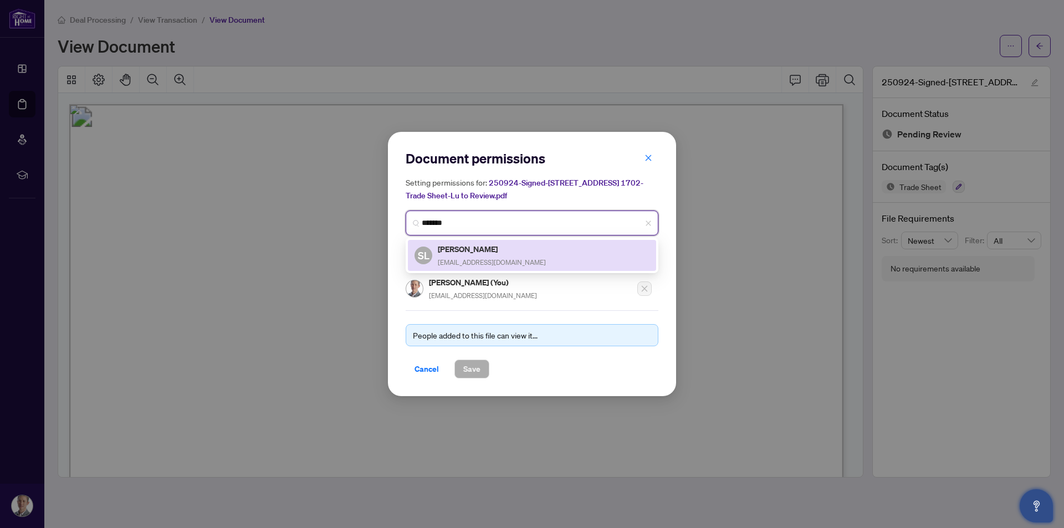
click at [447, 253] on h5 "[PERSON_NAME]" at bounding box center [492, 249] width 108 height 13
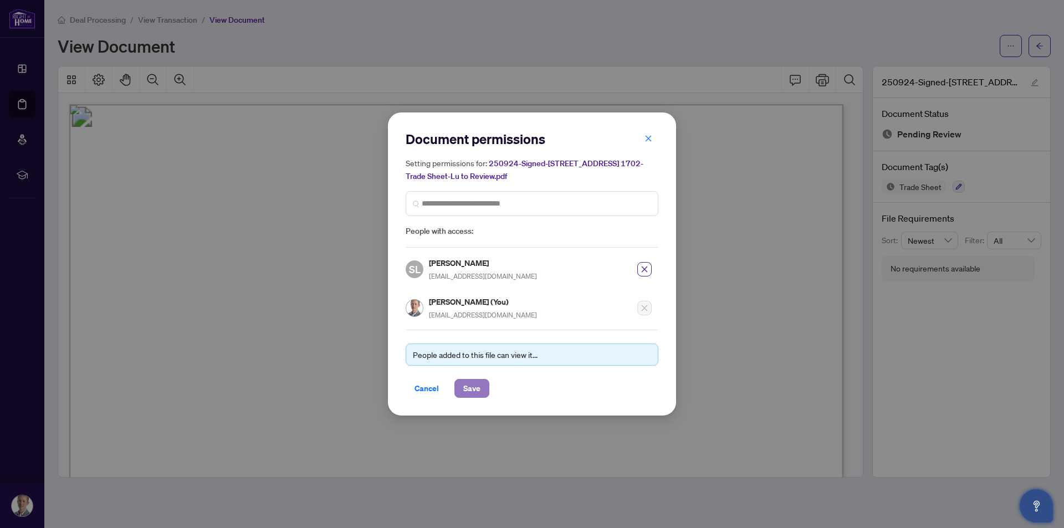
click at [471, 387] on span "Save" at bounding box center [471, 389] width 17 height 18
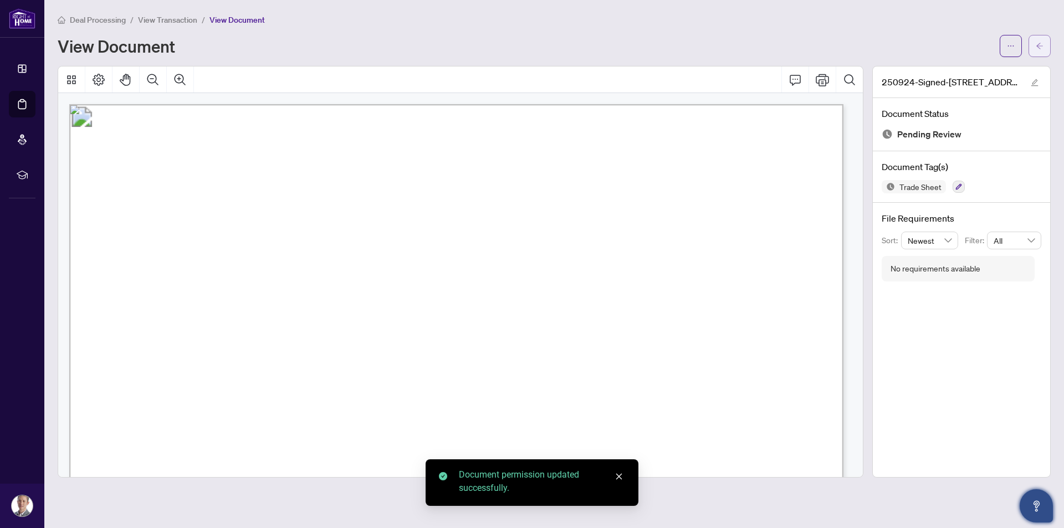
click at [1041, 47] on icon "arrow-left" at bounding box center [1040, 46] width 8 height 8
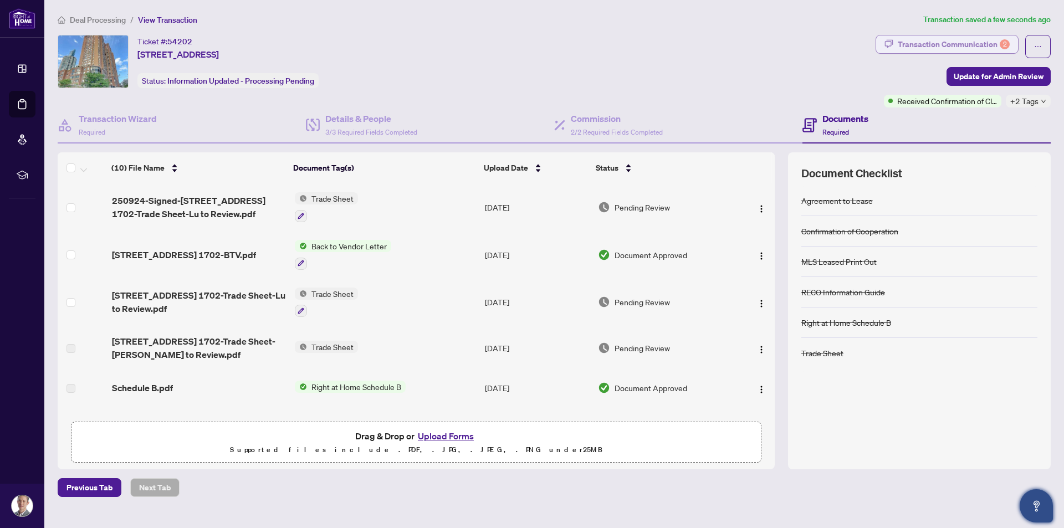
click at [949, 44] on div "Transaction Communication 2" at bounding box center [954, 44] width 112 height 18
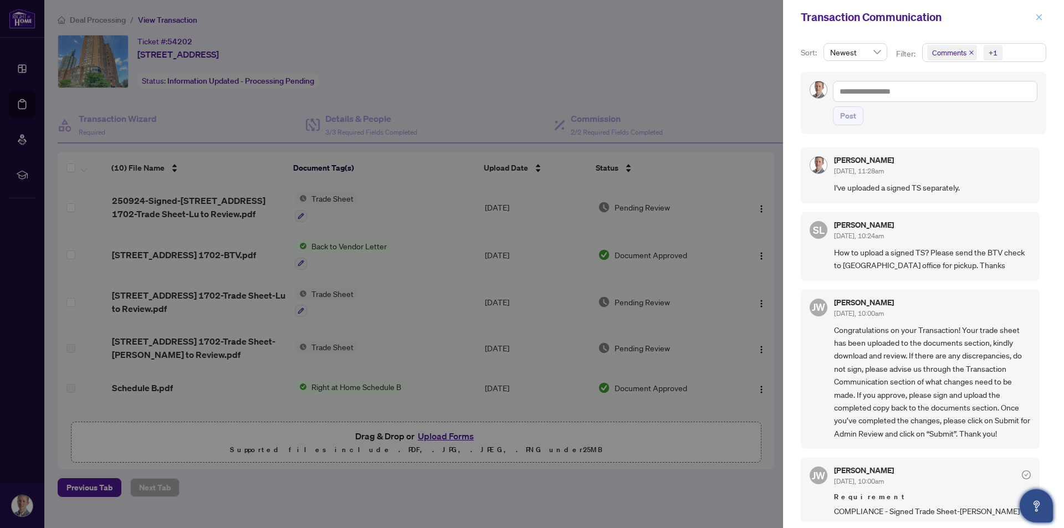
click at [1037, 18] on icon "close" at bounding box center [1039, 17] width 8 height 8
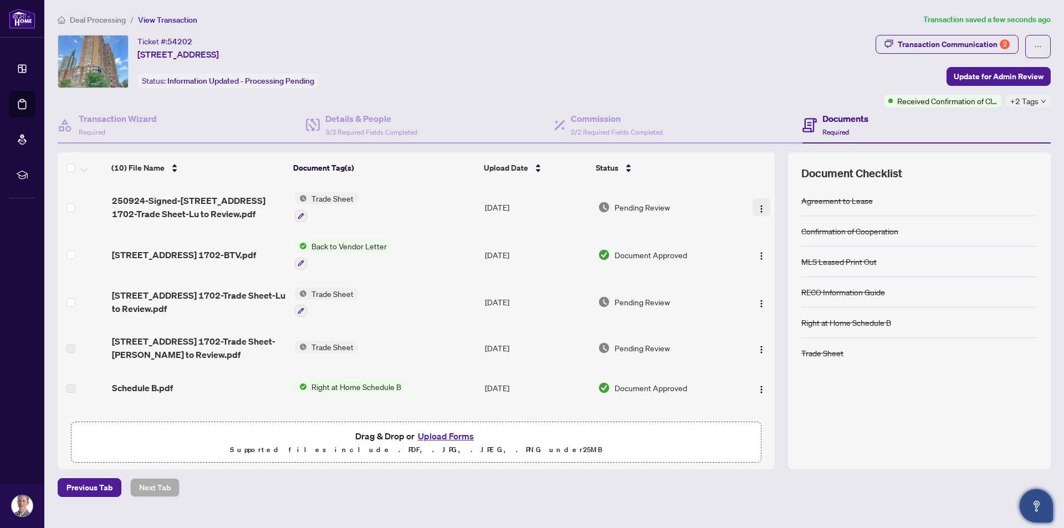
click at [758, 205] on img "button" at bounding box center [761, 208] width 9 height 9
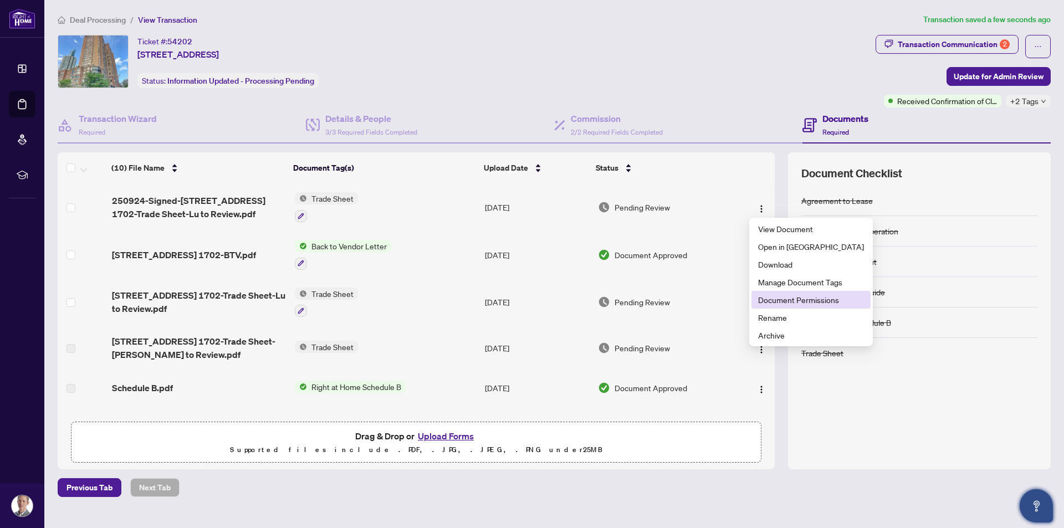
click at [803, 303] on span "Document Permissions" at bounding box center [811, 300] width 106 height 12
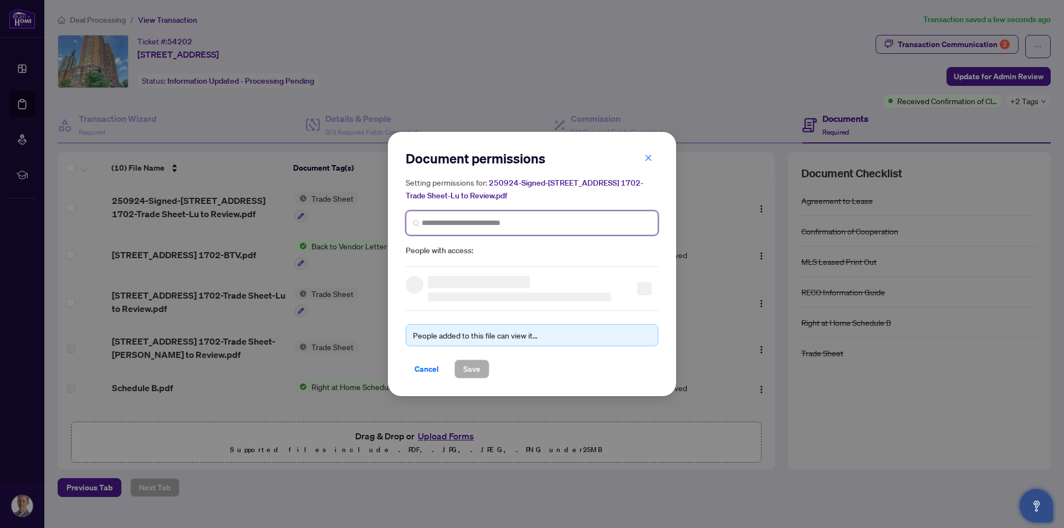
click at [523, 224] on input "search" at bounding box center [536, 223] width 229 height 12
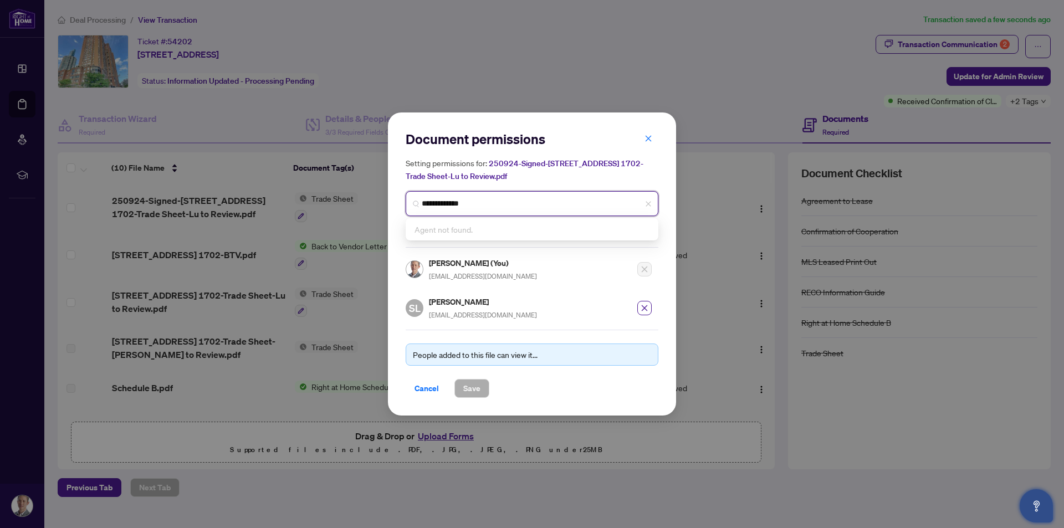
click at [460, 208] on input "**********" at bounding box center [536, 204] width 229 height 12
drag, startPoint x: 435, startPoint y: 212, endPoint x: 283, endPoint y: 222, distance: 152.2
click at [284, 222] on div "Document permissions Setting permissions for: 250924-Signed-[STREET_ADDRESS] 17…" at bounding box center [532, 264] width 1064 height 528
type input "********"
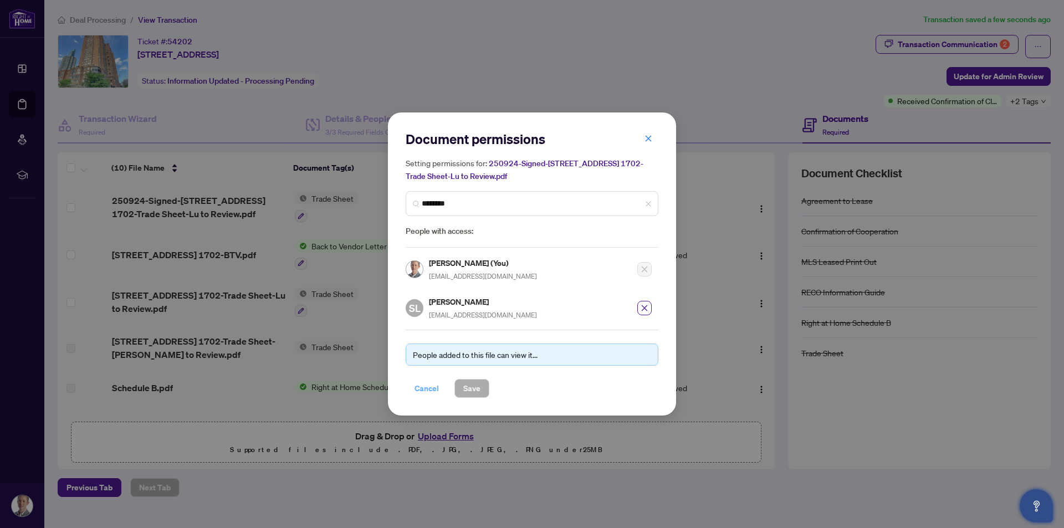
click at [417, 391] on span "Cancel" at bounding box center [426, 389] width 24 height 18
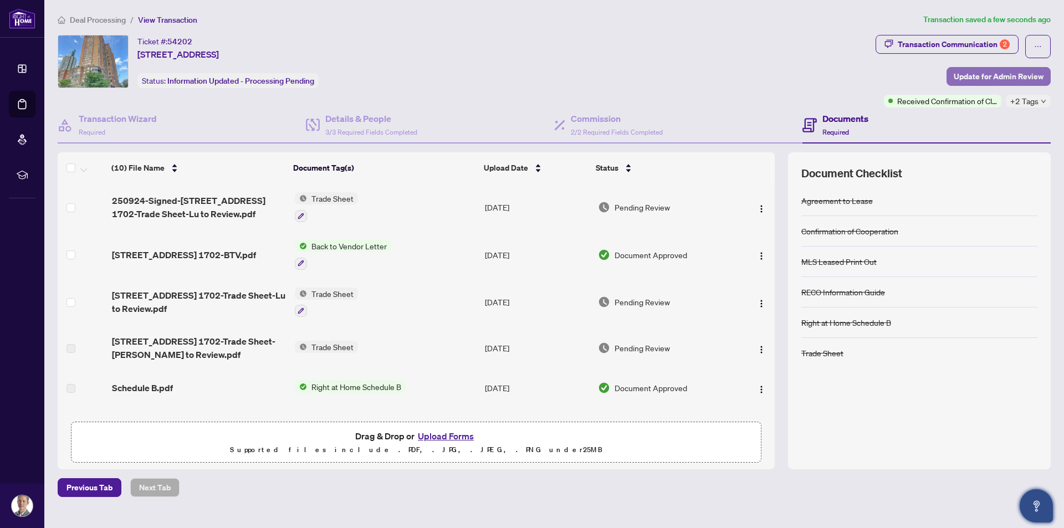
click at [994, 74] on span "Update for Admin Review" at bounding box center [999, 77] width 90 height 18
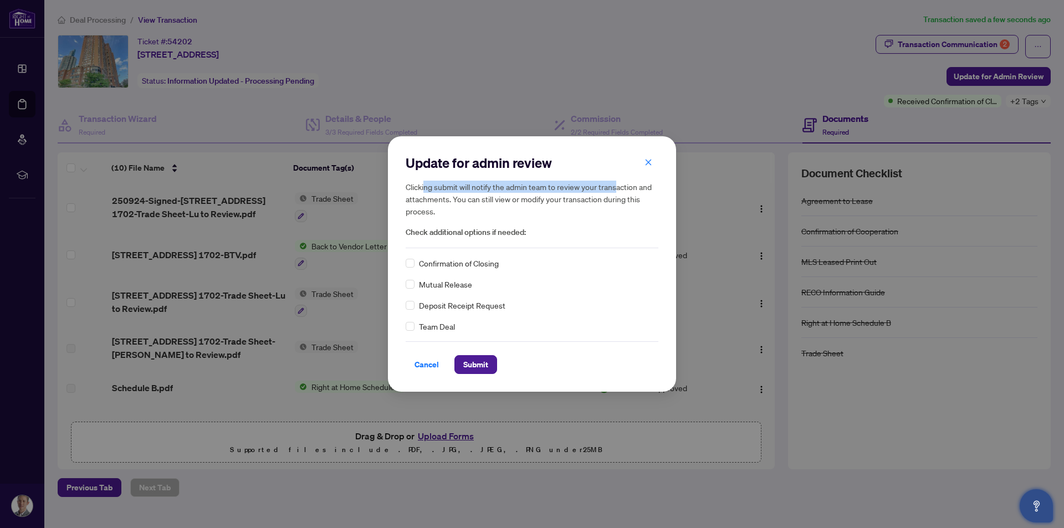
drag, startPoint x: 426, startPoint y: 187, endPoint x: 618, endPoint y: 191, distance: 191.8
click at [618, 191] on h5 "Clicking submit will notify the admin team to review your transaction and attac…" at bounding box center [532, 199] width 253 height 37
click at [539, 206] on h5 "Clicking submit will notify the admin team to review your transaction and attac…" at bounding box center [532, 199] width 253 height 37
click at [479, 367] on span "Submit" at bounding box center [475, 365] width 25 height 18
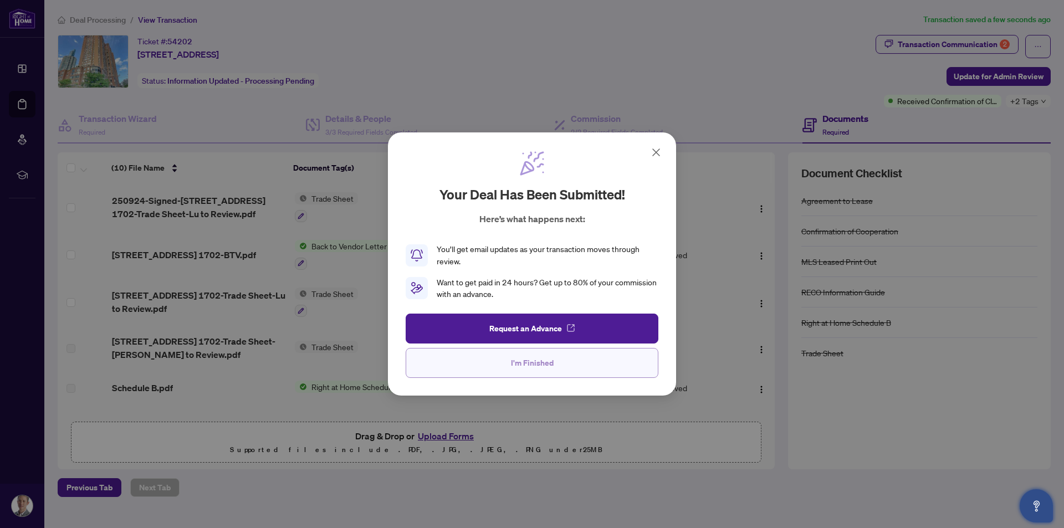
click at [539, 366] on span "I'm Finished" at bounding box center [532, 363] width 43 height 18
